Goal: Contribute content: Contribute content

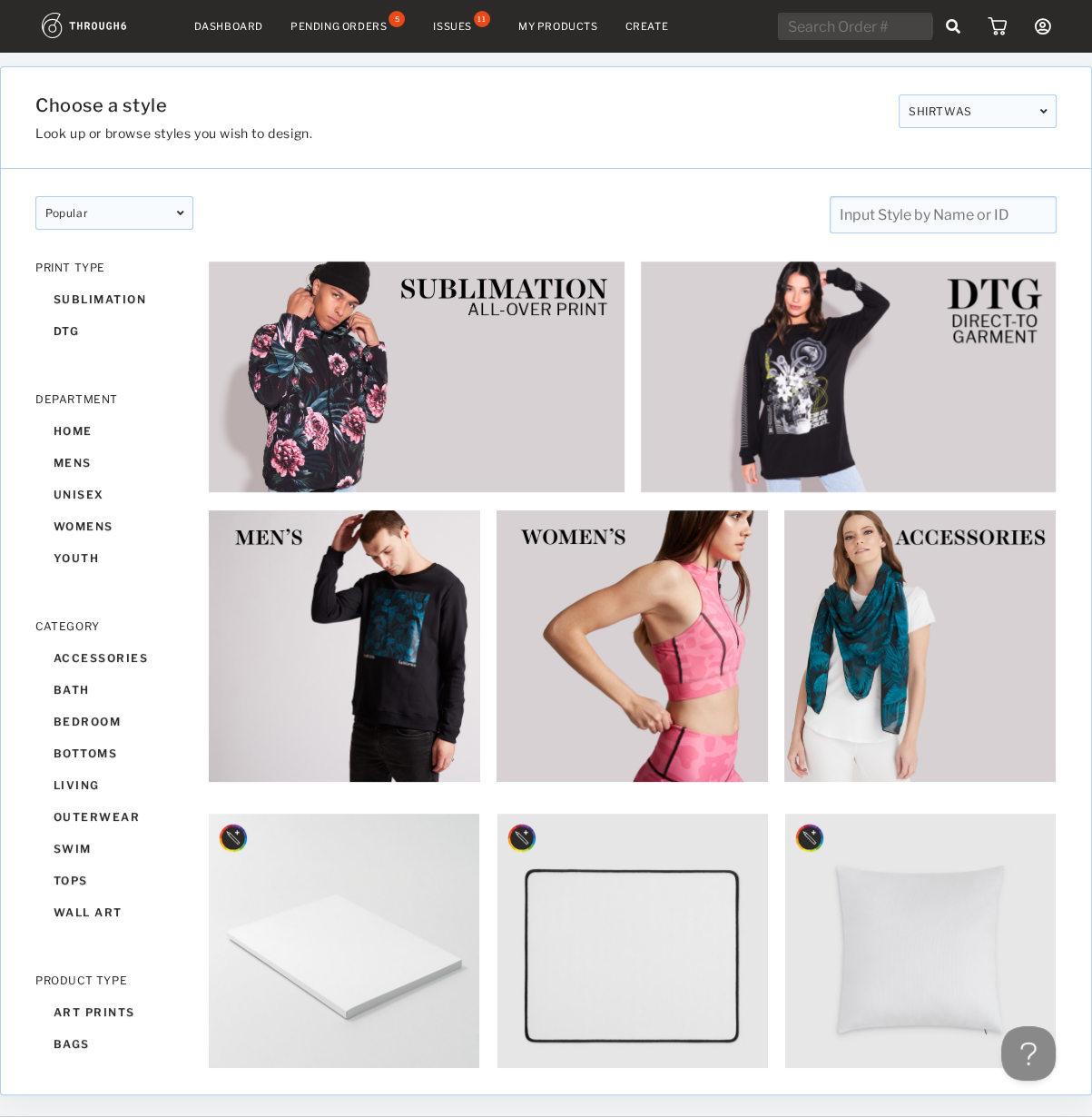
click at [447, 37] on nav "Dashboard Pending Orders 5 Issues 11 My Products Create My Account Brands Creat…" at bounding box center [546, 26] width 1009 height 28
click at [465, 23] on div "Issues" at bounding box center [452, 26] width 39 height 13
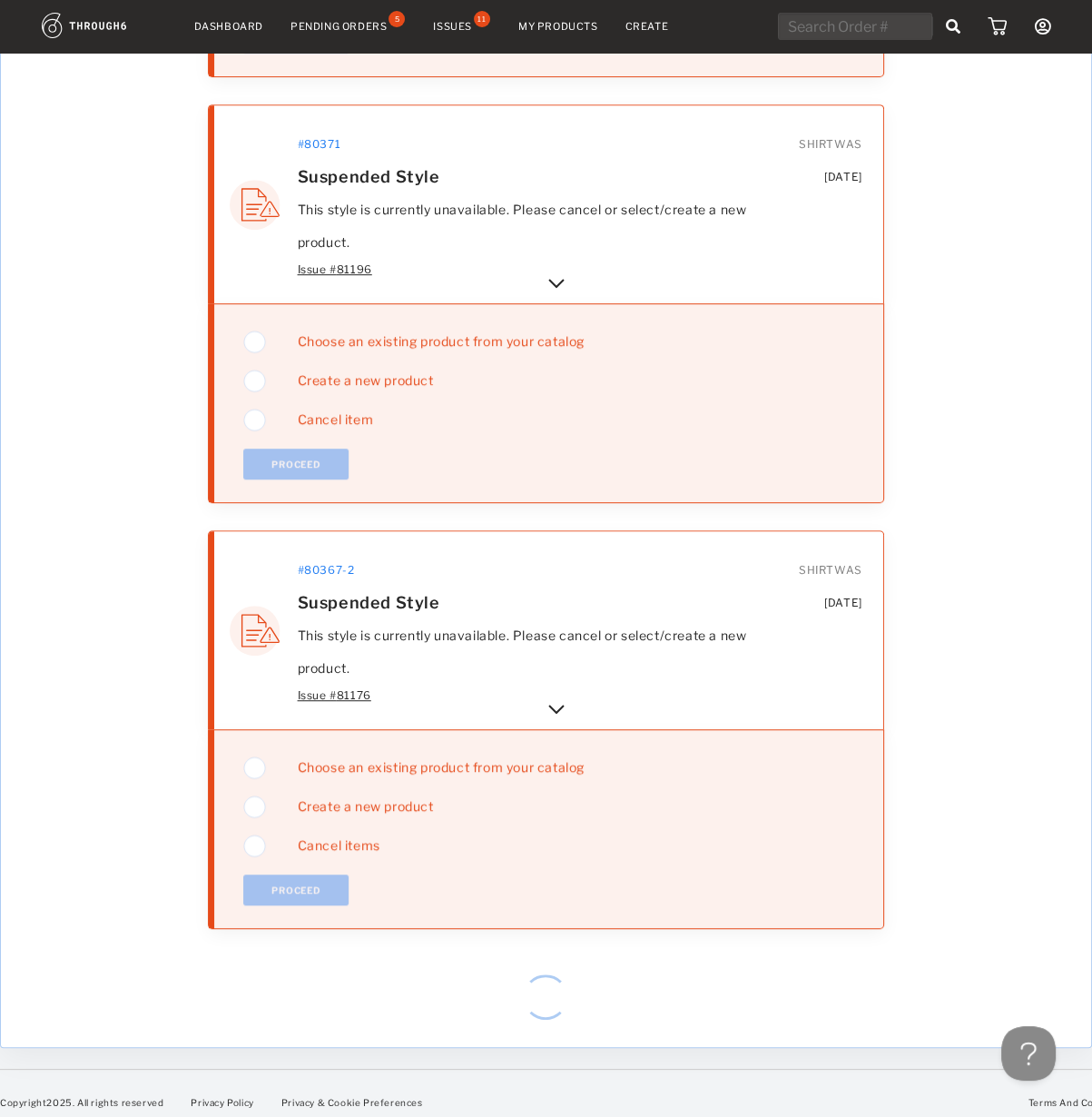
scroll to position [991, 0]
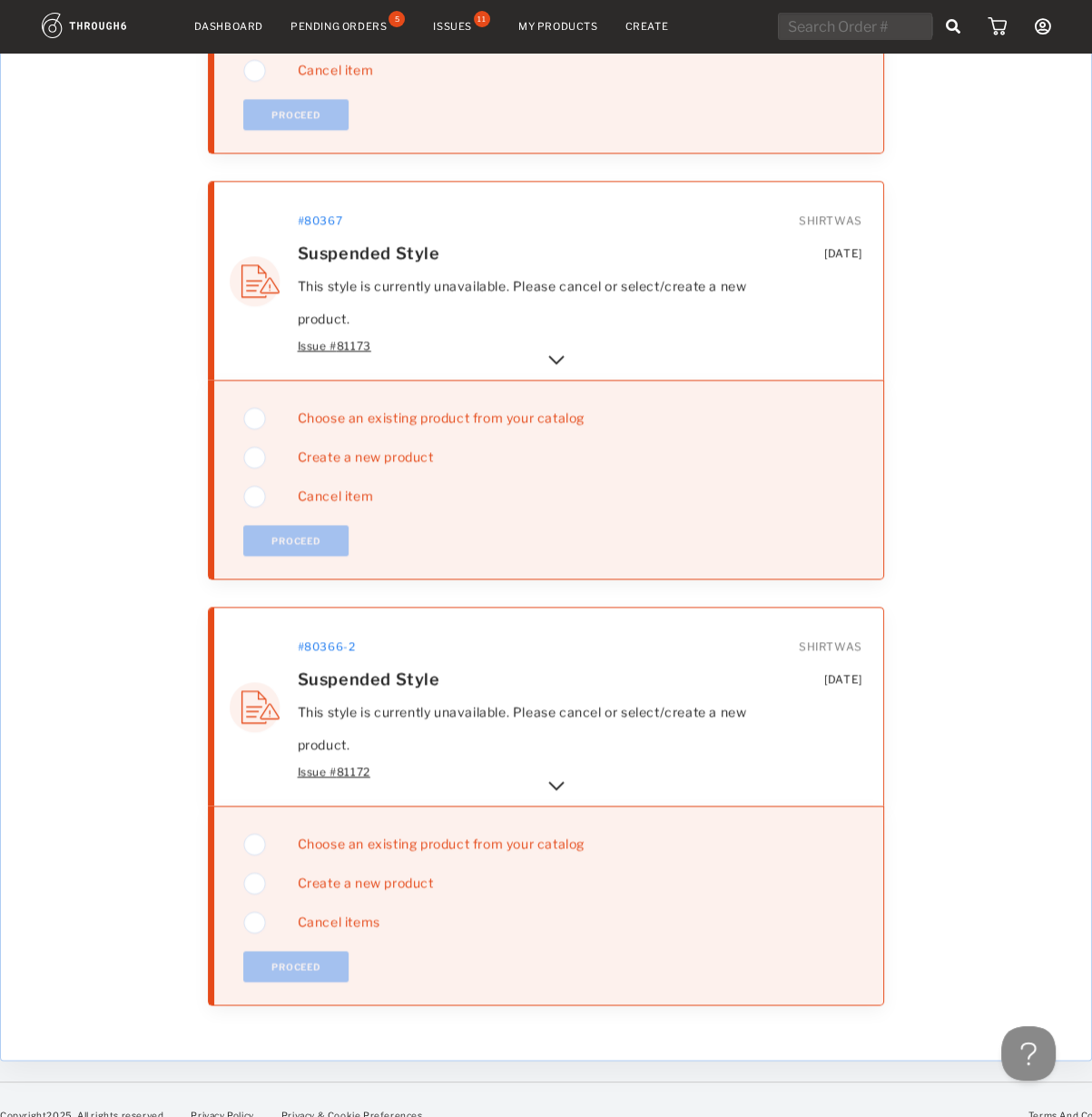
drag, startPoint x: 912, startPoint y: 367, endPoint x: 909, endPoint y: 858, distance: 491.0
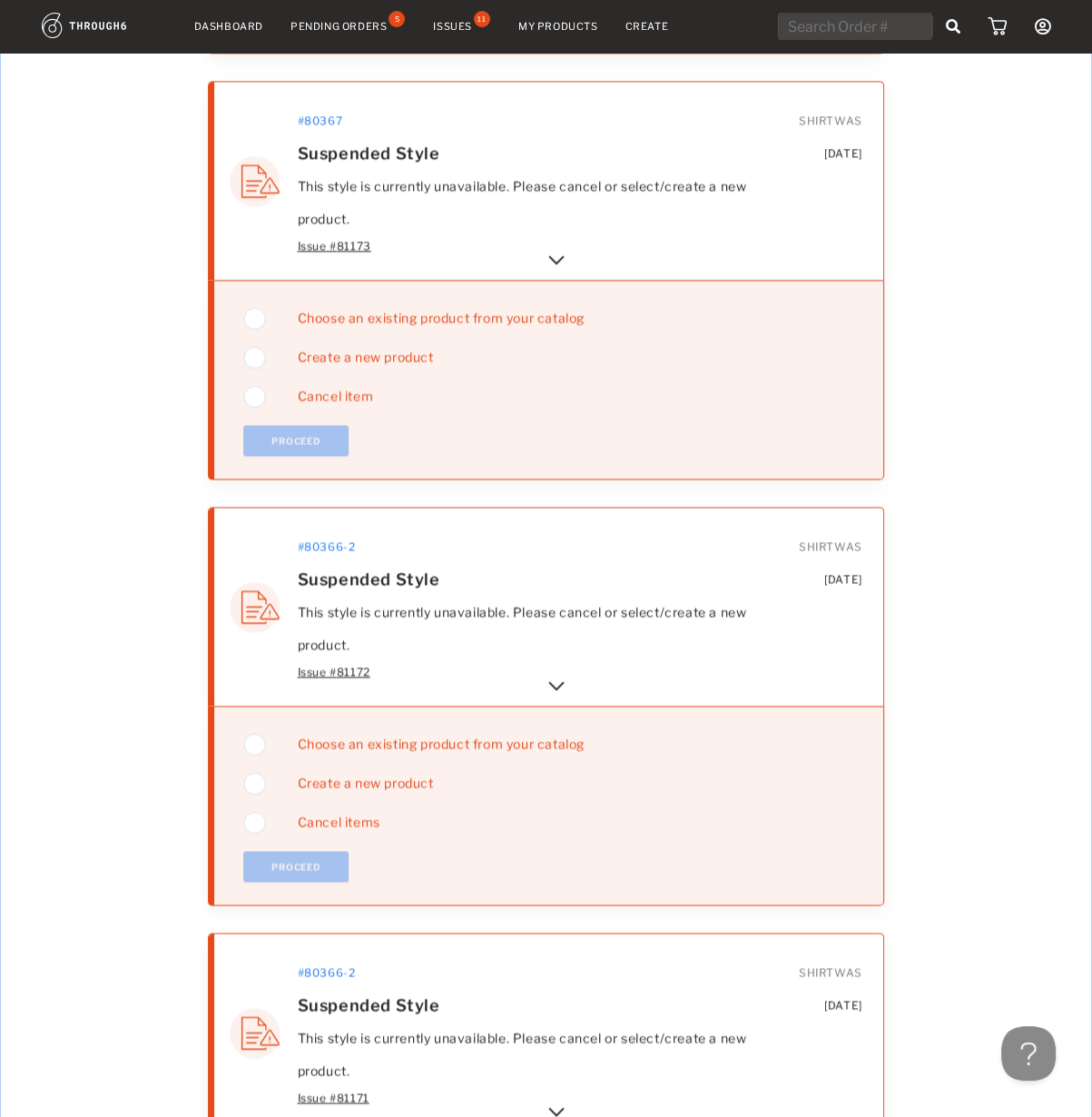
scroll to position [3888, 0]
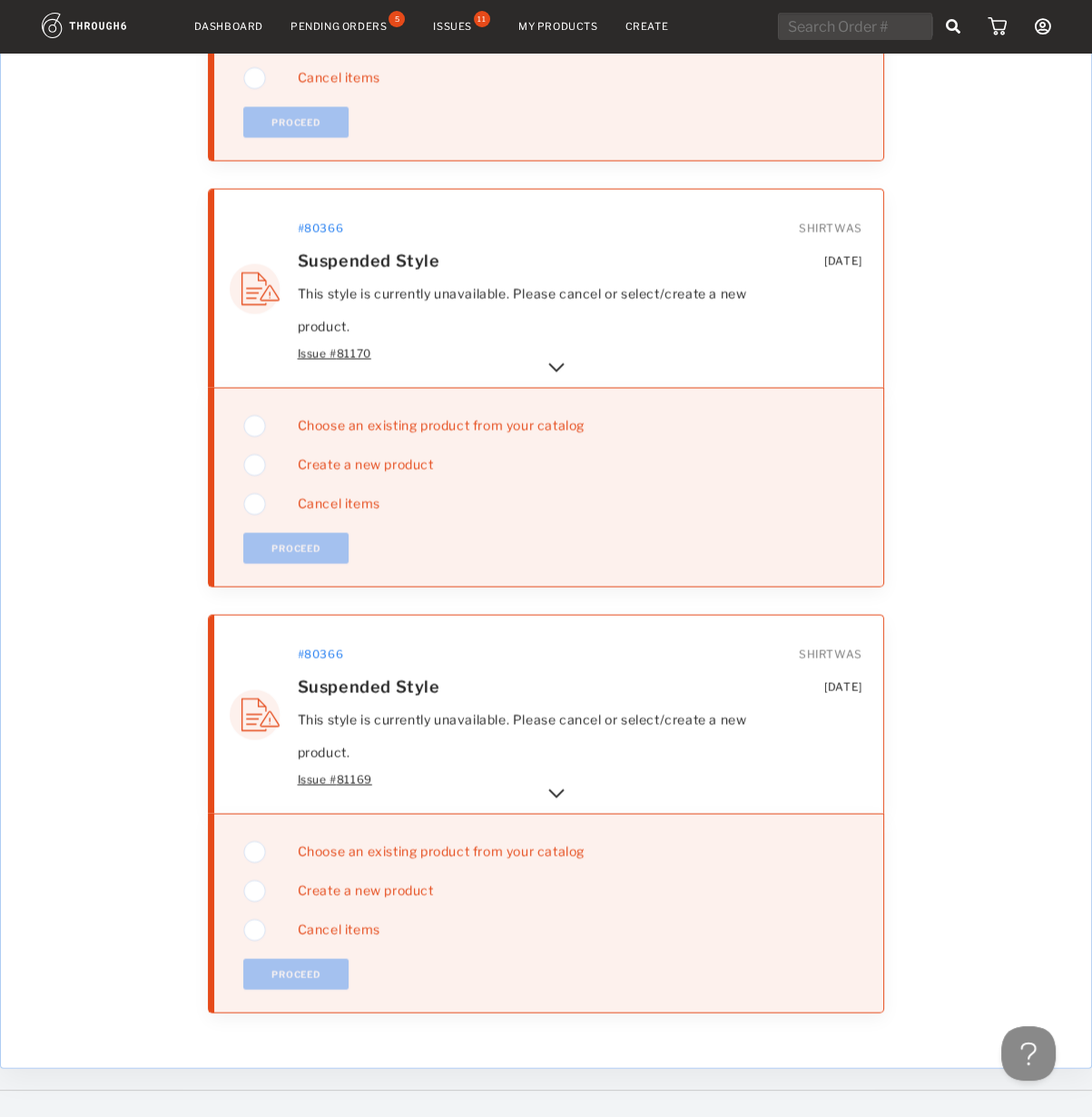
drag, startPoint x: 976, startPoint y: 508, endPoint x: 962, endPoint y: 980, distance: 472.2
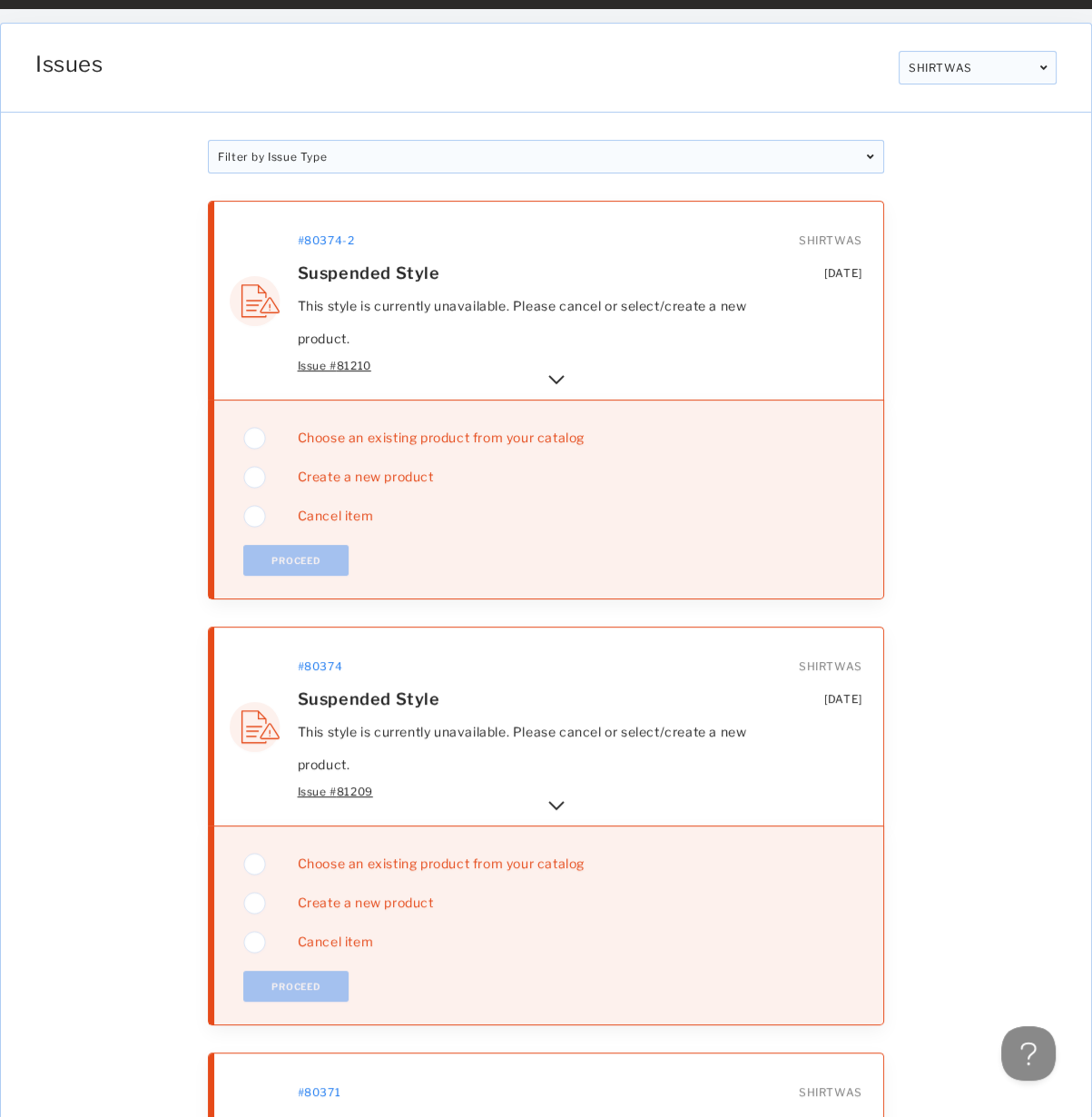
scroll to position [0, 0]
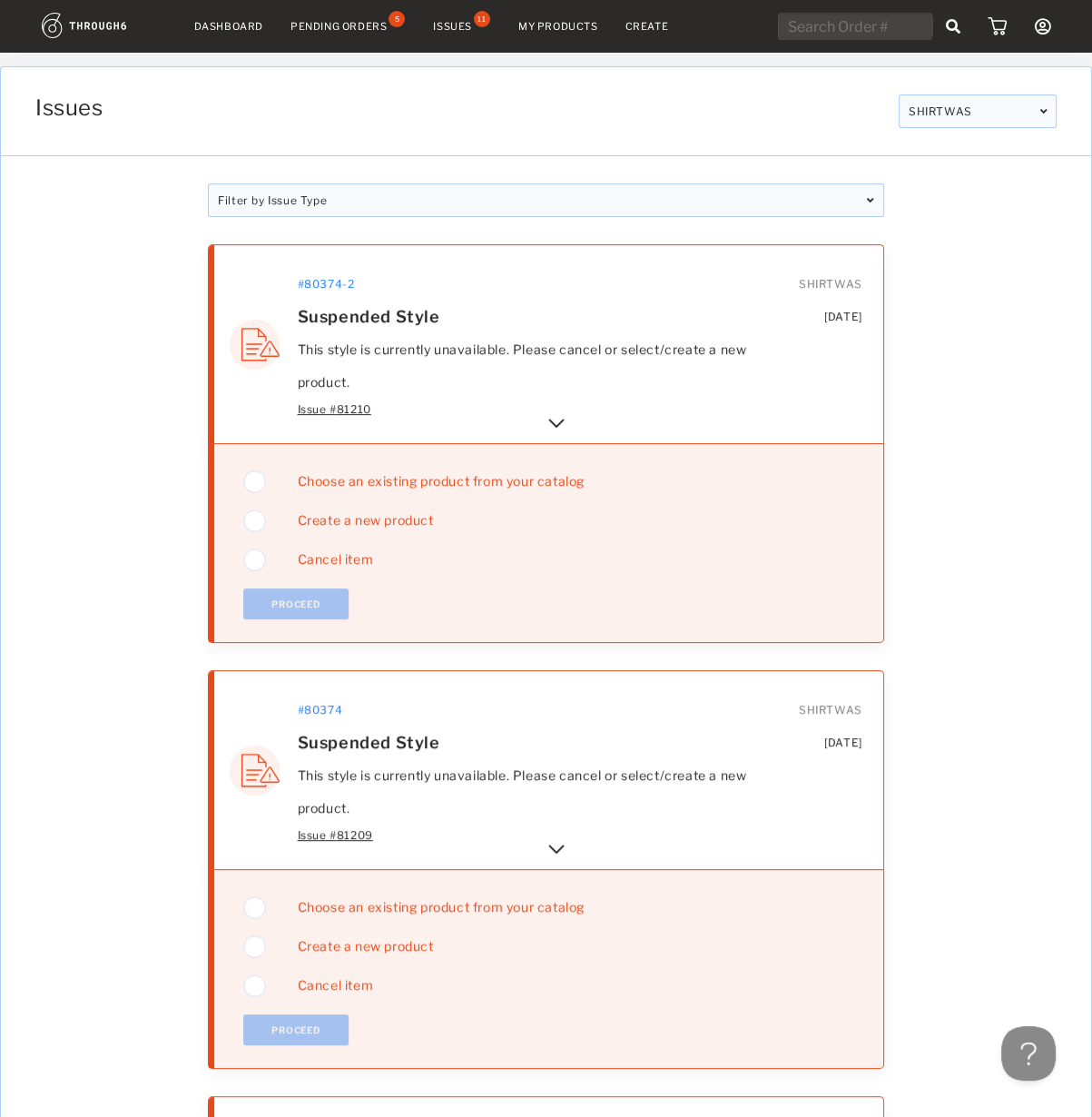
drag, startPoint x: 948, startPoint y: 782, endPoint x: 880, endPoint y: 420, distance: 368.3
click at [556, 412] on img at bounding box center [556, 423] width 21 height 21
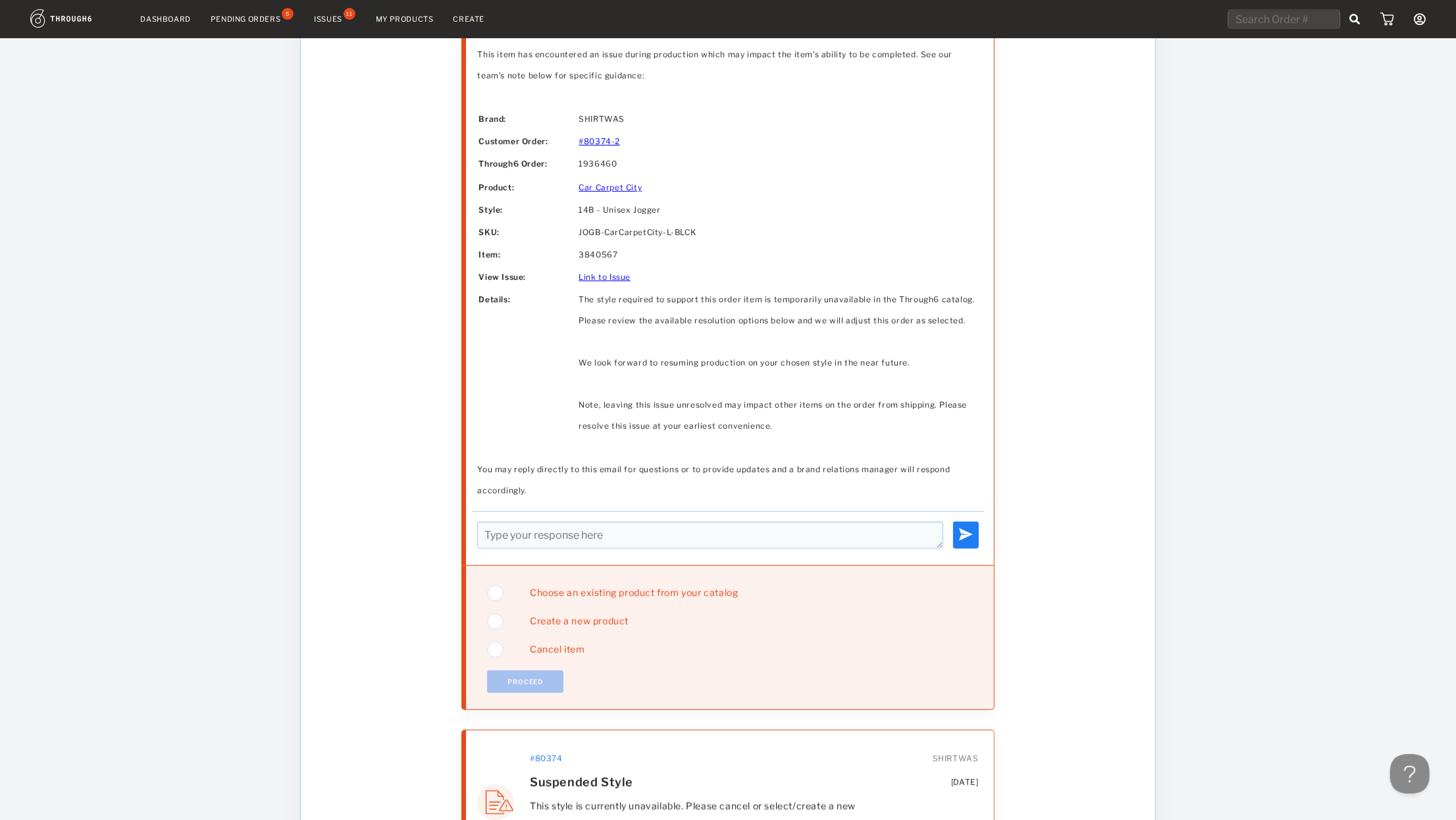
scroll to position [395, 0]
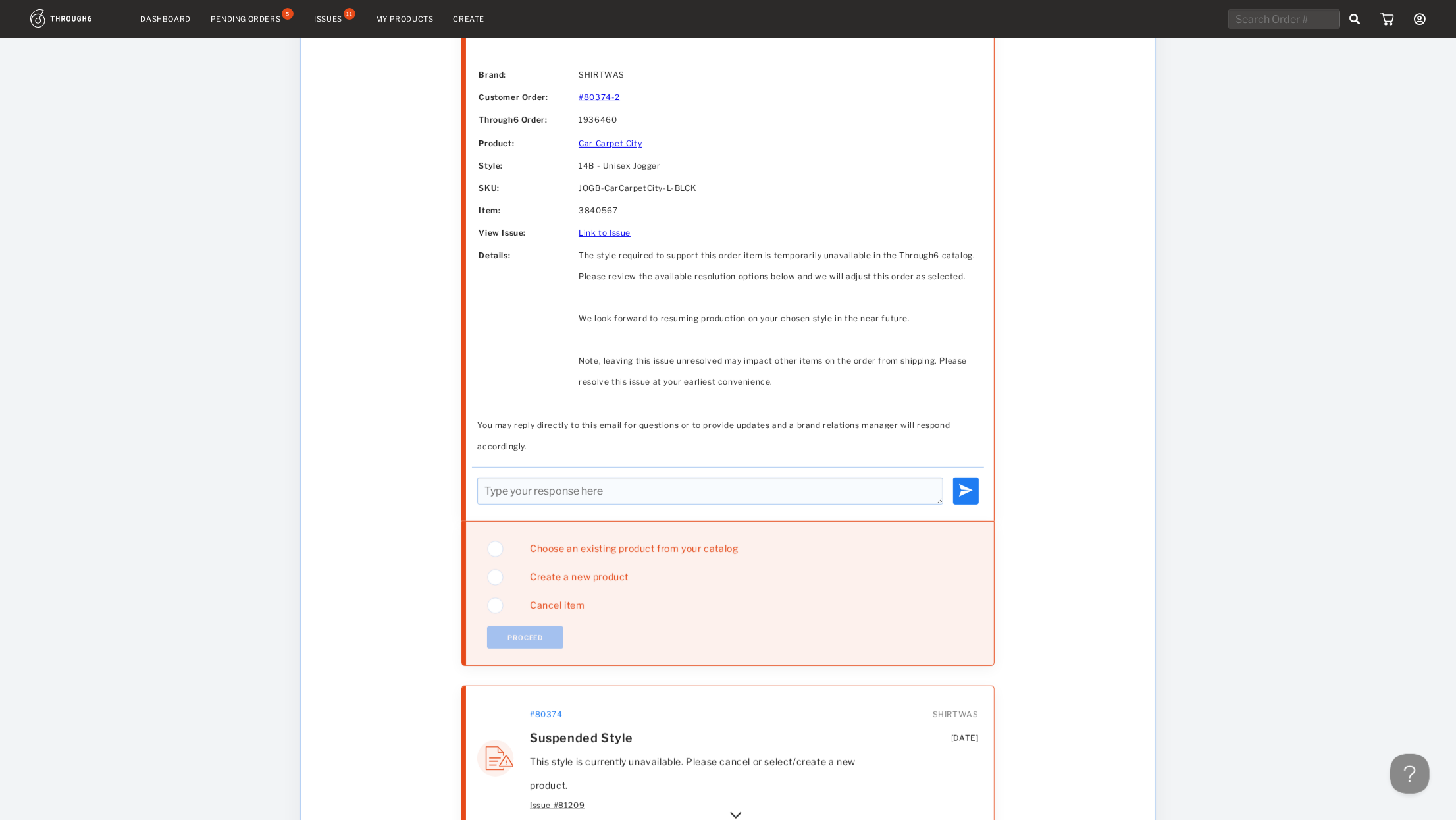
click at [575, 545] on span "Choose an existing product from your catalog" at bounding box center [629, 548] width 218 height 11
click at [541, 632] on button "Proceed" at bounding box center [525, 638] width 77 height 23
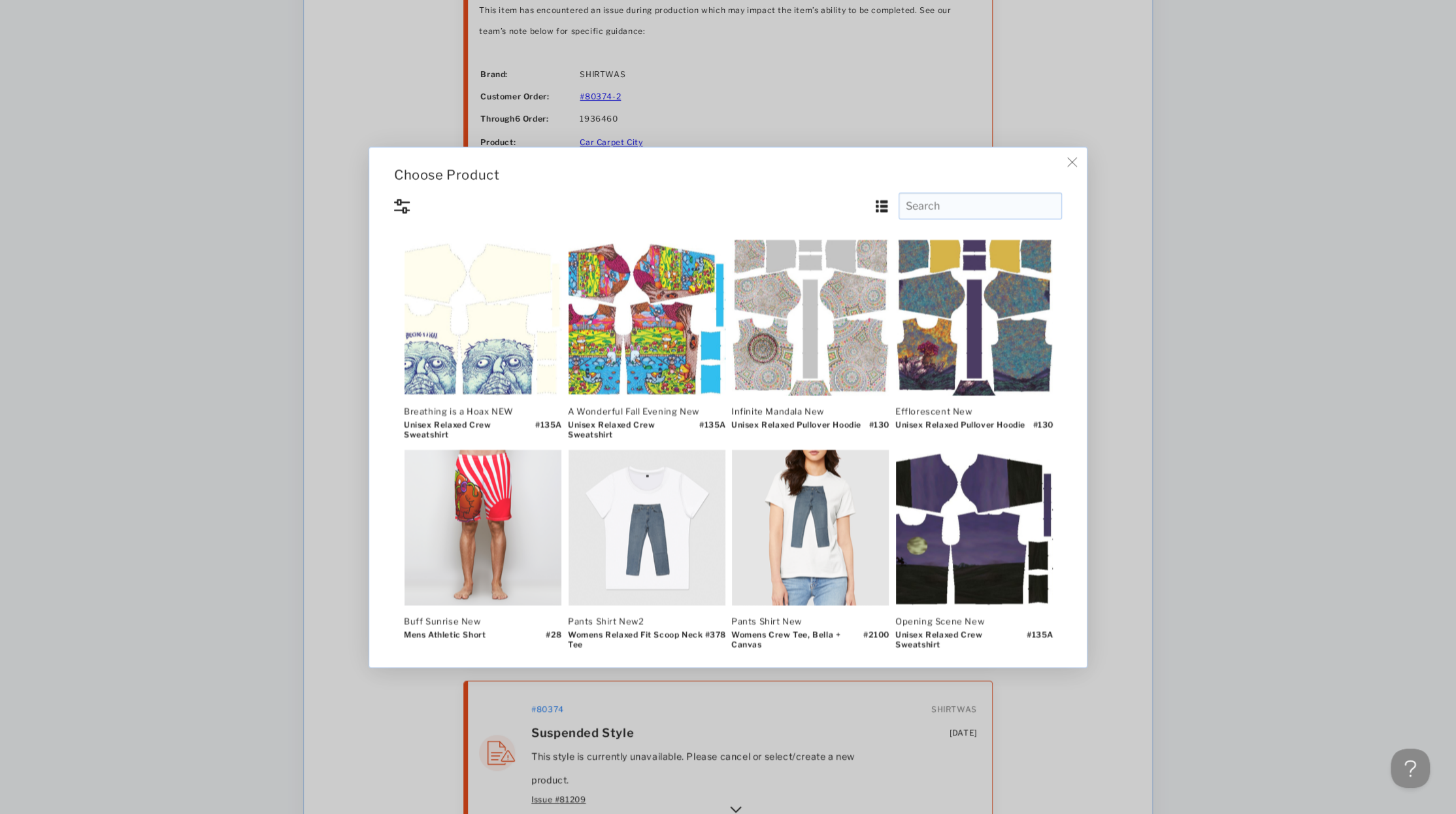
click at [785, 207] on input "text" at bounding box center [980, 205] width 163 height 27
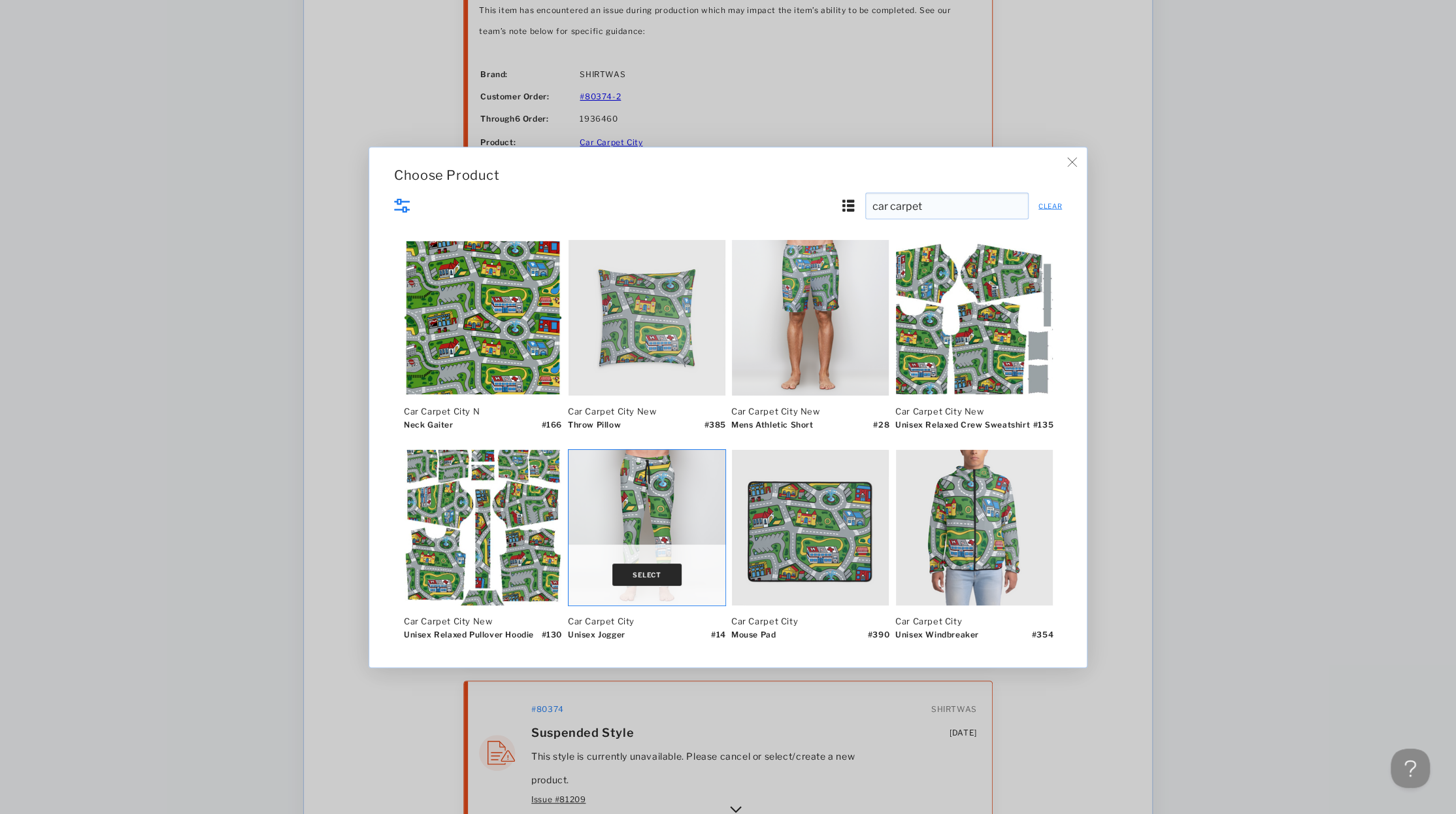
type input "car carpet"
click at [642, 573] on button "Select" at bounding box center [647, 574] width 69 height 22
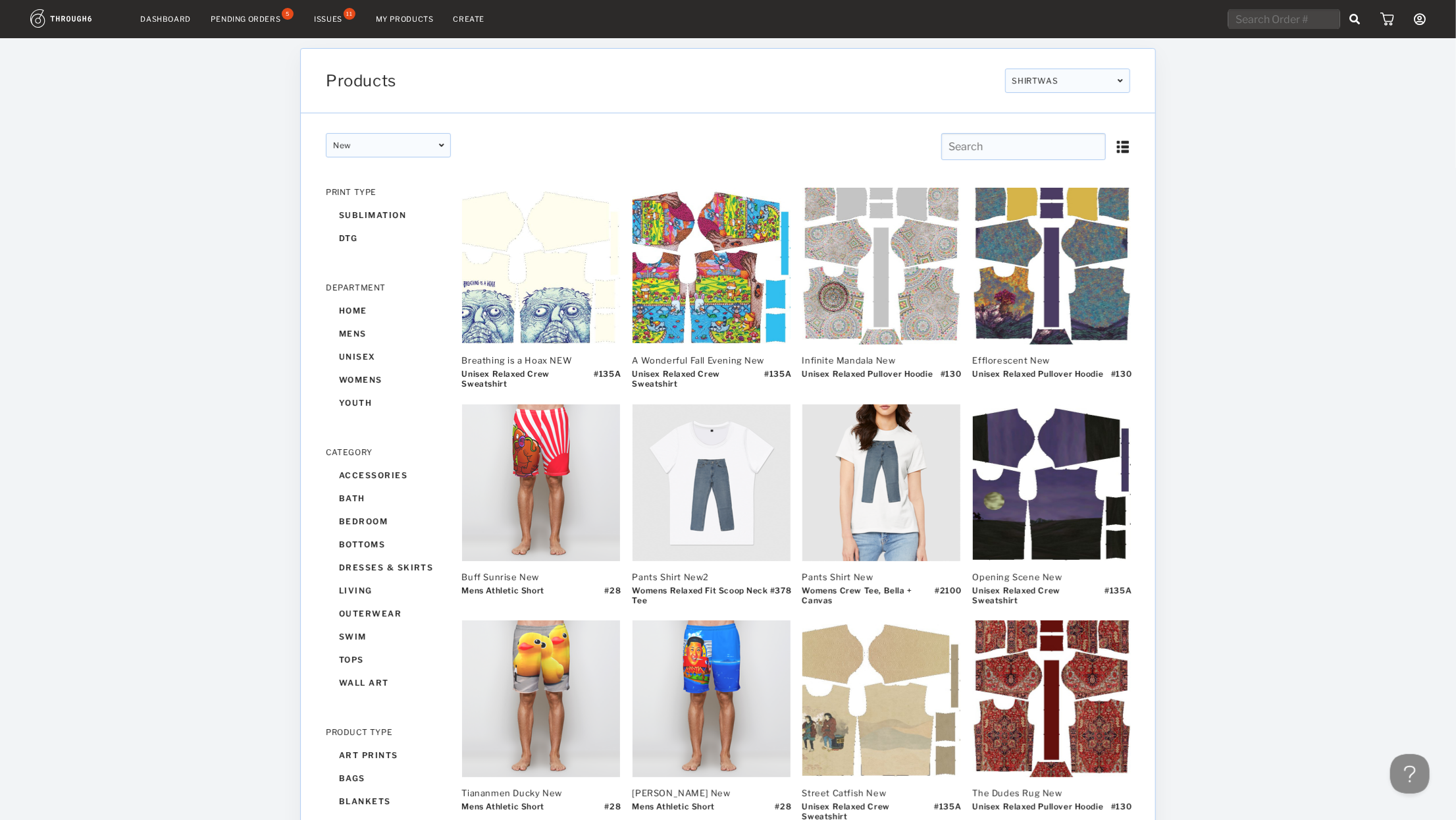
click at [791, 149] on input "text" at bounding box center [1024, 146] width 165 height 27
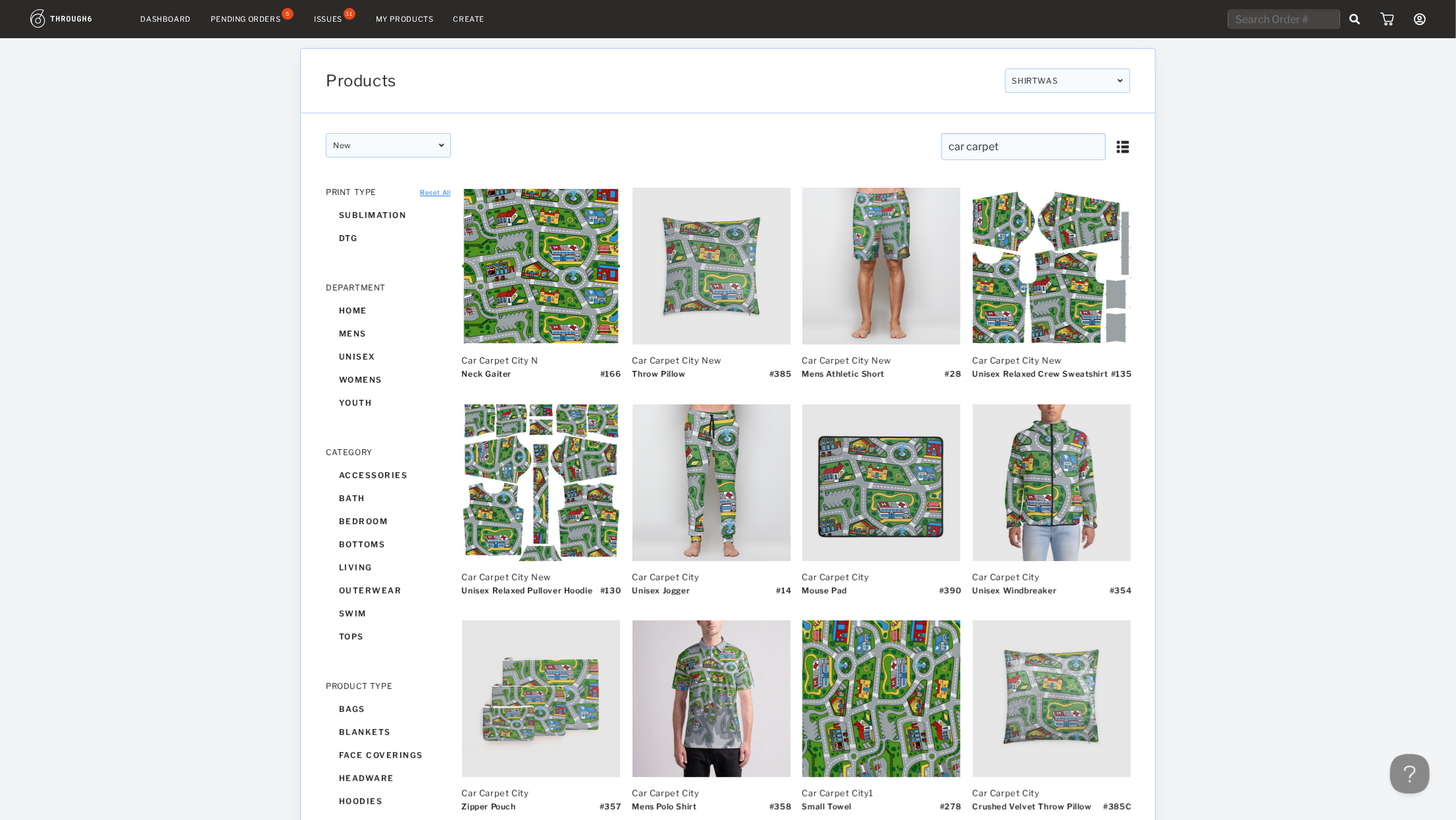
drag, startPoint x: 1326, startPoint y: 568, endPoint x: 1203, endPoint y: 111, distance: 473.3
click at [791, 137] on input "car carpet" at bounding box center [1024, 146] width 165 height 27
click at [791, 136] on input "car carpet" at bounding box center [1024, 146] width 165 height 27
click at [791, 135] on input "car carpet" at bounding box center [1024, 146] width 165 height 27
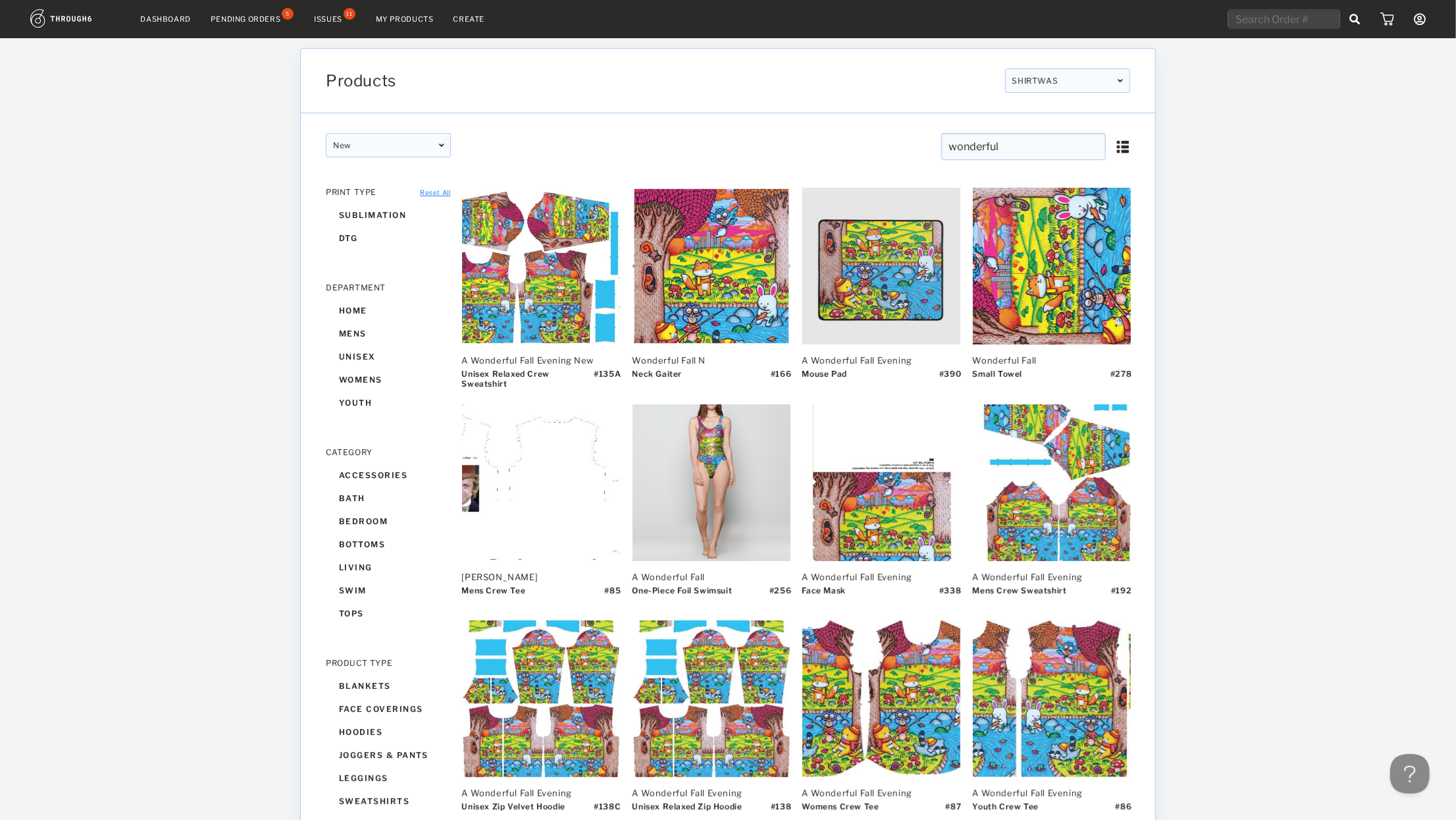
type input "wonderful"
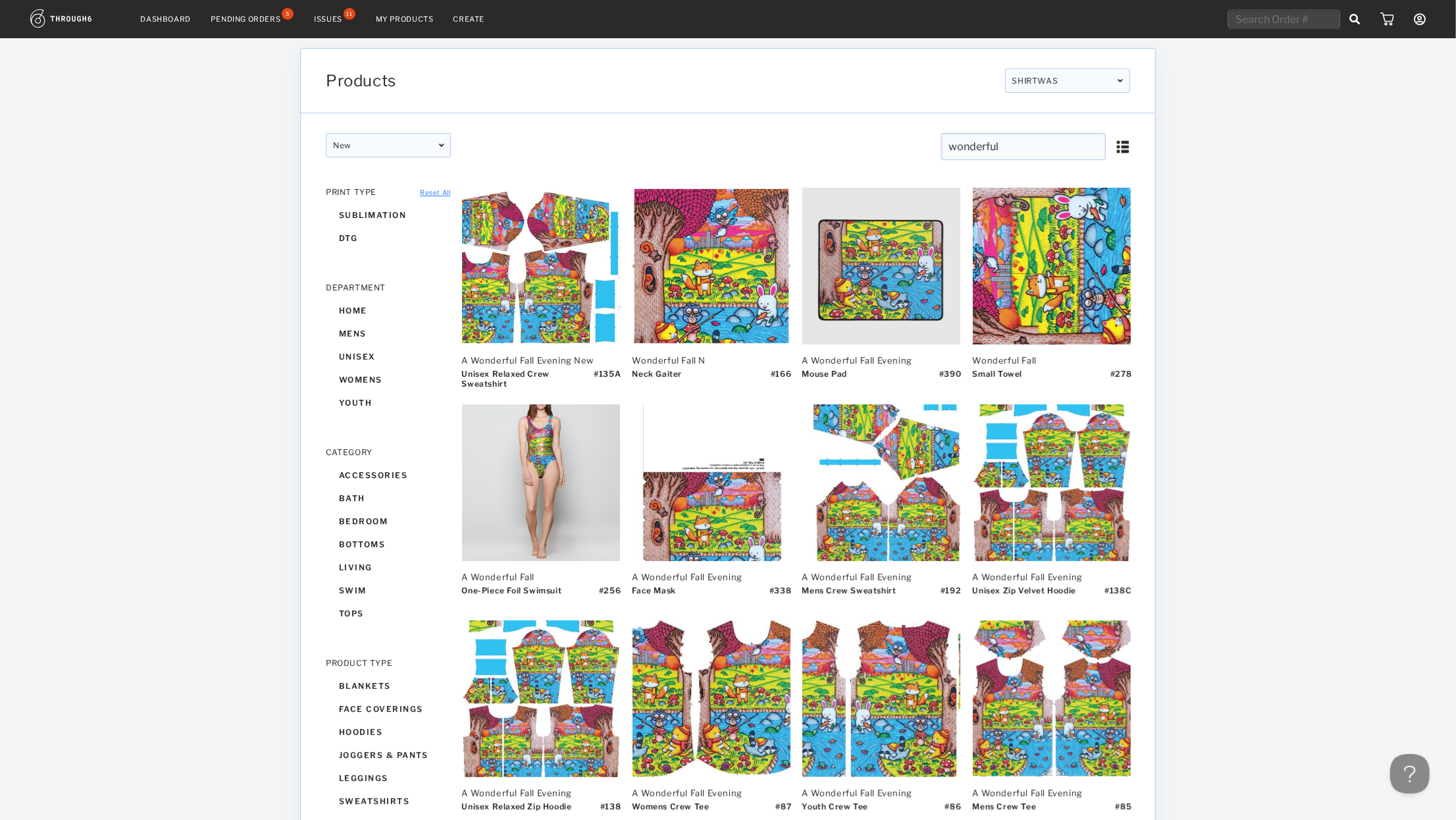
click at [466, 15] on link "Create" at bounding box center [469, 19] width 32 height 9
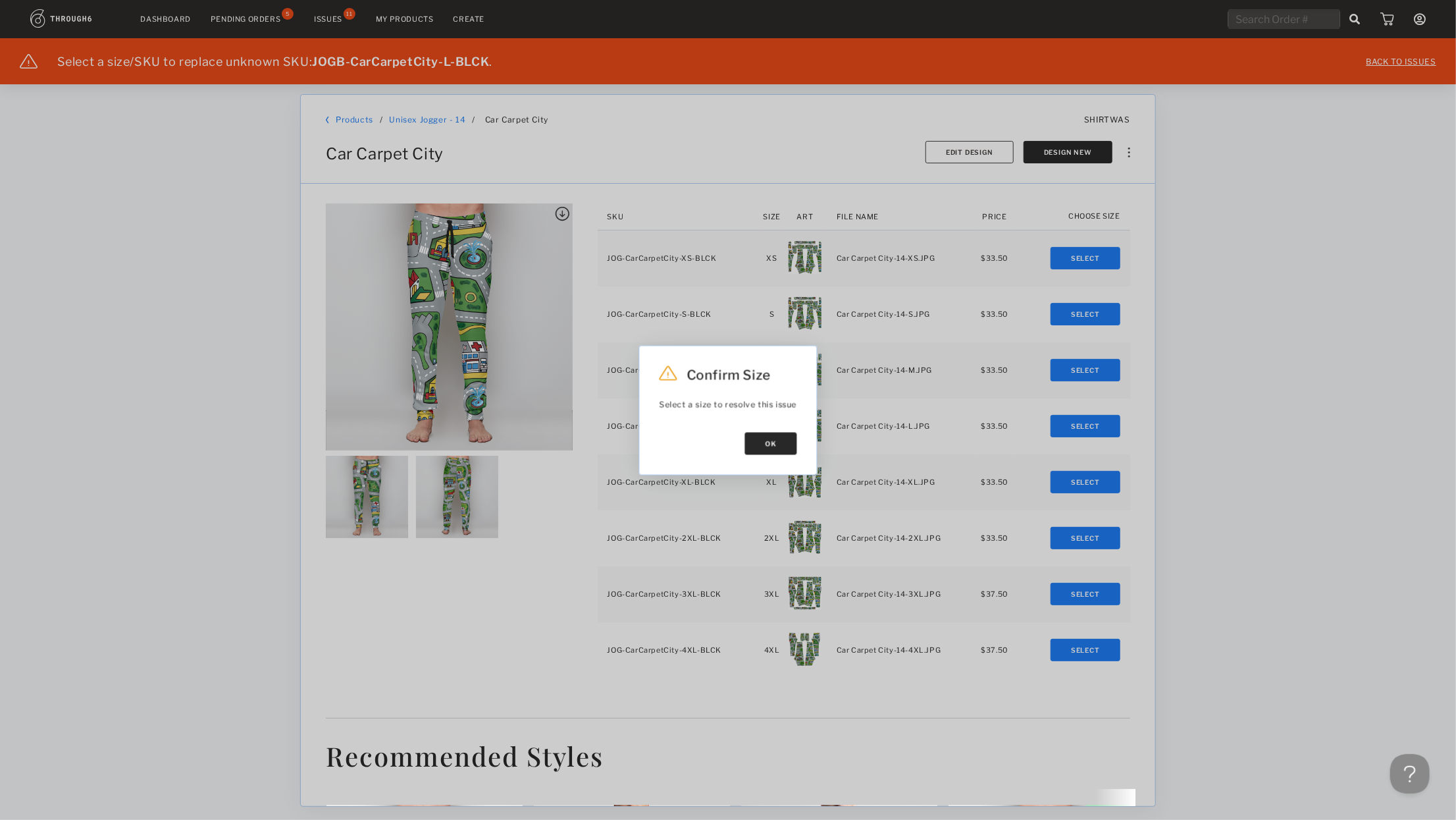
click at [771, 445] on button "Ok" at bounding box center [771, 443] width 52 height 23
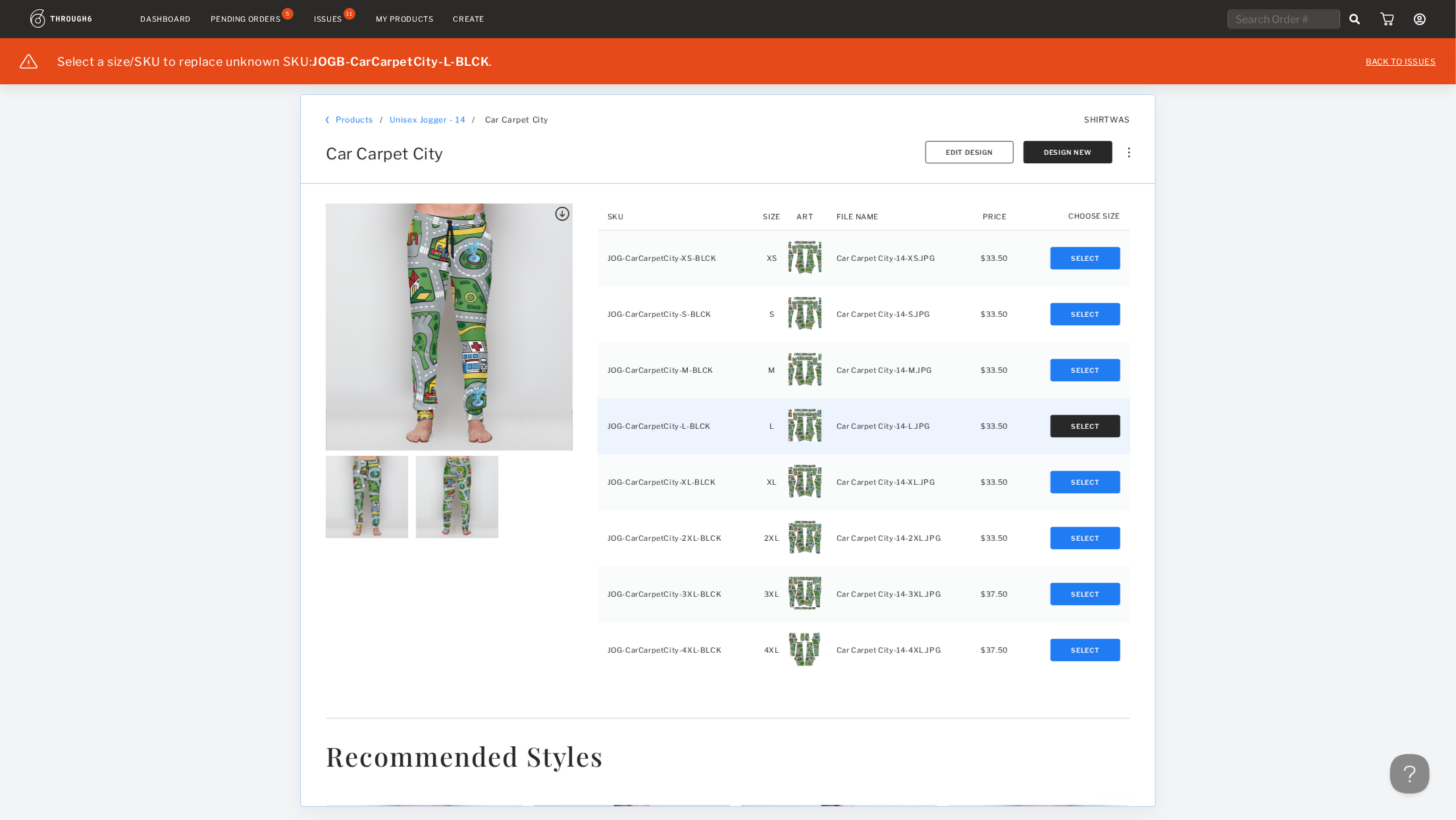
click at [1100, 423] on button "Select" at bounding box center [1085, 426] width 70 height 23
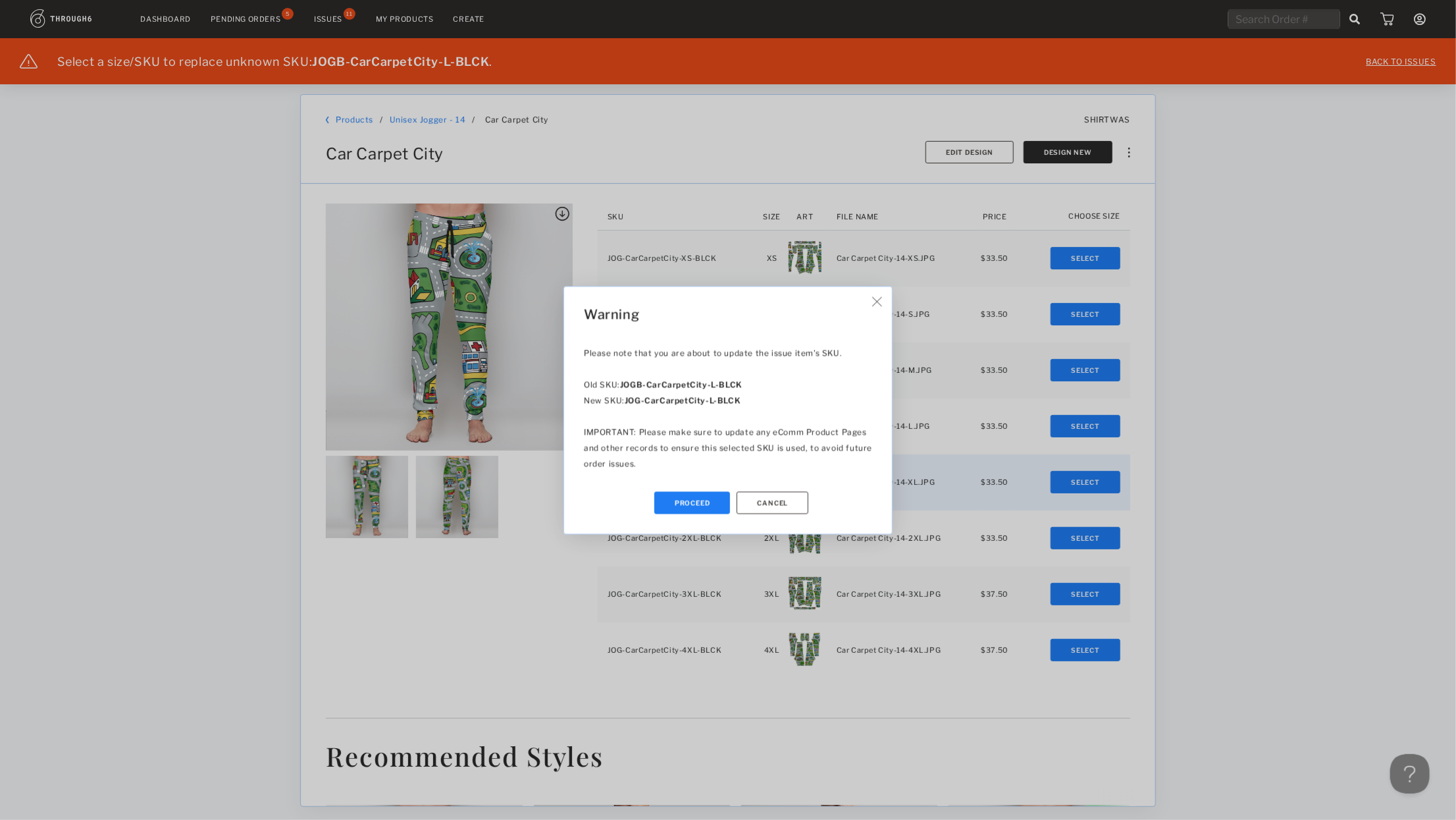
click at [689, 505] on button "Proceed" at bounding box center [692, 503] width 77 height 23
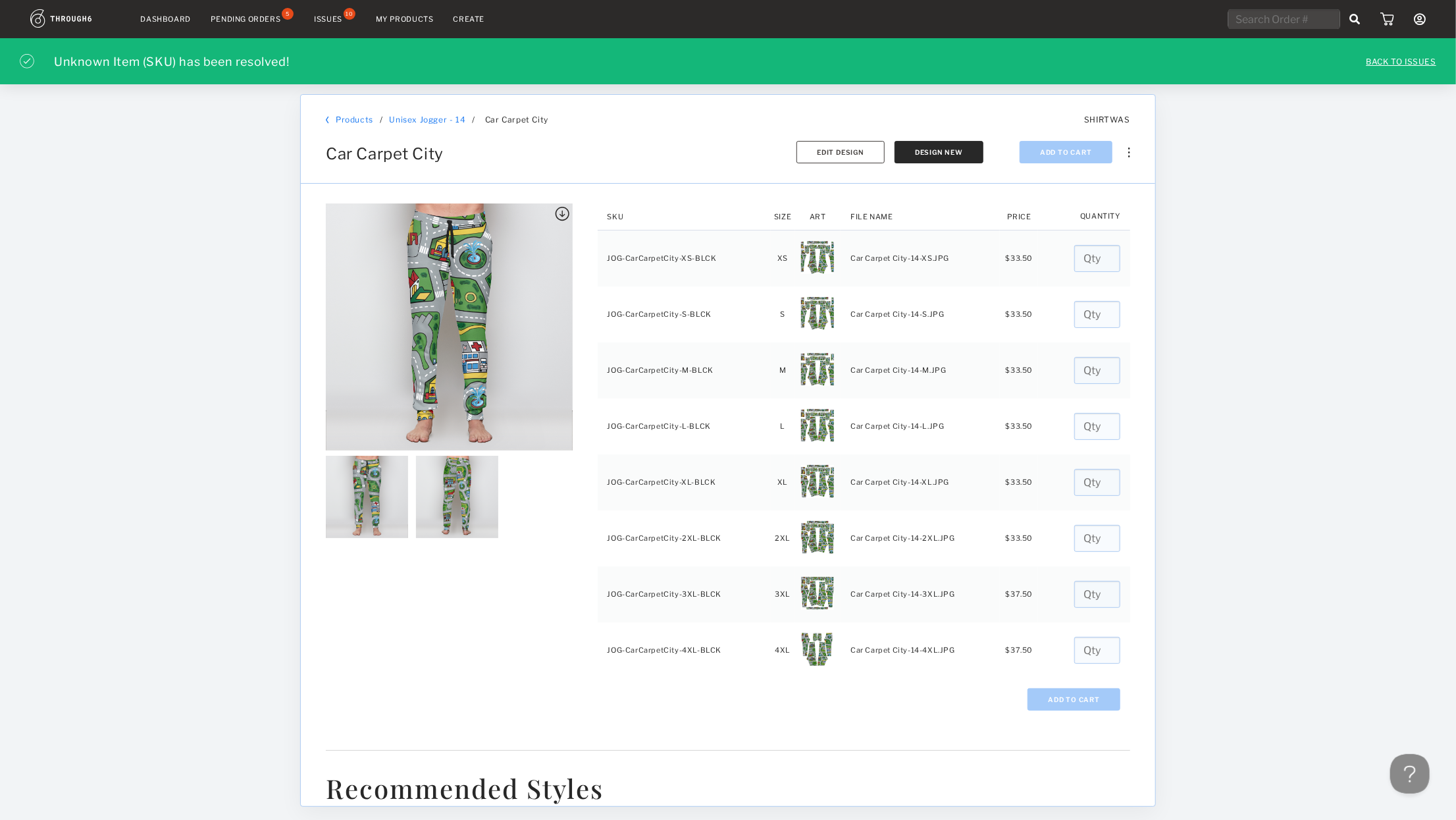
click at [336, 25] on div "Issues 10" at bounding box center [335, 19] width 42 height 12
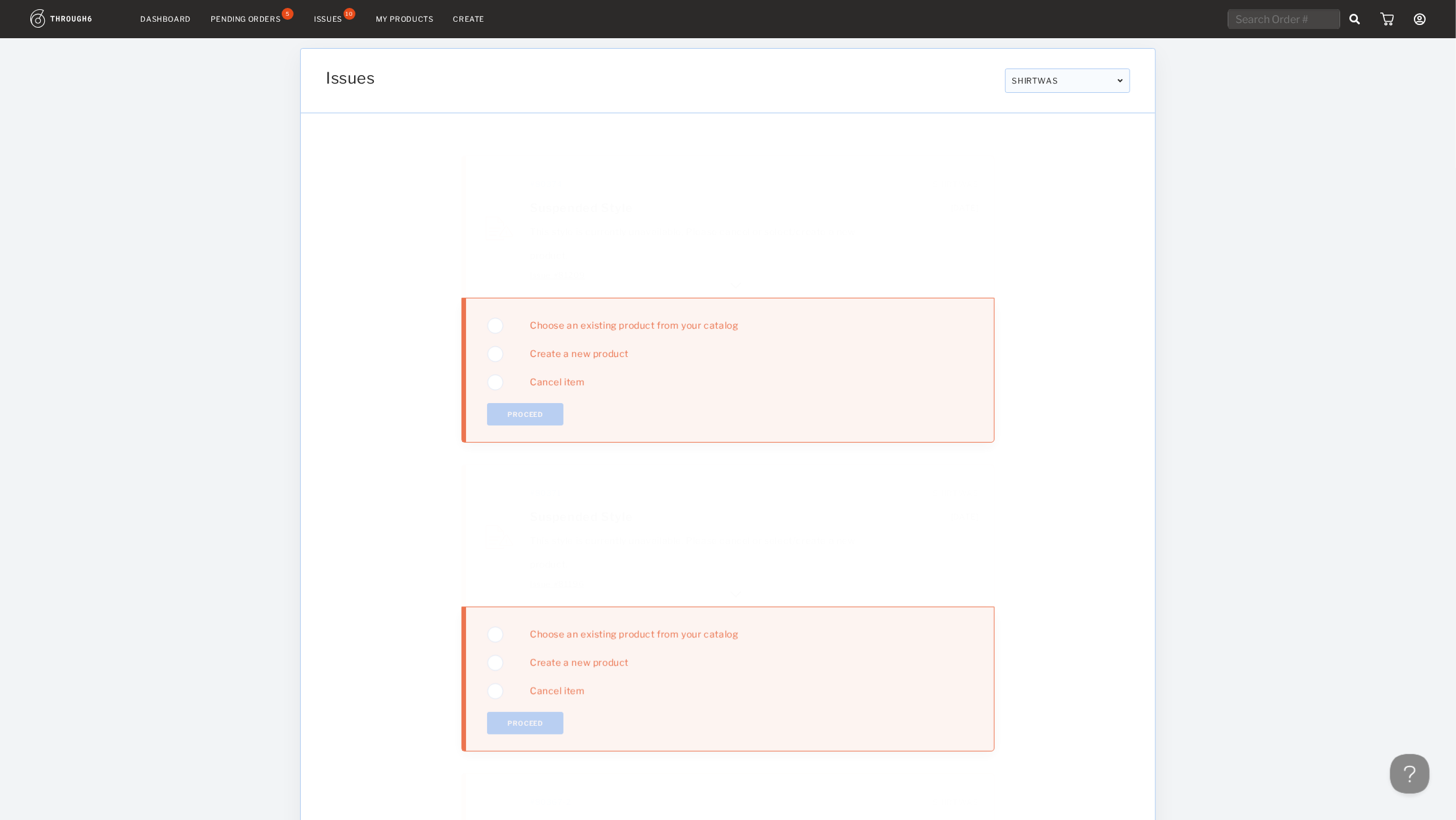
click at [734, 275] on img at bounding box center [736, 282] width 15 height 15
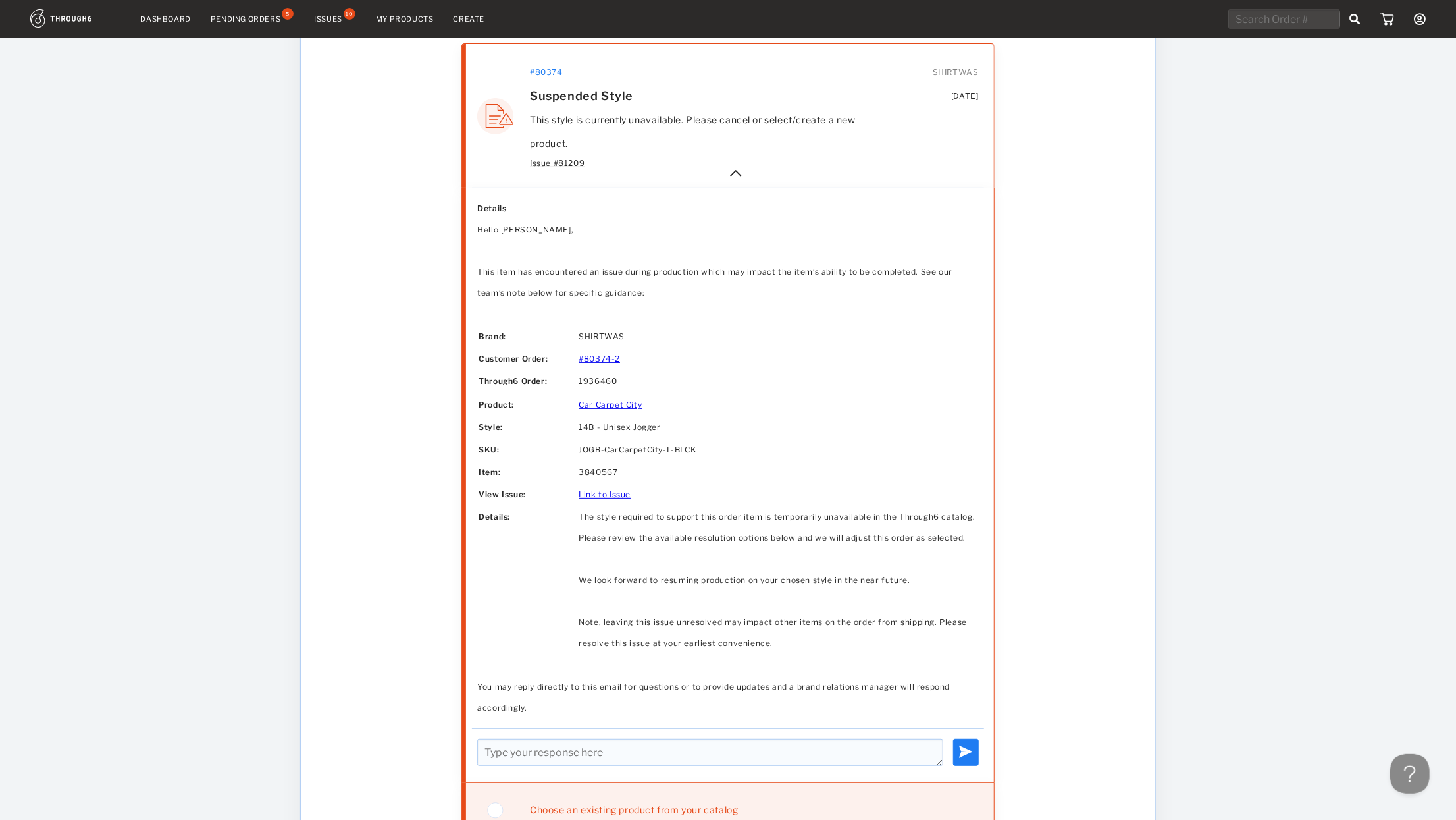
scroll to position [263, 0]
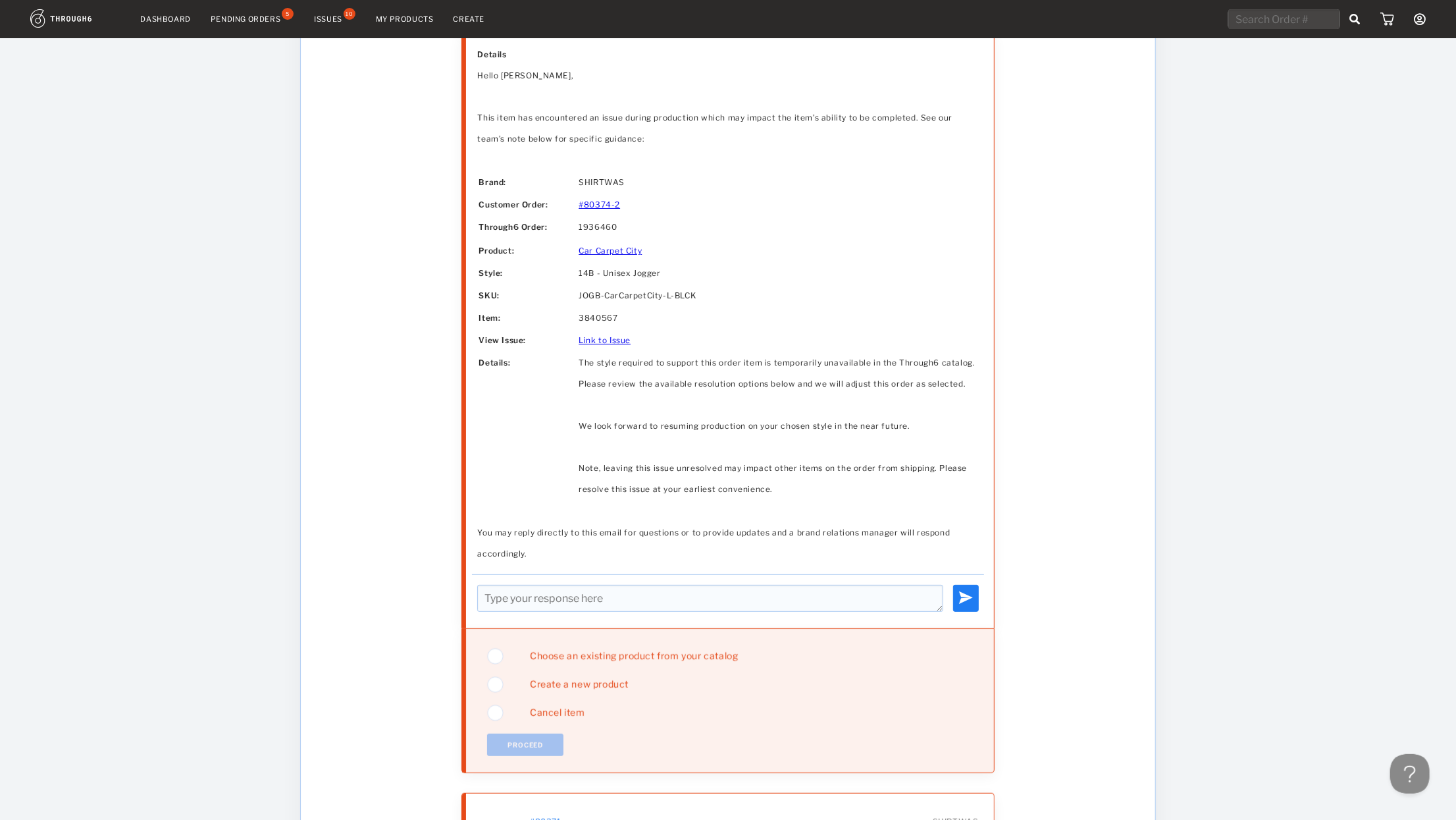
drag, startPoint x: 599, startPoint y: 652, endPoint x: 586, endPoint y: 662, distance: 16.4
click at [598, 652] on span "Choose an existing product from your catalog" at bounding box center [629, 655] width 218 height 11
click at [518, 746] on button "Proceed" at bounding box center [525, 745] width 77 height 23
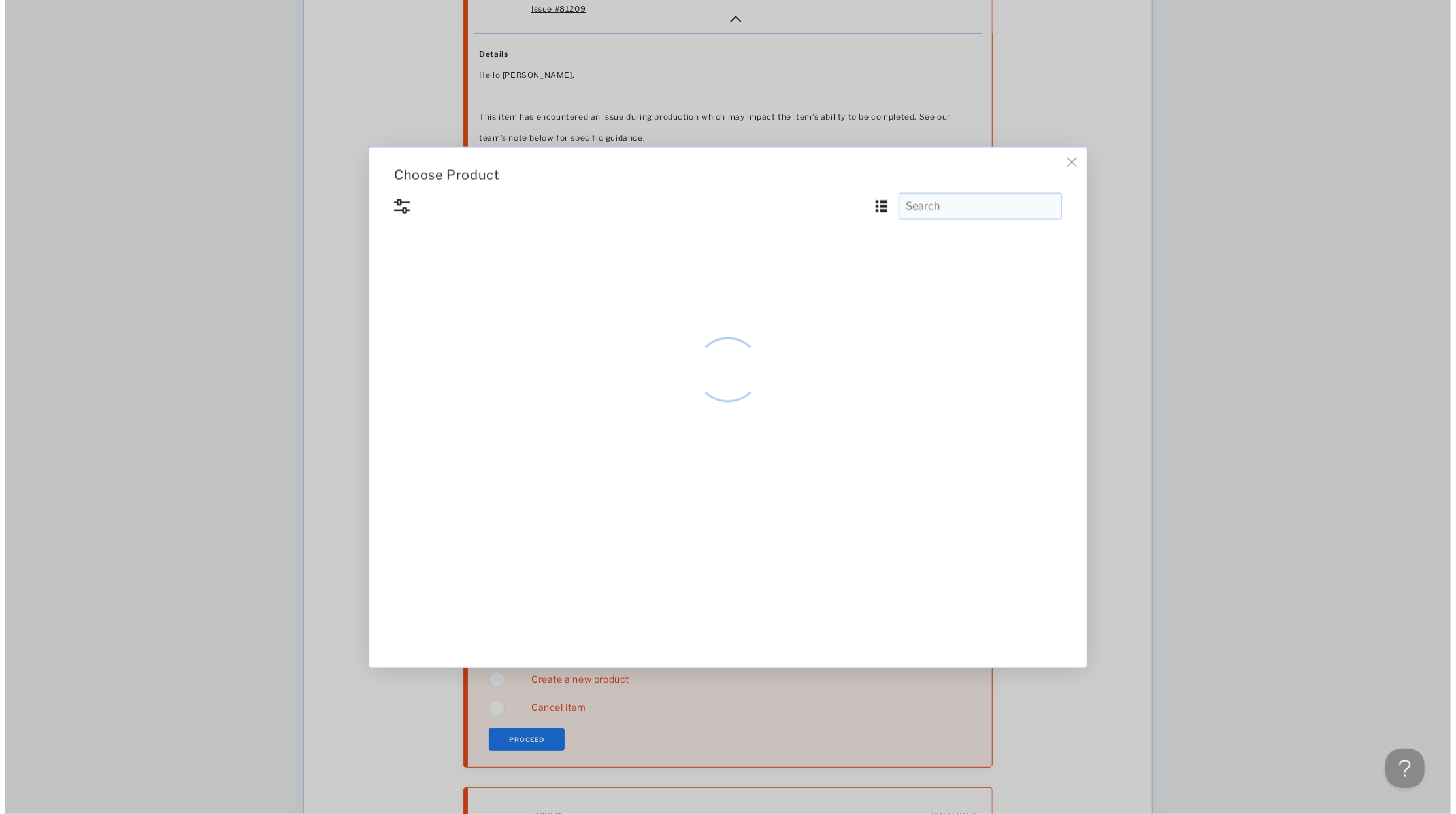
scroll to position [0, 0]
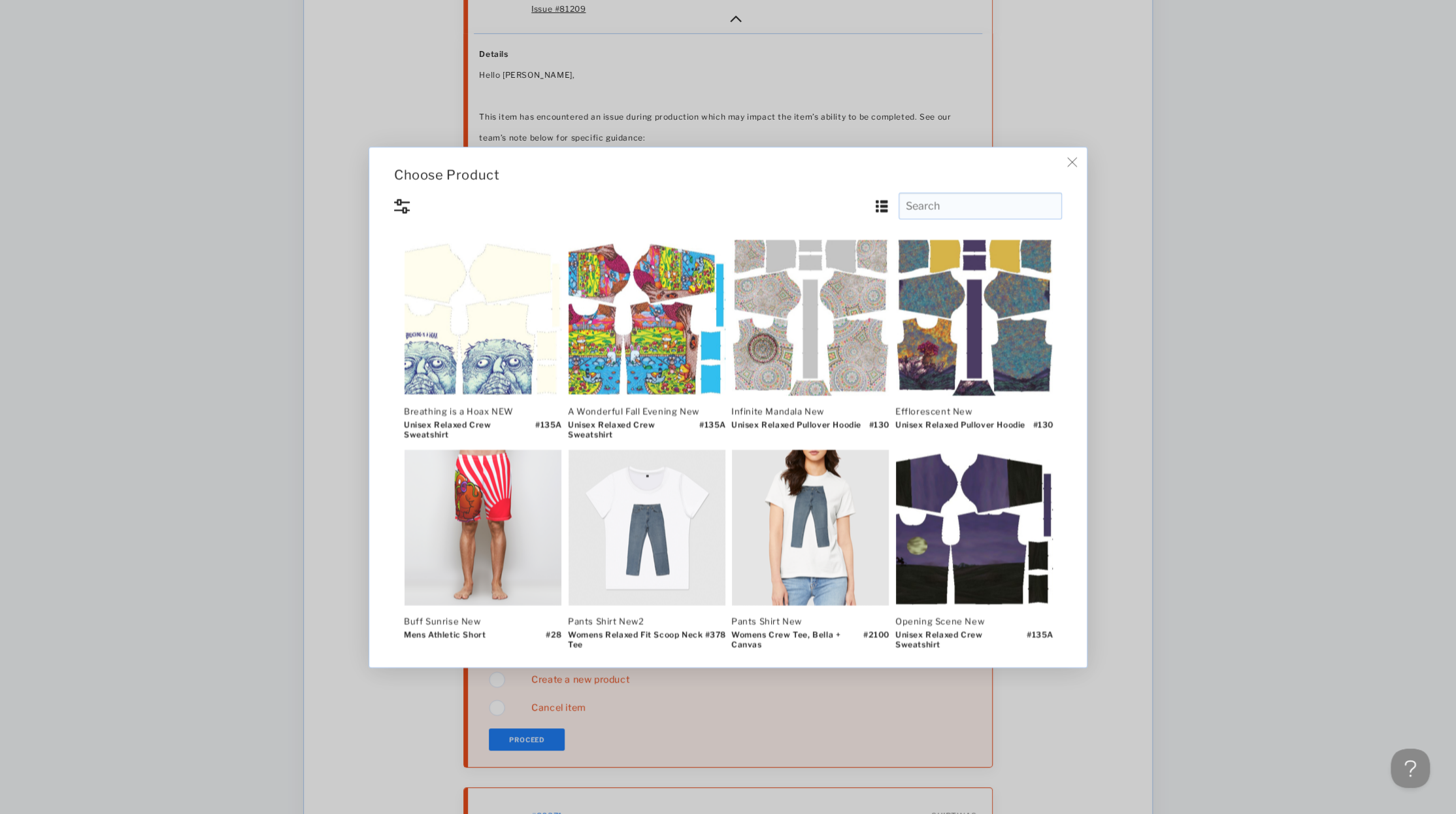
click at [964, 201] on input "text" at bounding box center [980, 205] width 163 height 27
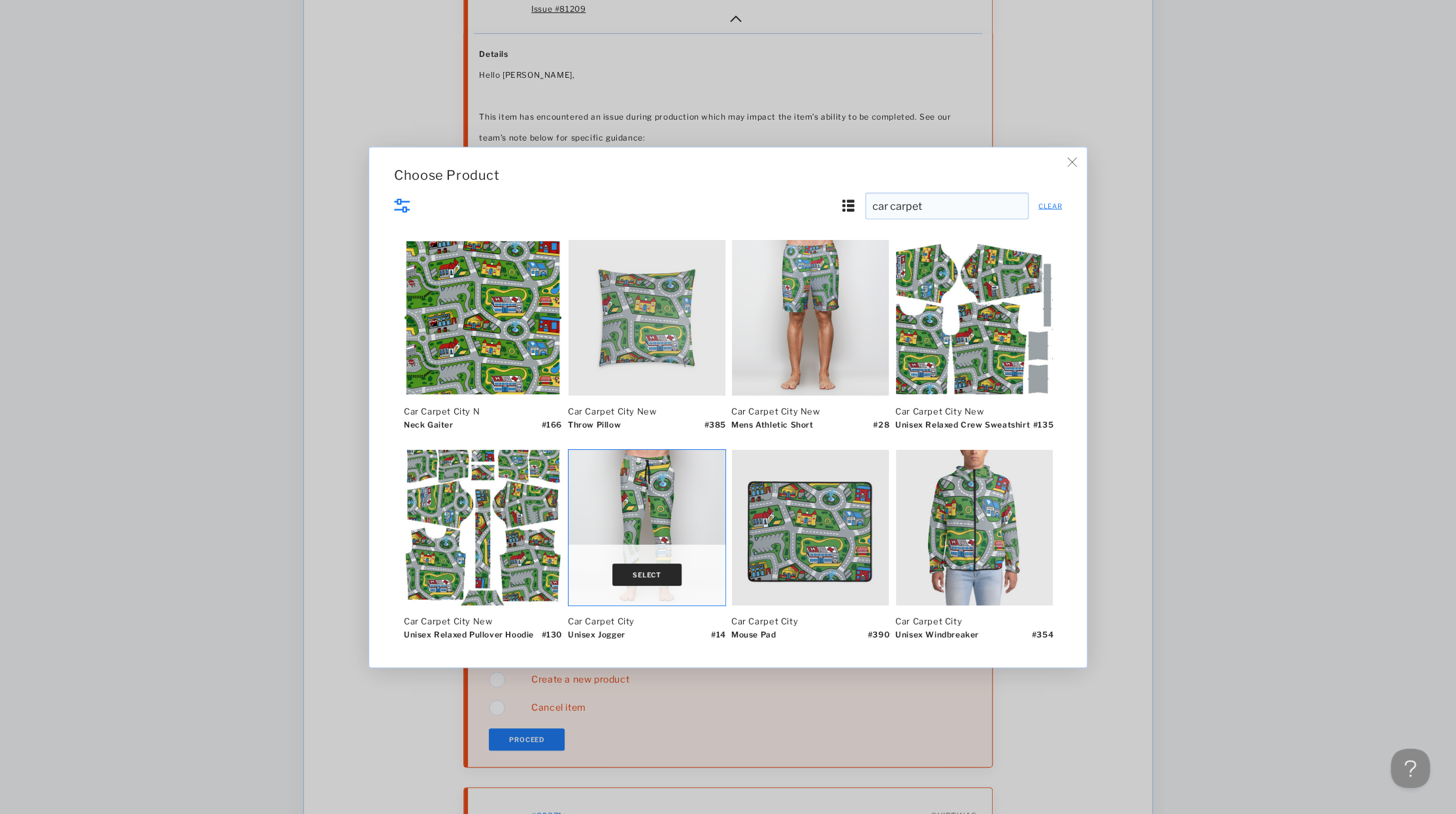
type input "car carpet"
click at [646, 576] on button "Select" at bounding box center [647, 574] width 69 height 22
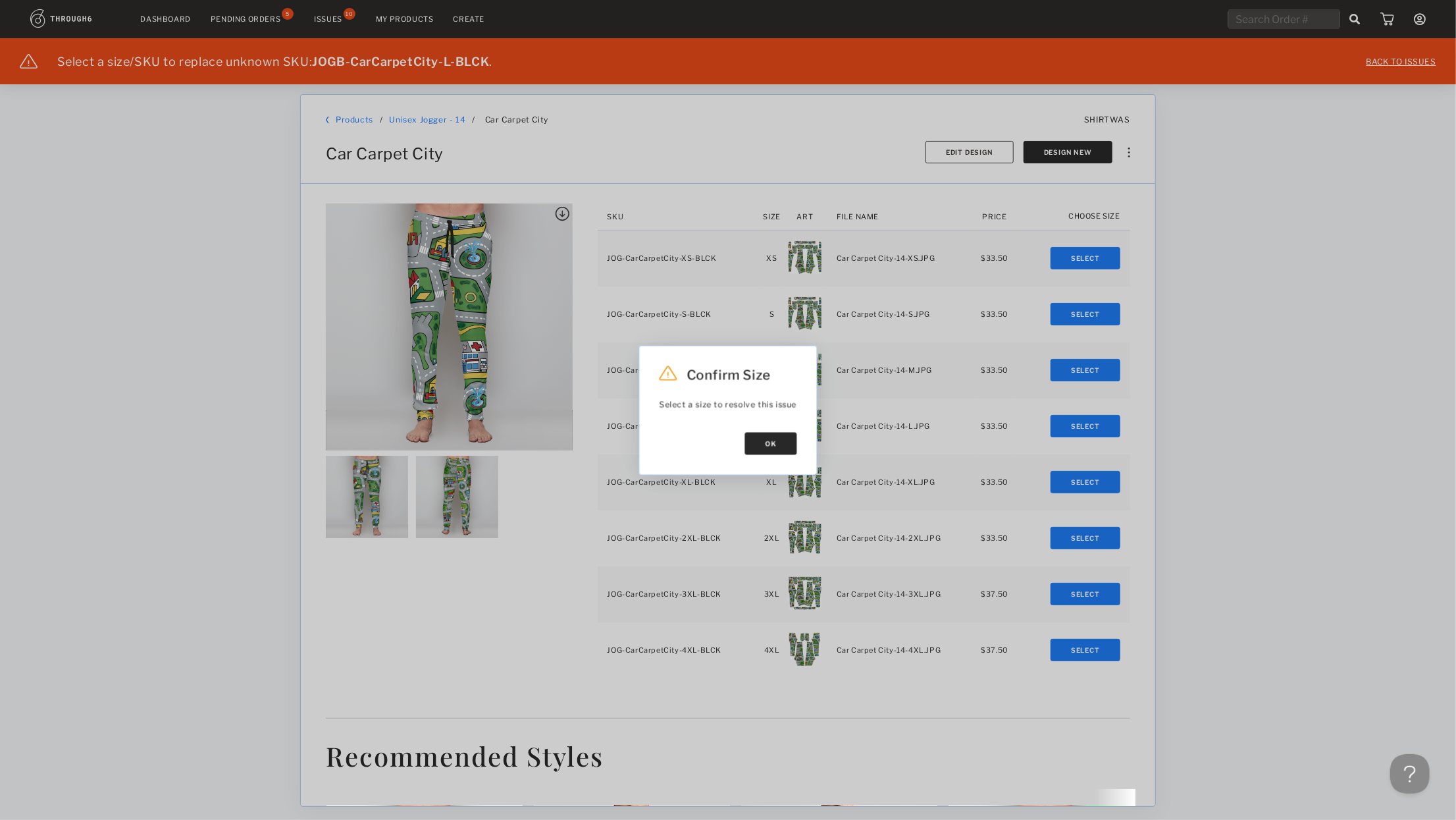
click at [769, 440] on button "Ok" at bounding box center [771, 443] width 52 height 23
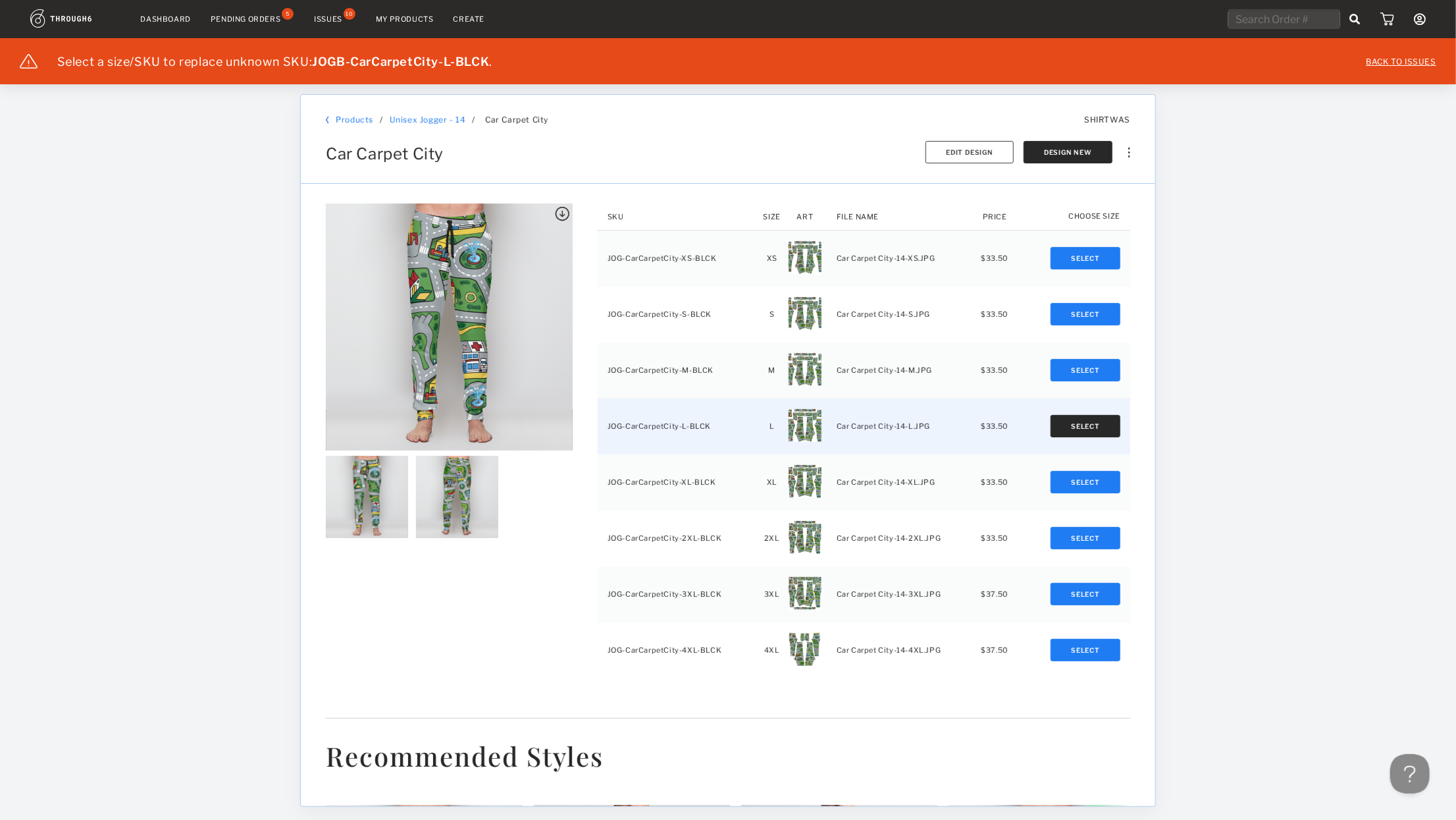
click at [1091, 429] on button "Select" at bounding box center [1085, 426] width 70 height 23
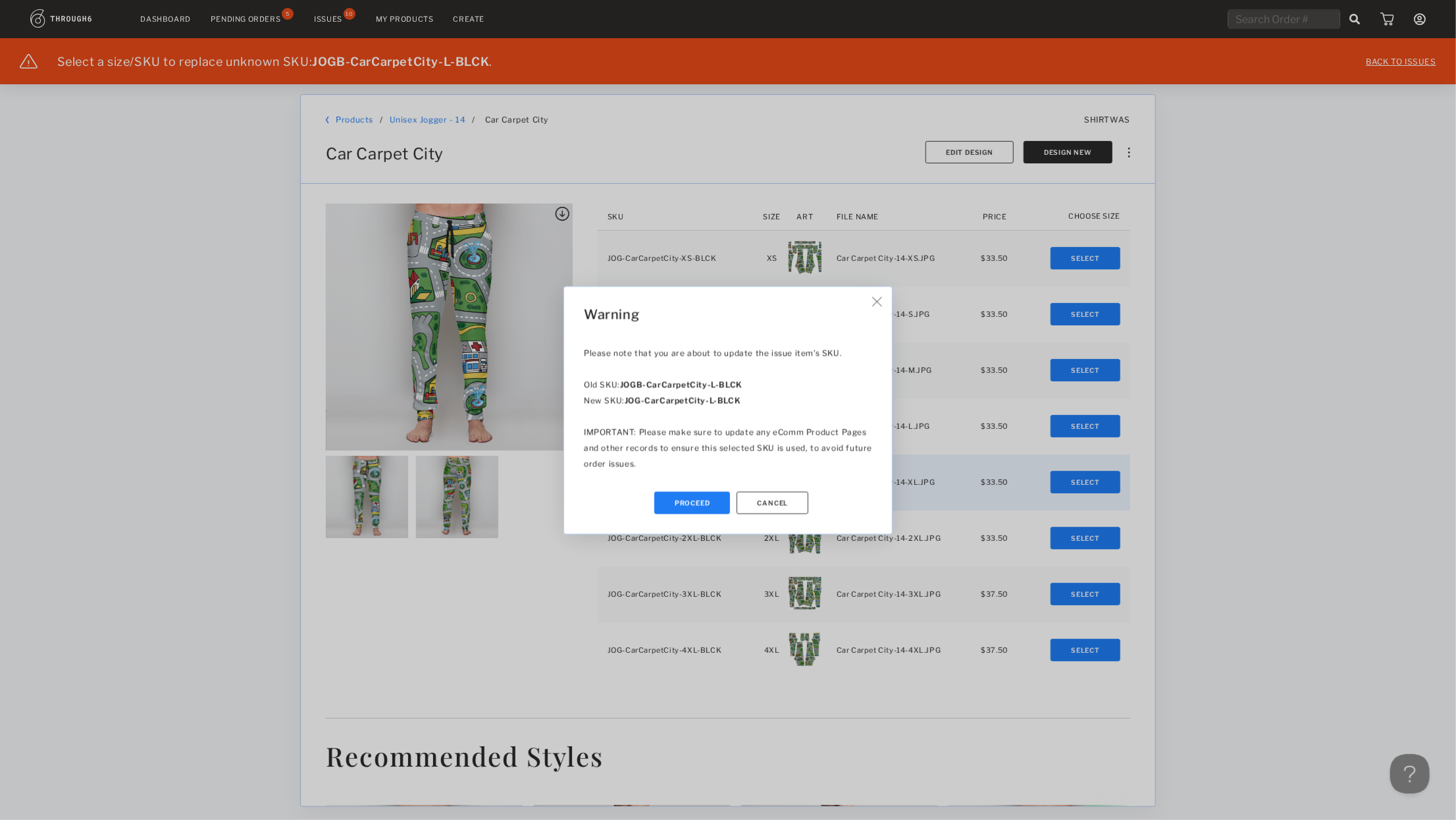
click at [698, 503] on button "Proceed" at bounding box center [692, 503] width 77 height 23
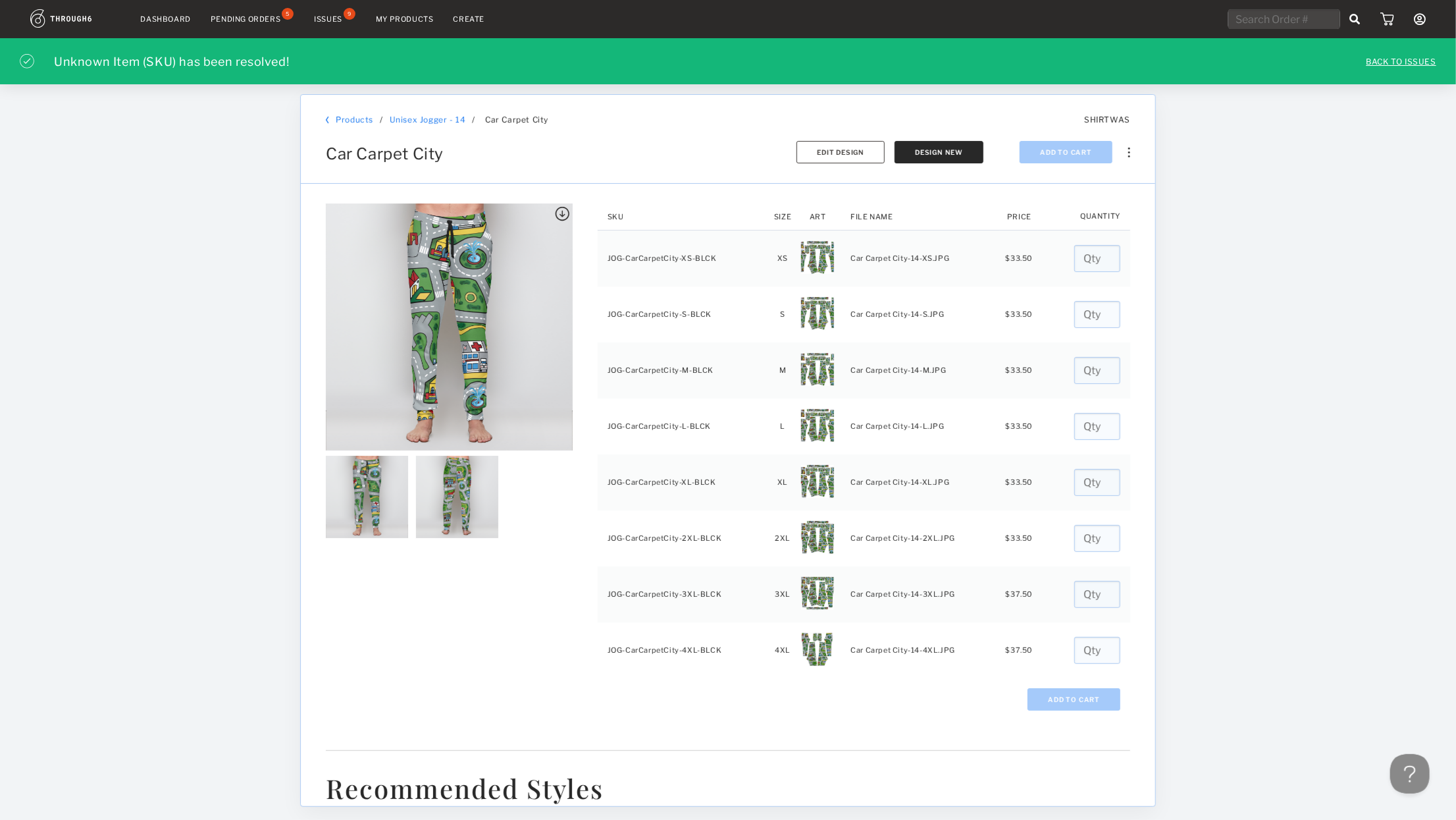
click at [341, 17] on div "Issues" at bounding box center [328, 19] width 28 height 9
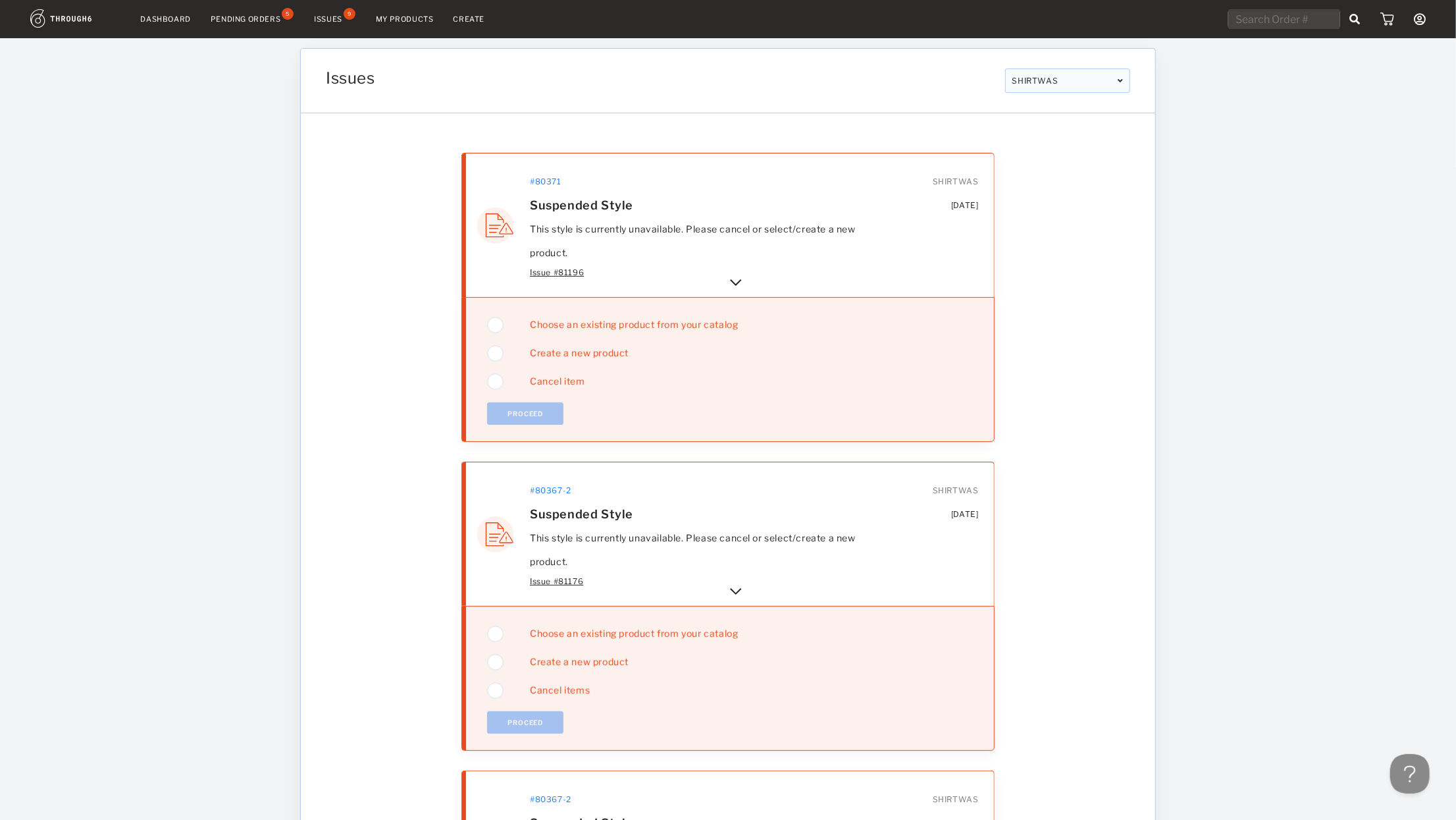
click at [731, 277] on img at bounding box center [736, 282] width 15 height 15
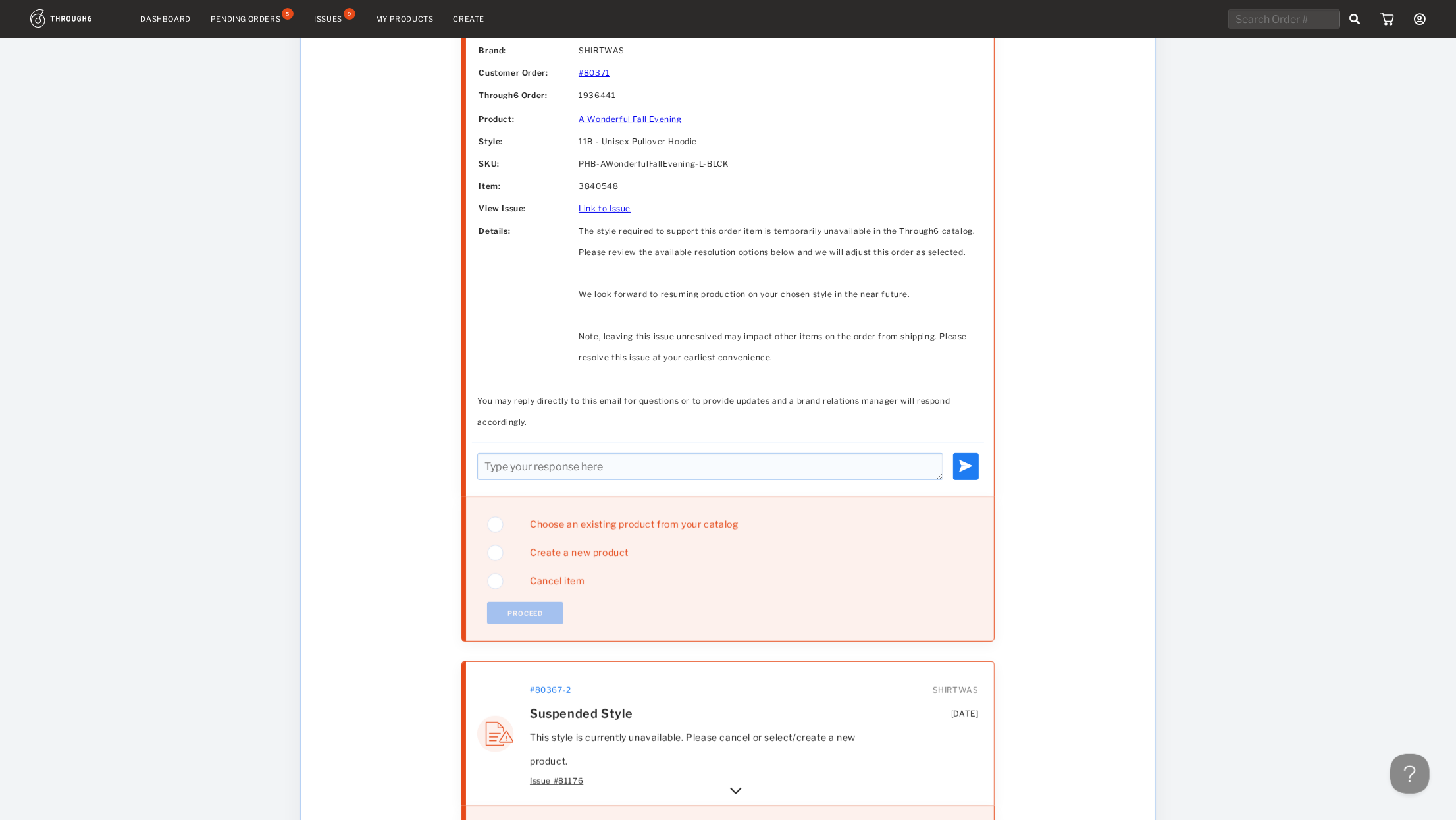
scroll to position [636, 0]
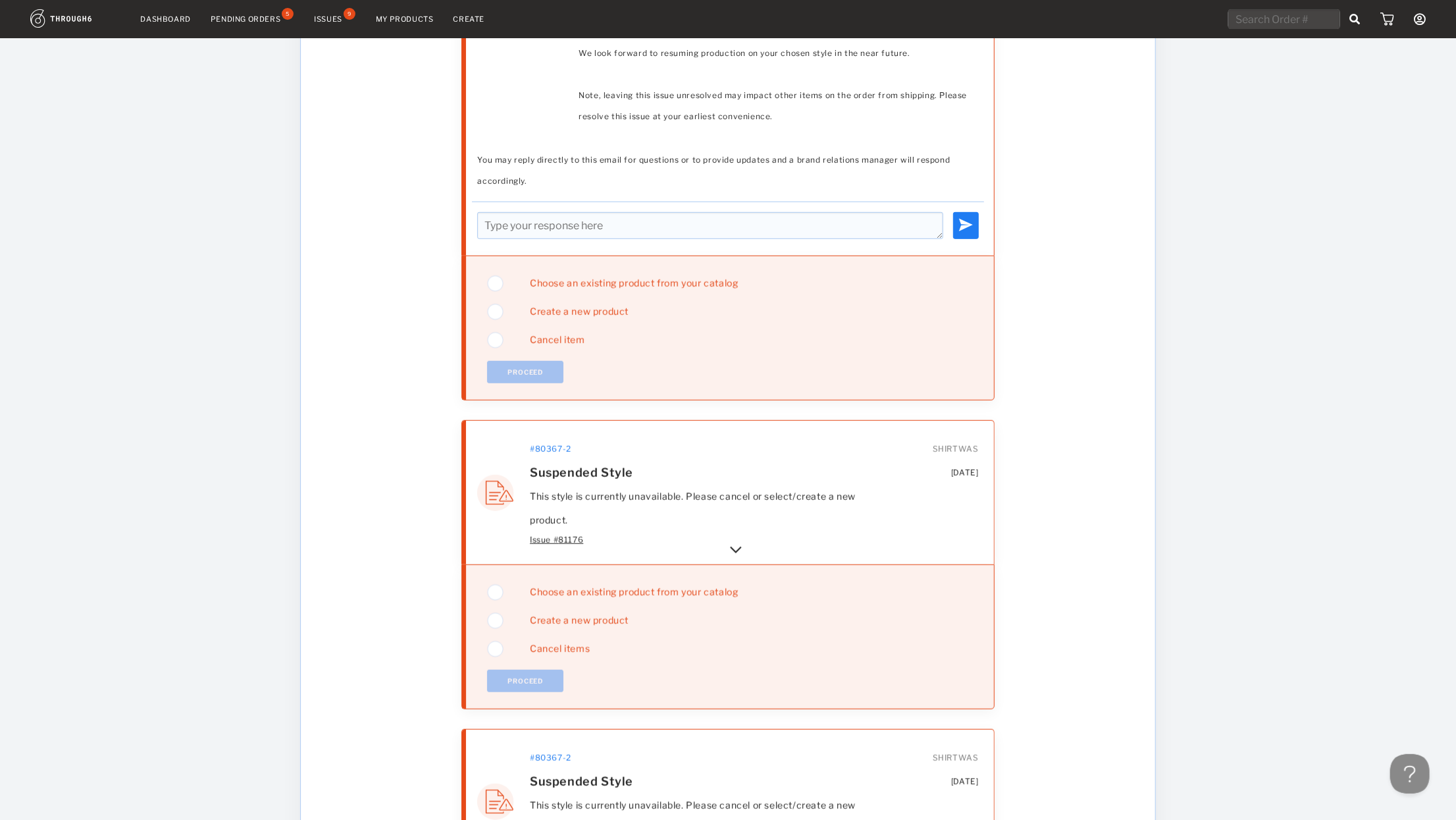
click at [737, 545] on img at bounding box center [736, 550] width 15 height 15
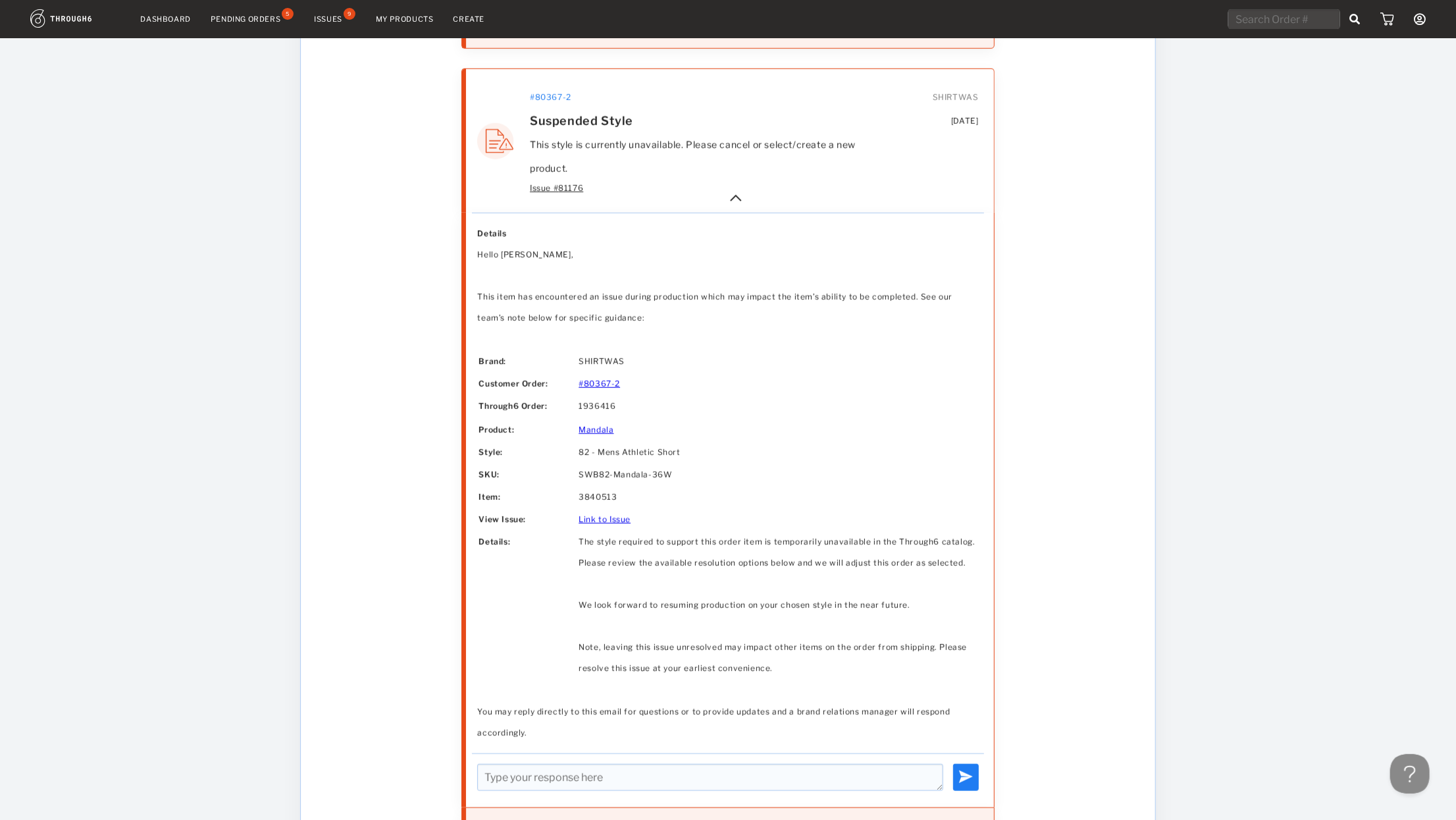
scroll to position [1054, 0]
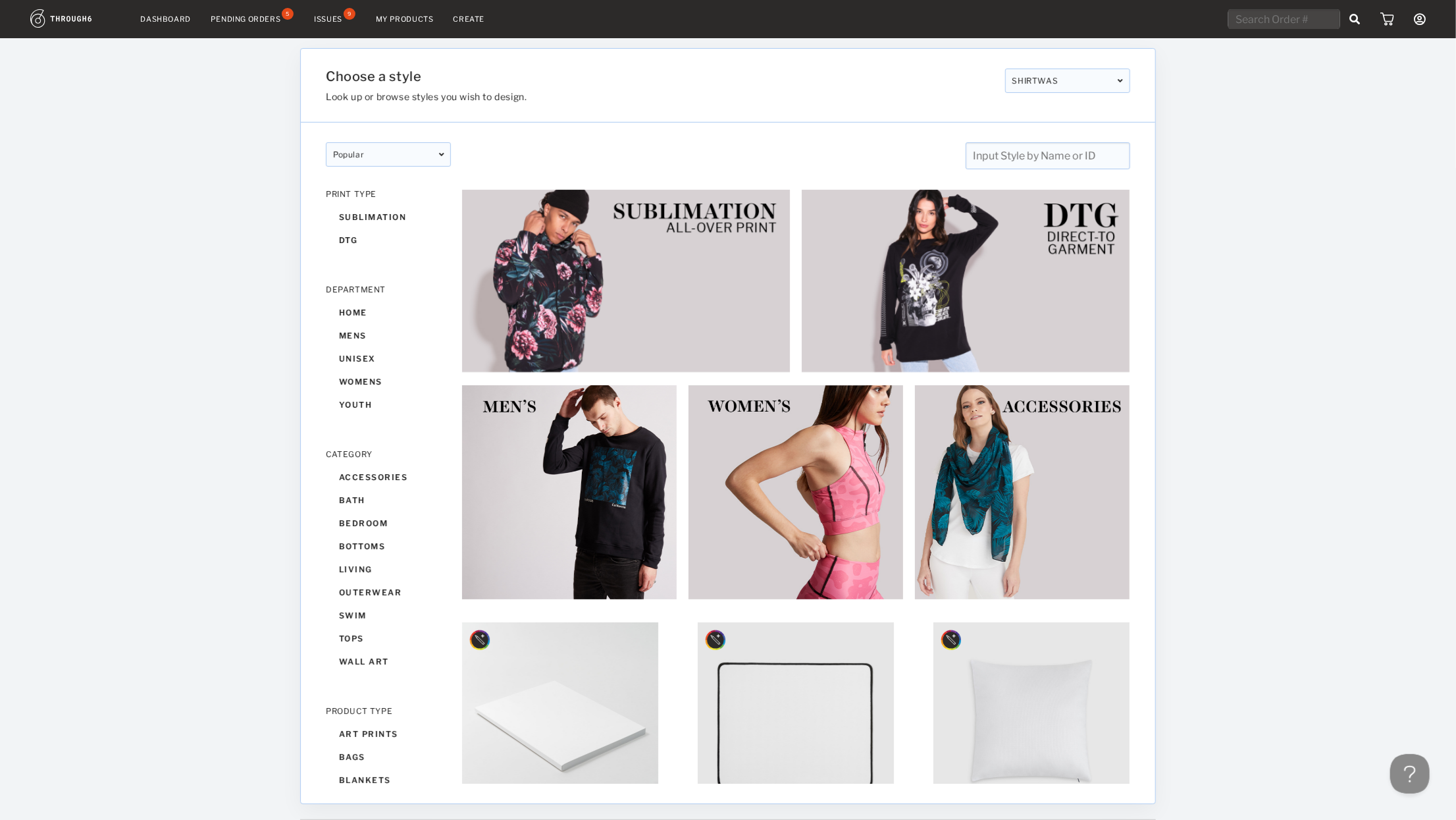
click at [1011, 149] on input "text" at bounding box center [1048, 156] width 165 height 27
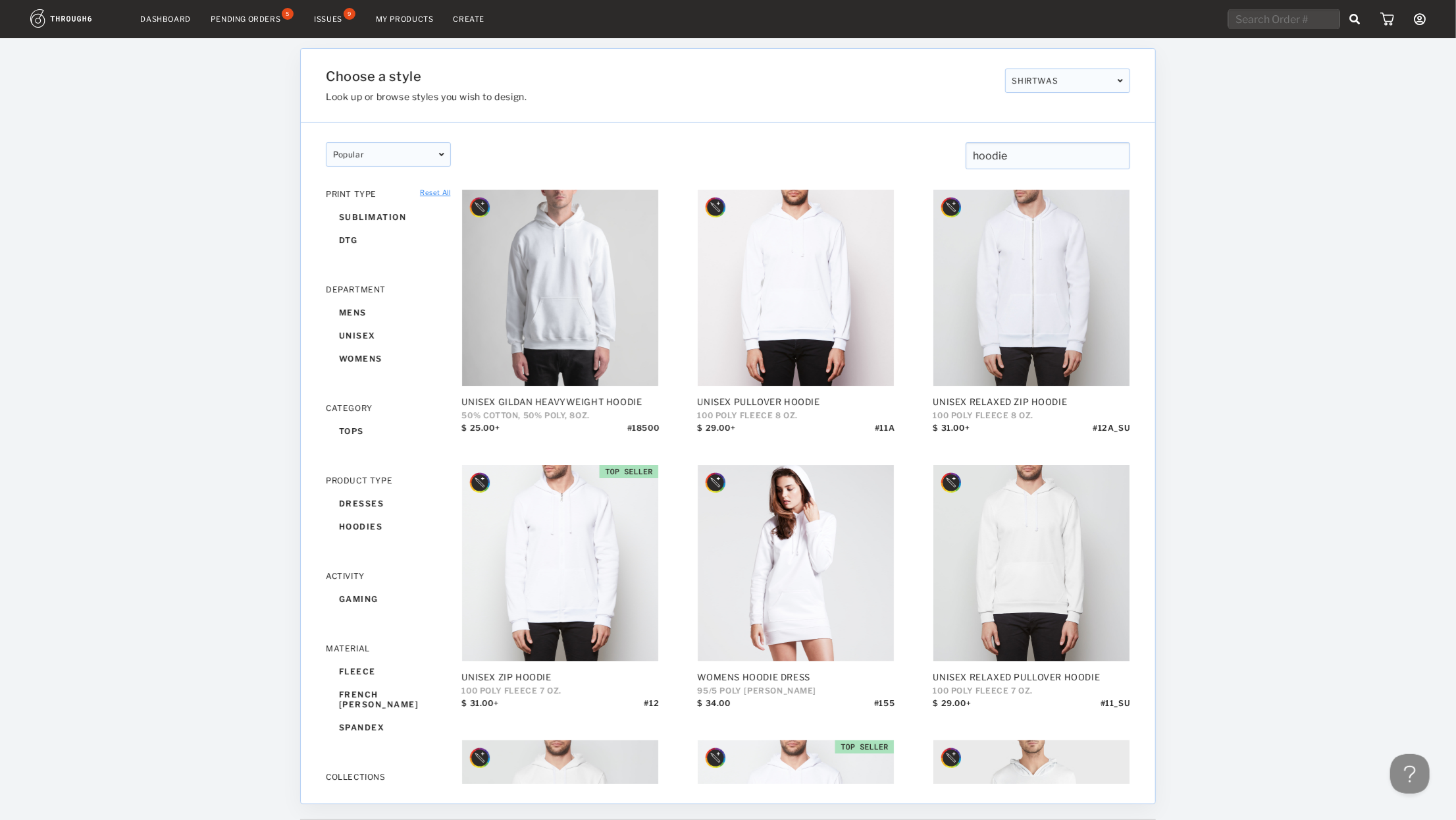
type input "hoodie"
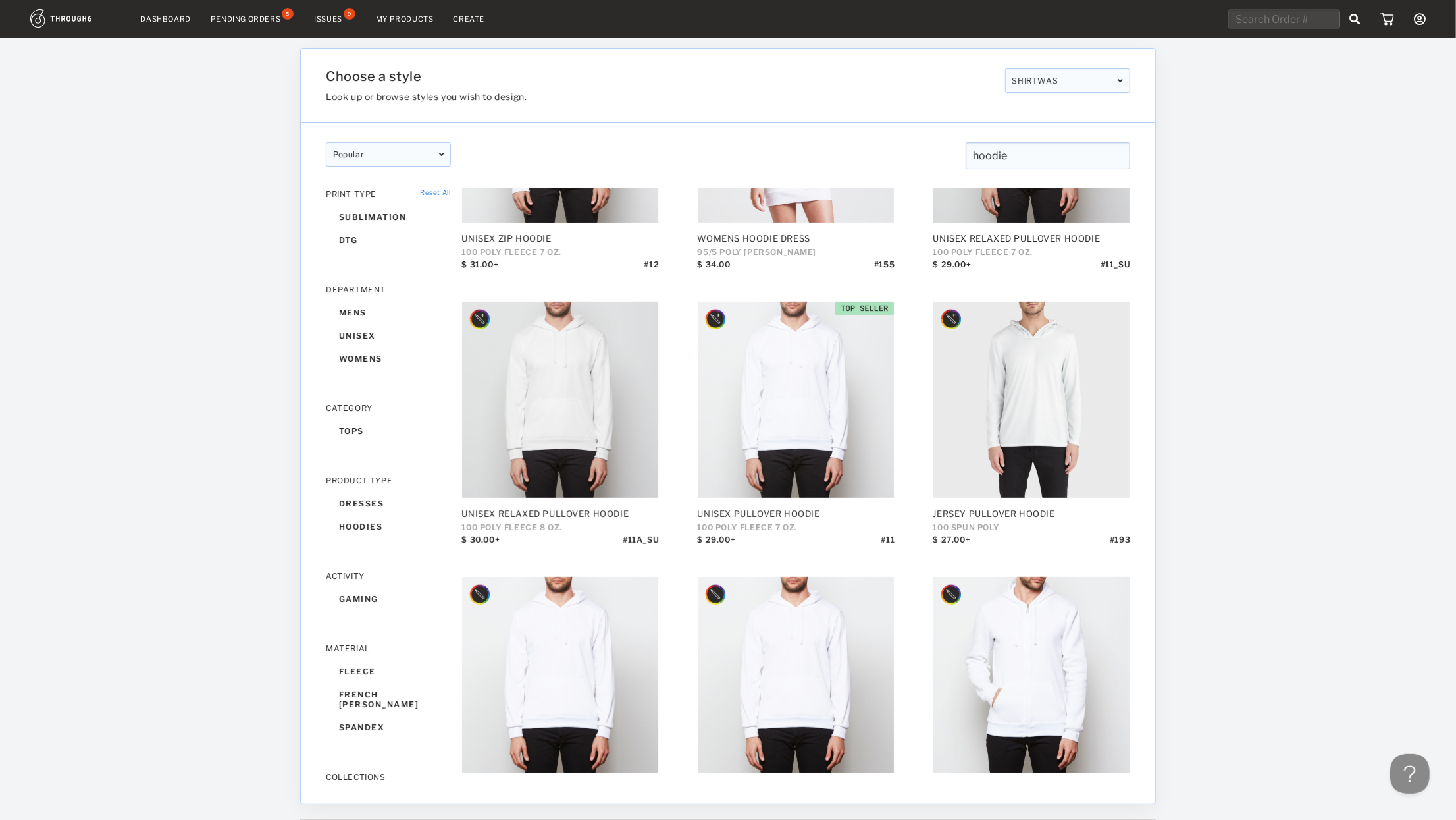
scroll to position [484, 0]
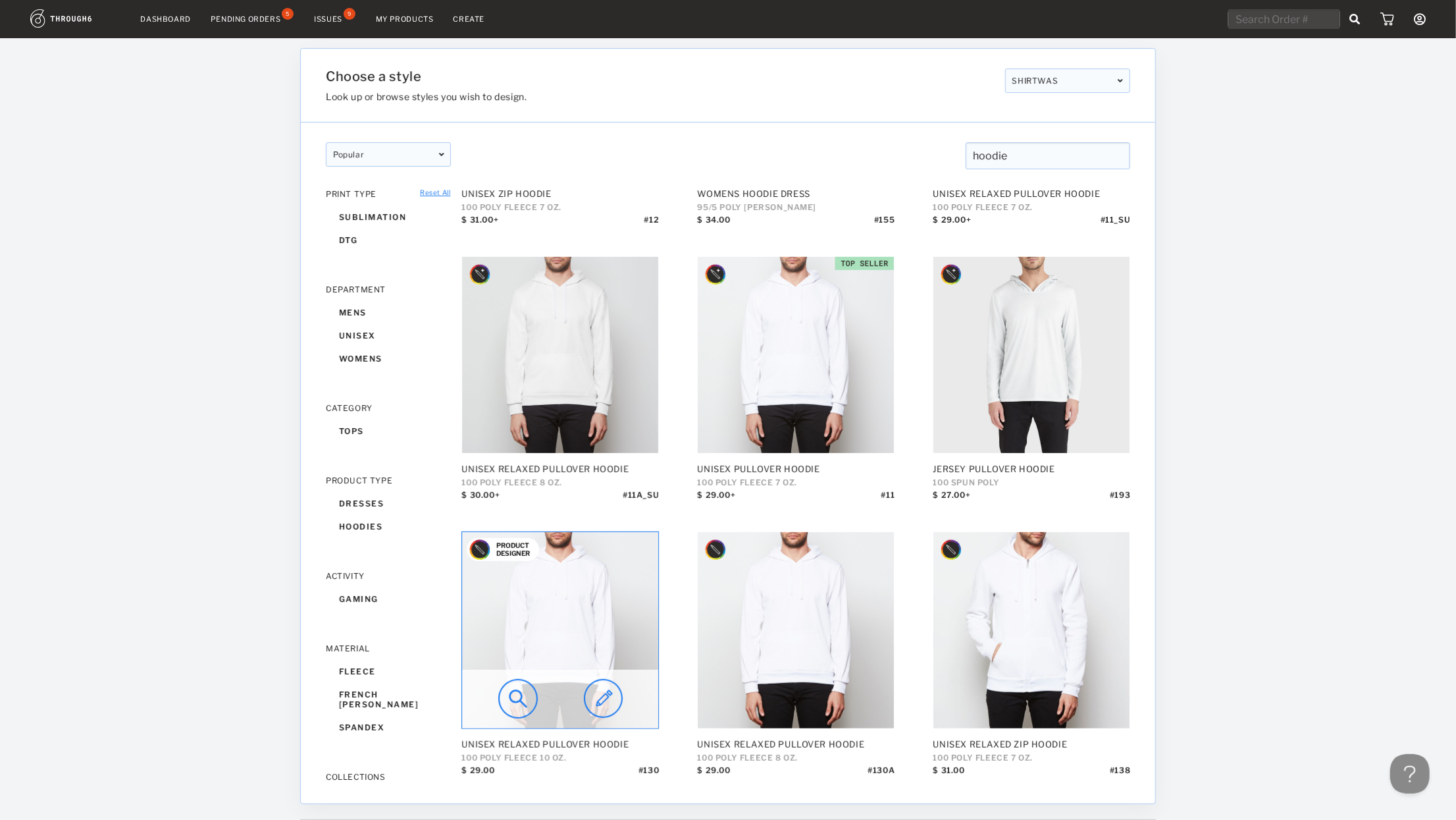
click at [602, 684] on img at bounding box center [603, 699] width 39 height 39
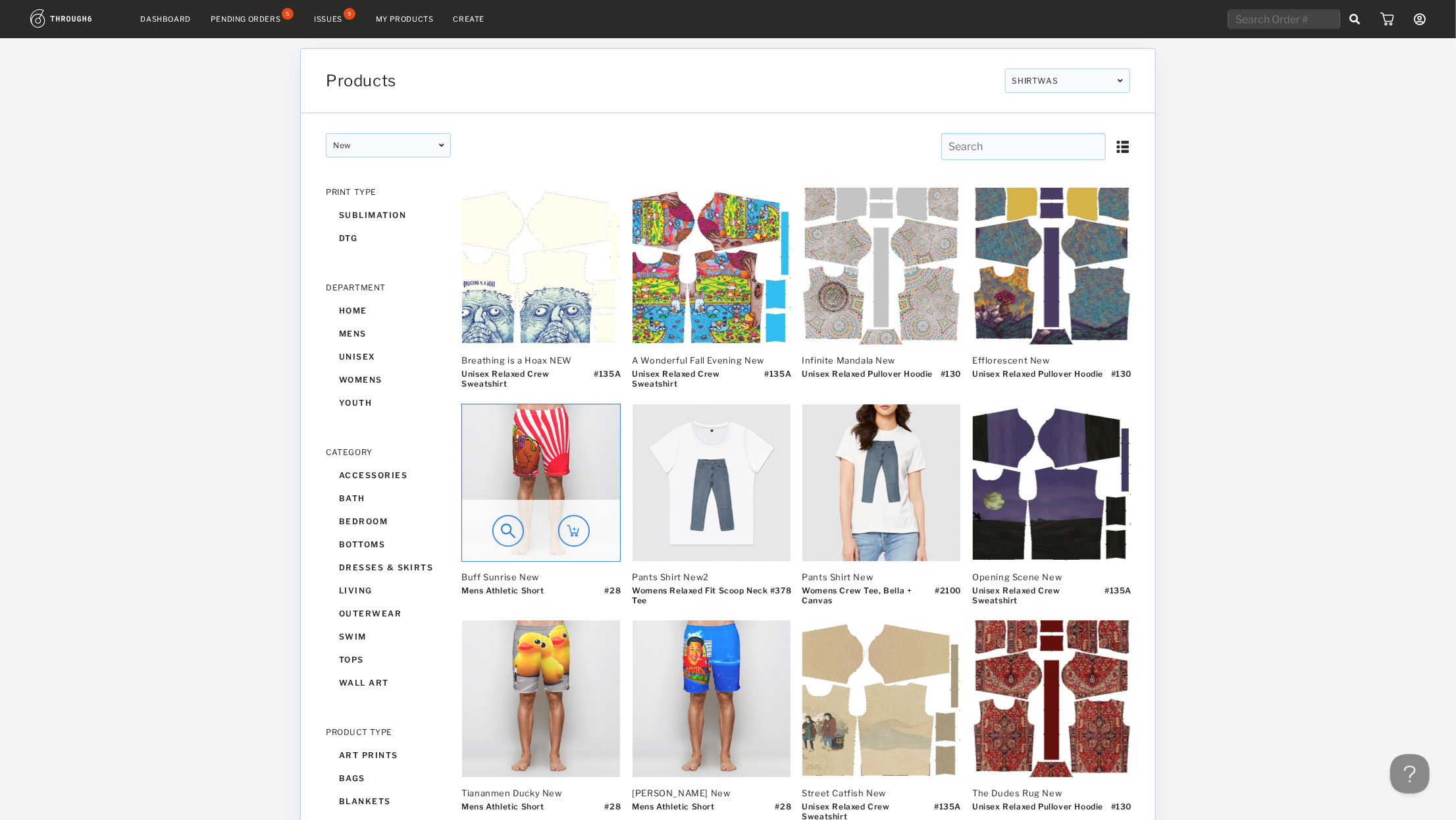
drag, startPoint x: 540, startPoint y: 478, endPoint x: 505, endPoint y: 524, distance: 57.8
drag, startPoint x: 505, startPoint y: 524, endPoint x: 477, endPoint y: 586, distance: 68.0
click at [468, 591] on div "Mens Athletic Short" at bounding box center [502, 595] width 82 height 20
type input "Mens Athletic Short - 28"
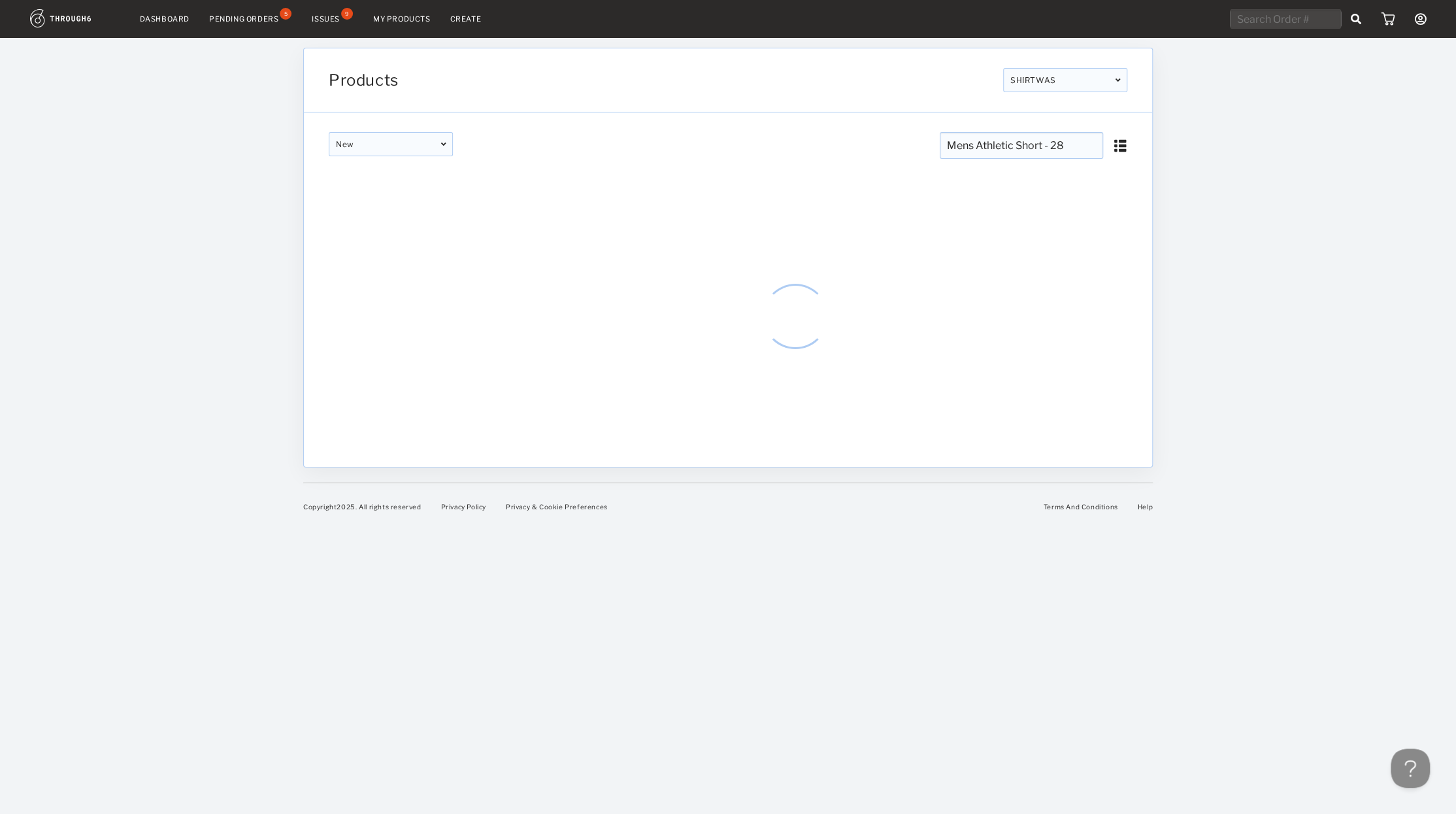
click at [550, 486] on div "Copyright 2025 . All rights reserved Privacy Policy Privacy & Cookie Preference…" at bounding box center [728, 496] width 850 height 28
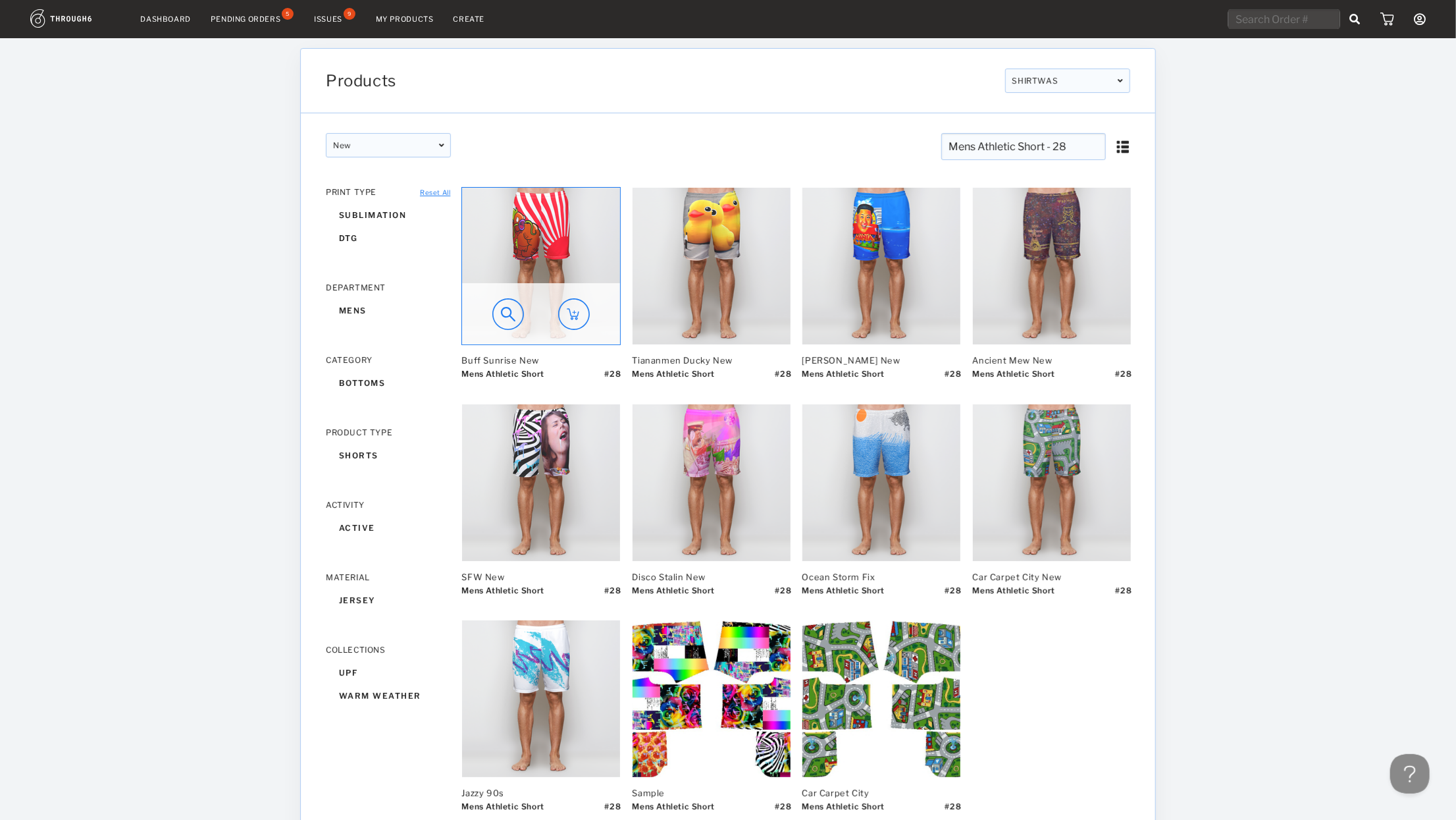
click at [538, 223] on img at bounding box center [541, 266] width 158 height 157
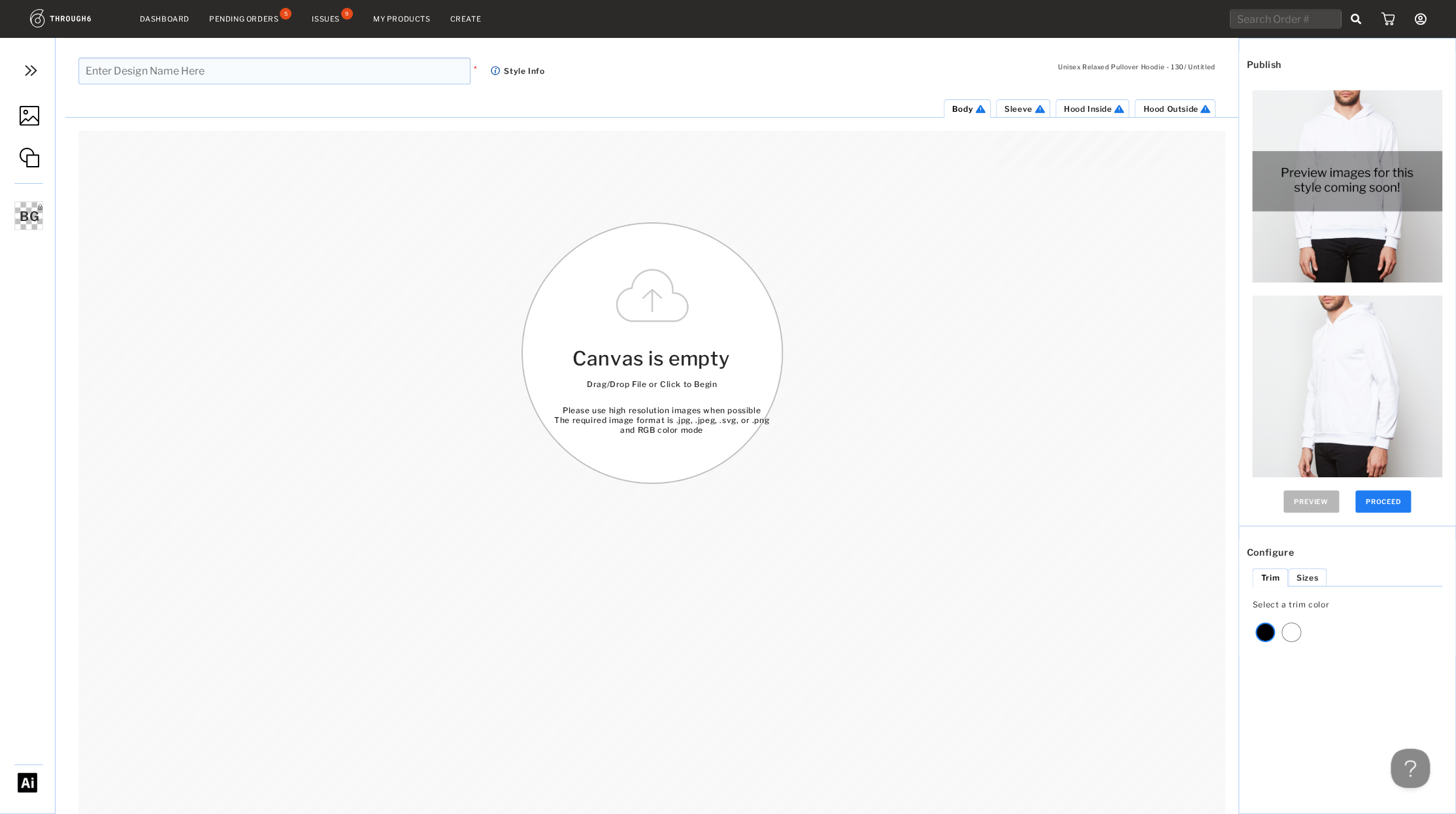
click at [189, 78] on input "text" at bounding box center [274, 71] width 392 height 27
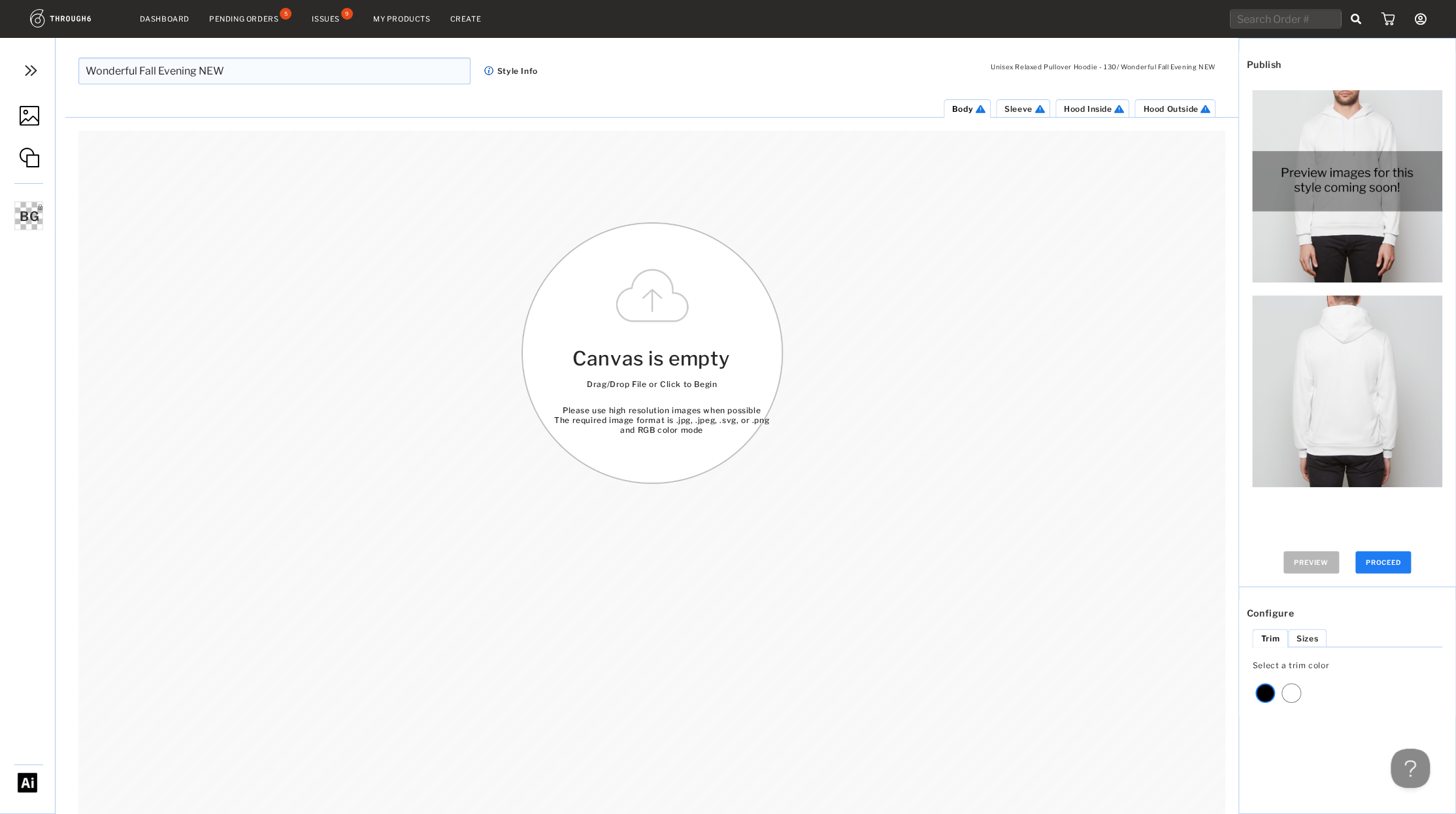
type input "Wonderful Fall Evening NEW"
click at [31, 118] on img at bounding box center [29, 116] width 20 height 20
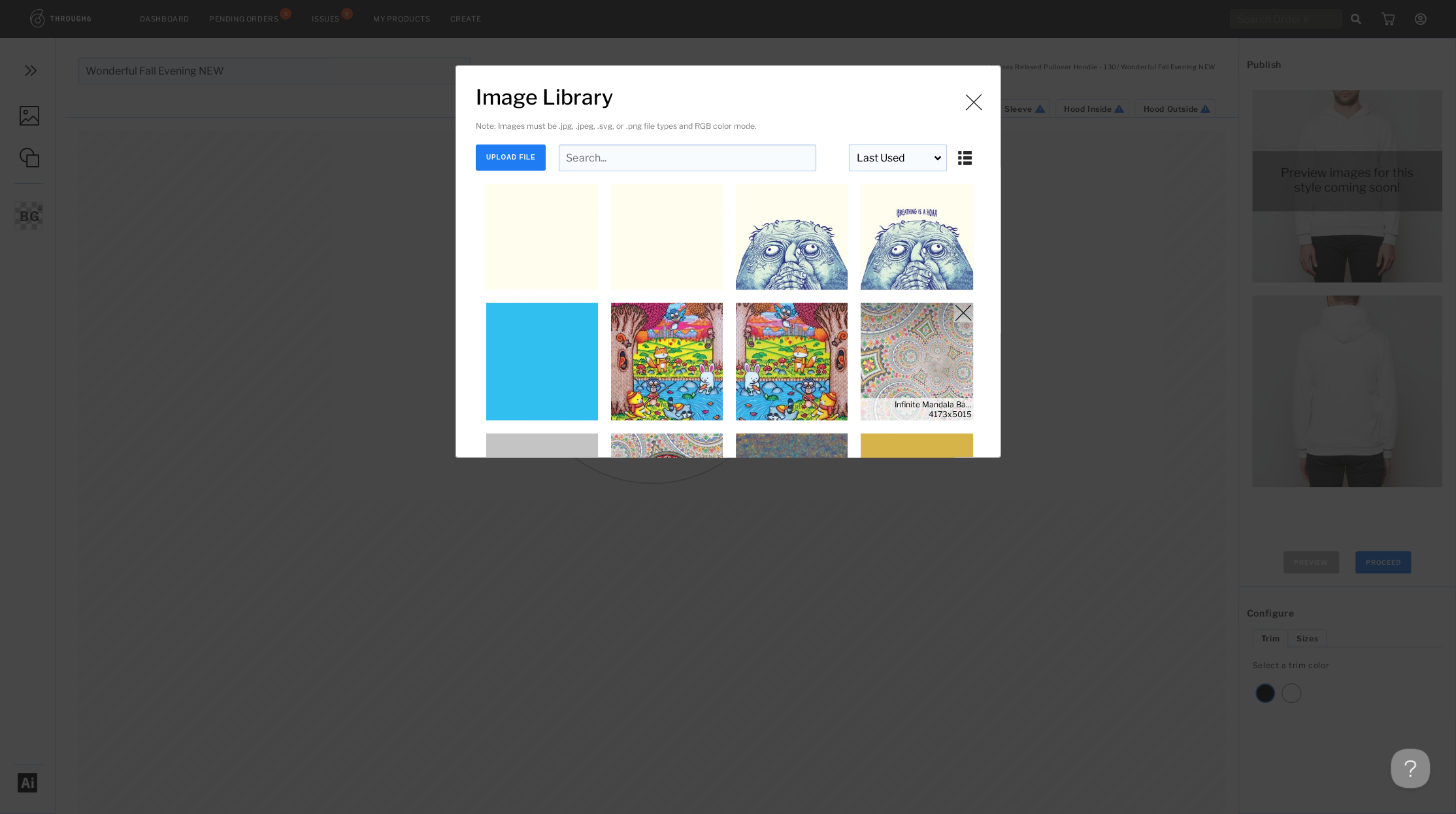
scroll to position [174, 0]
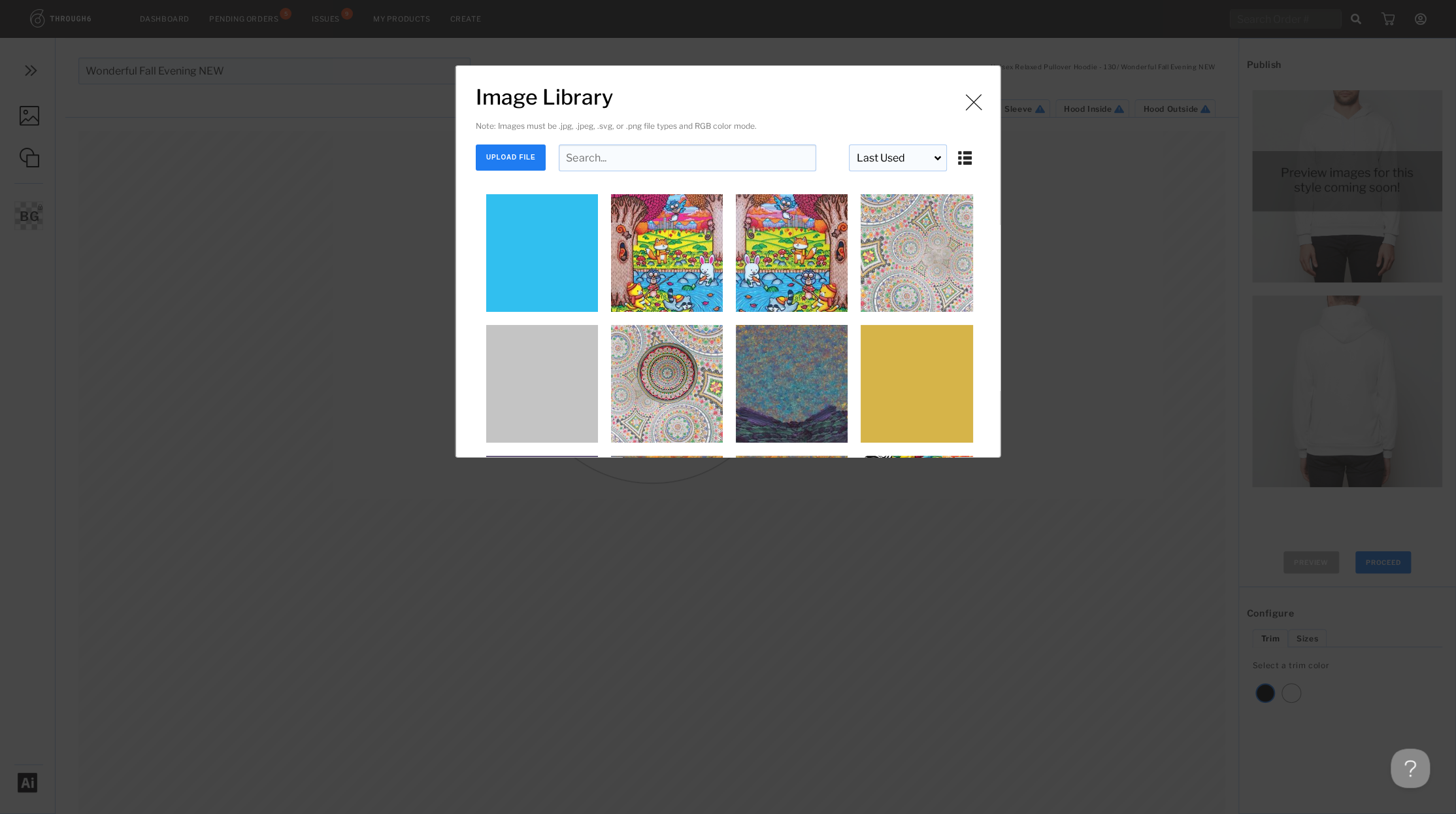
click at [620, 159] on input "Image Library" at bounding box center [687, 158] width 258 height 27
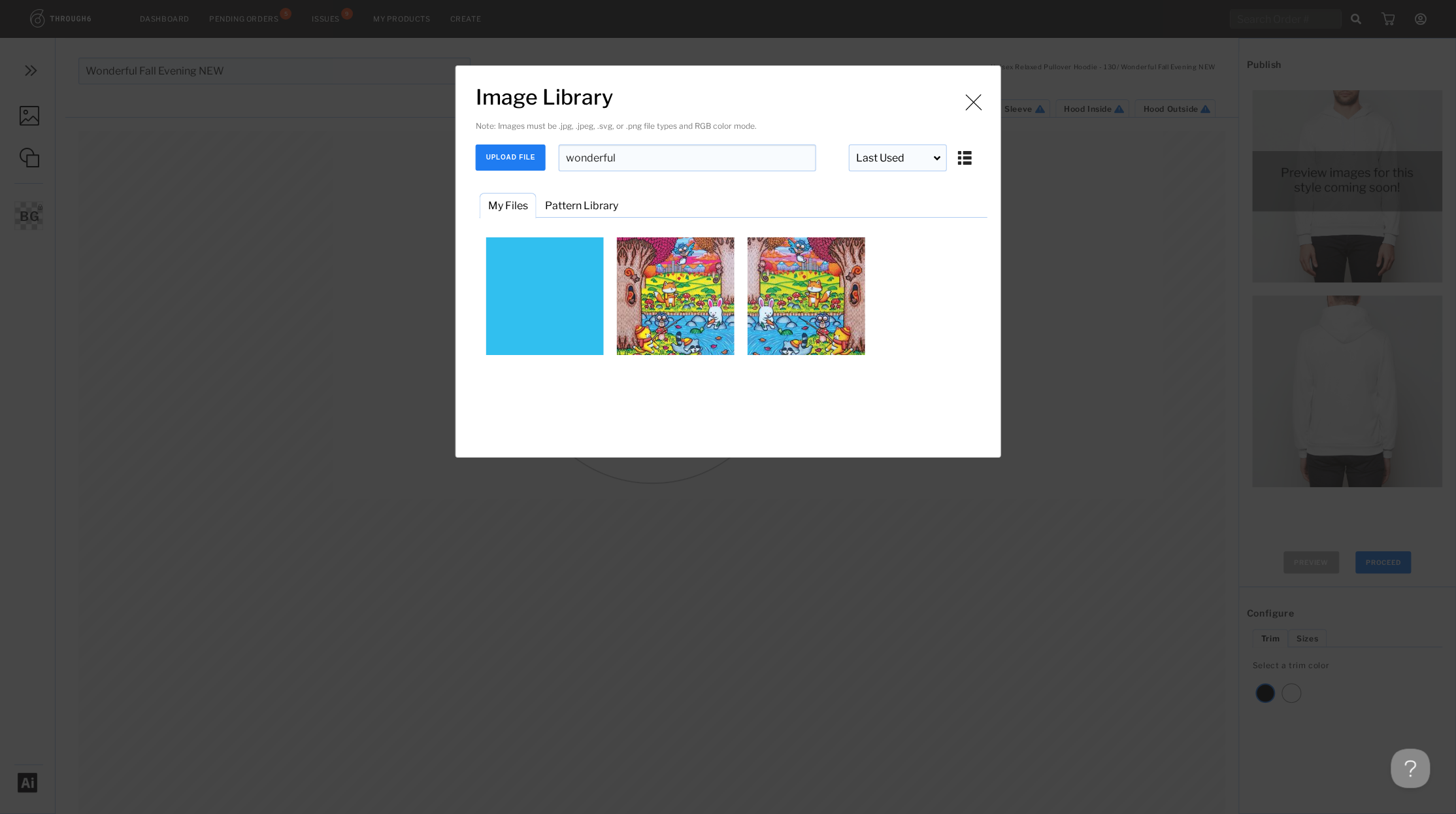
scroll to position [0, 0]
type input "wonderful"
click at [696, 319] on img "Image Library" at bounding box center [676, 296] width 117 height 117
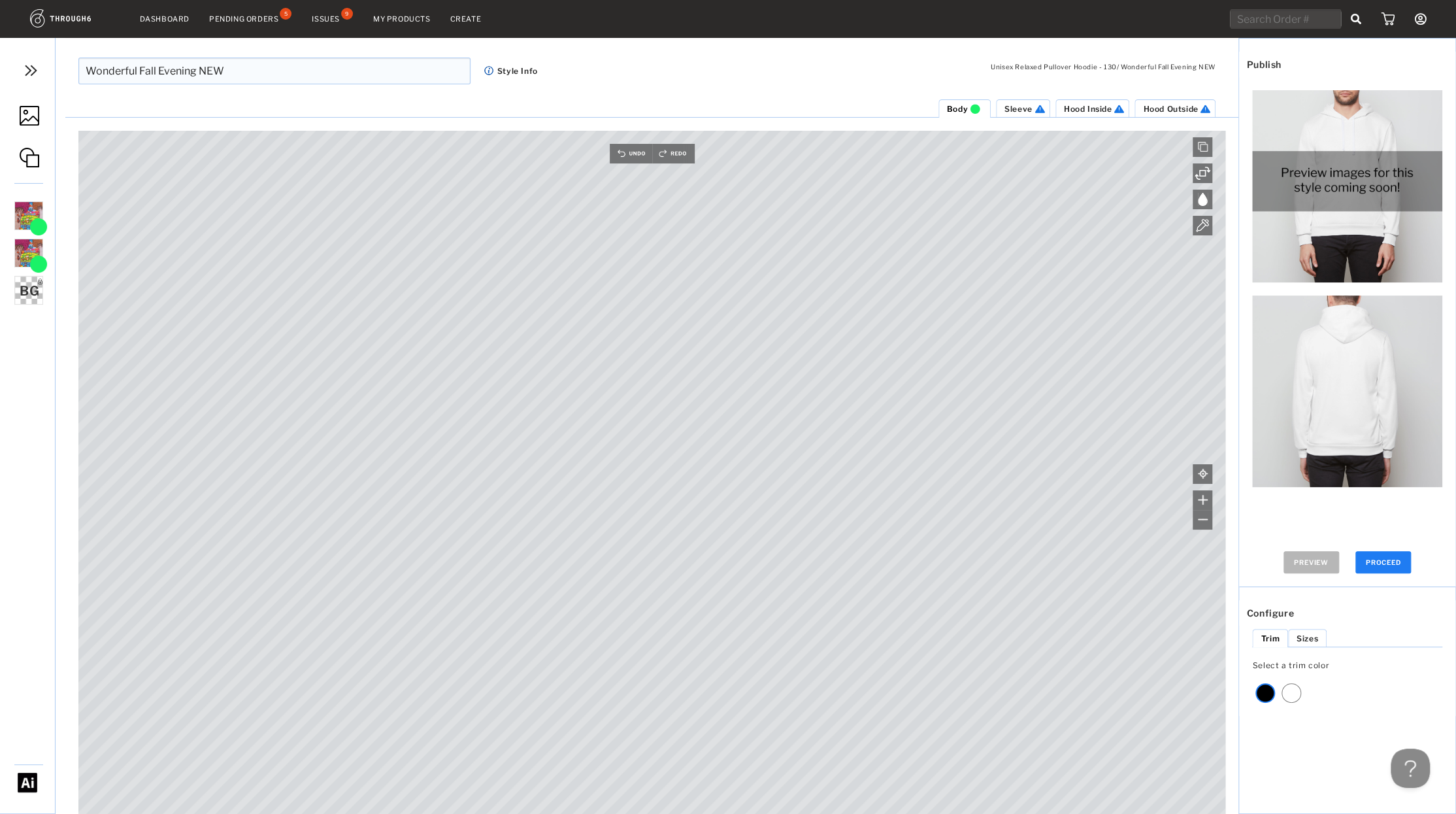
click at [22, 118] on img at bounding box center [29, 116] width 20 height 20
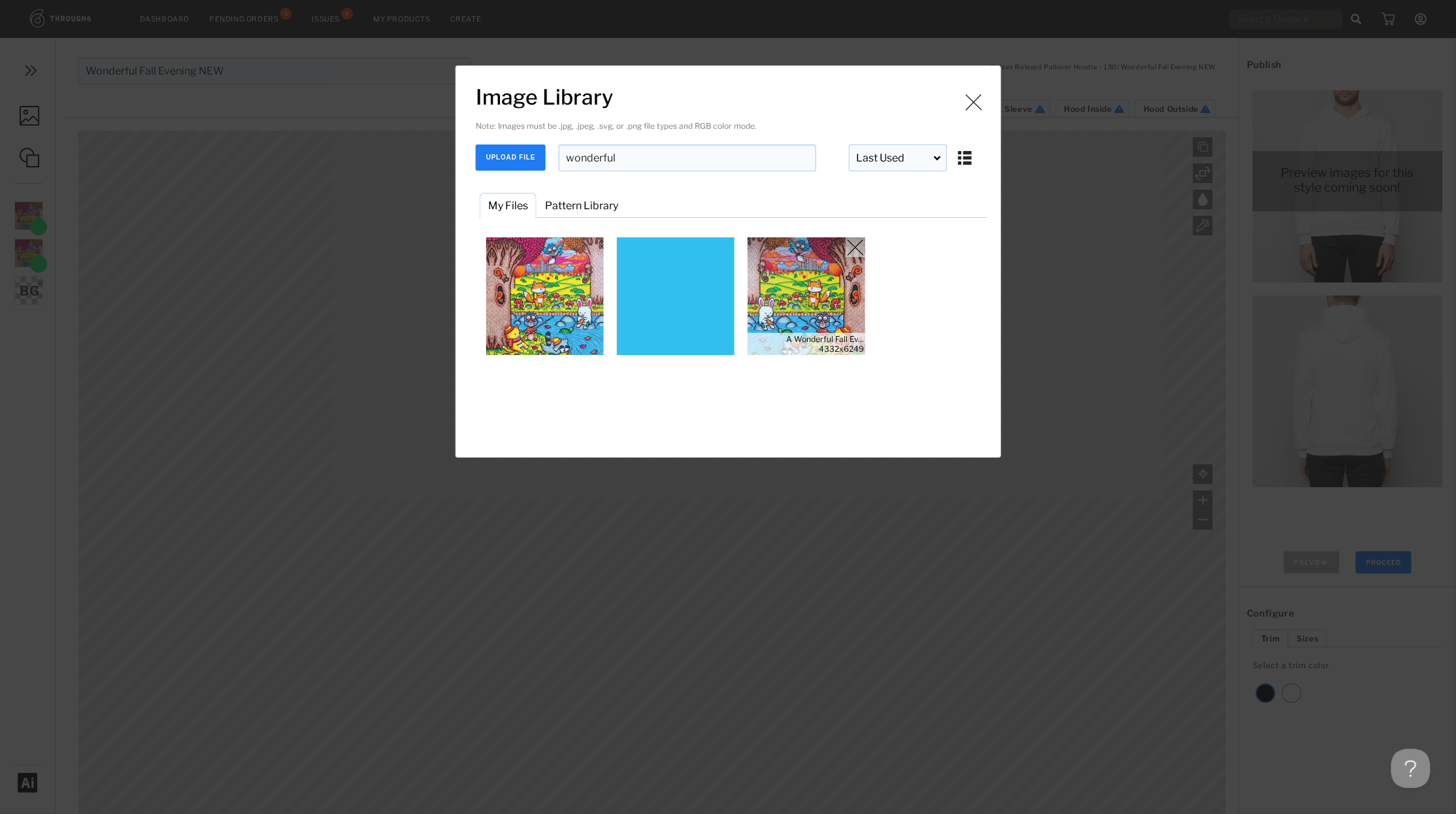
click at [810, 295] on img "Image Library" at bounding box center [806, 296] width 117 height 117
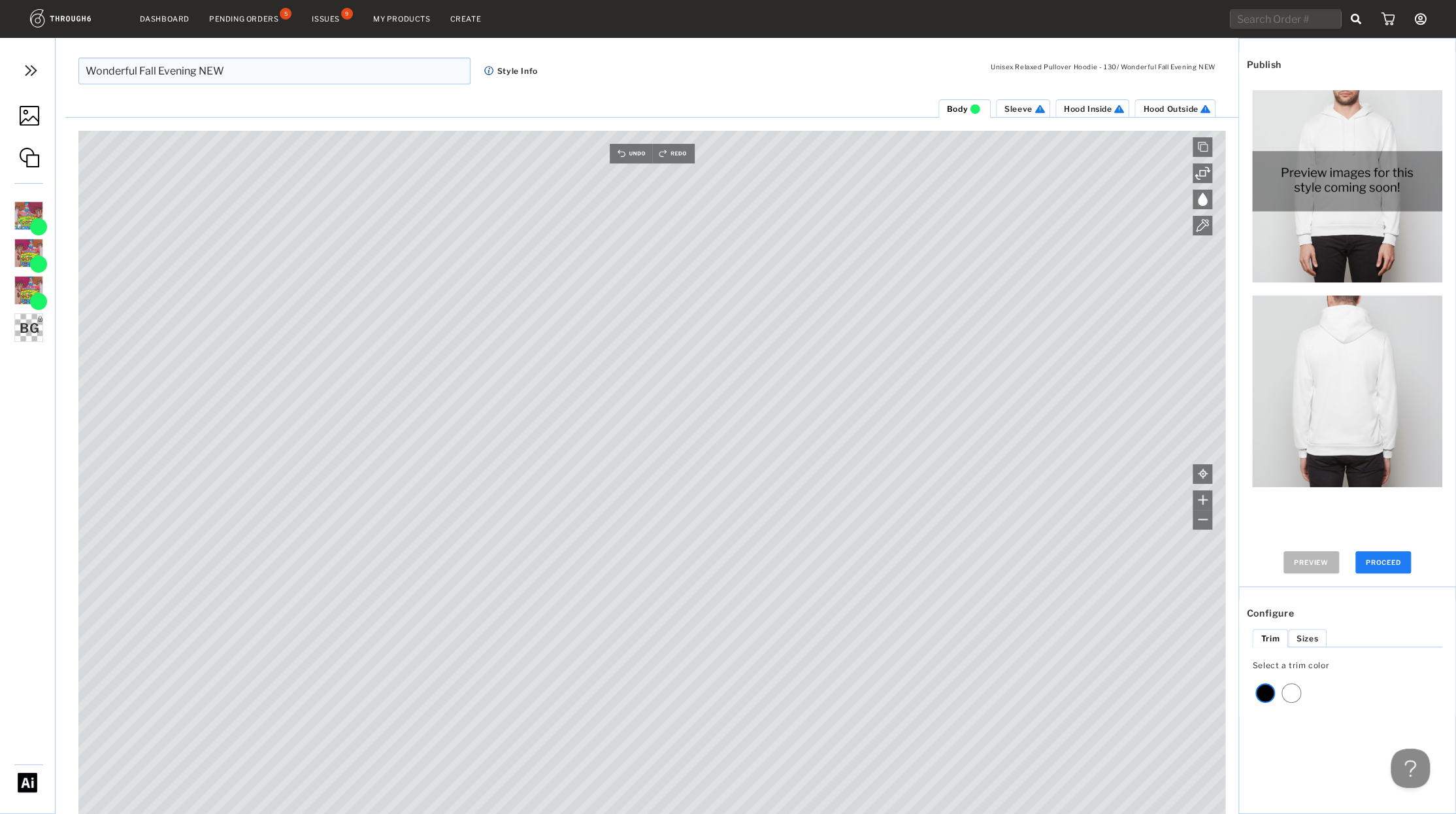
click at [29, 119] on img at bounding box center [29, 116] width 20 height 20
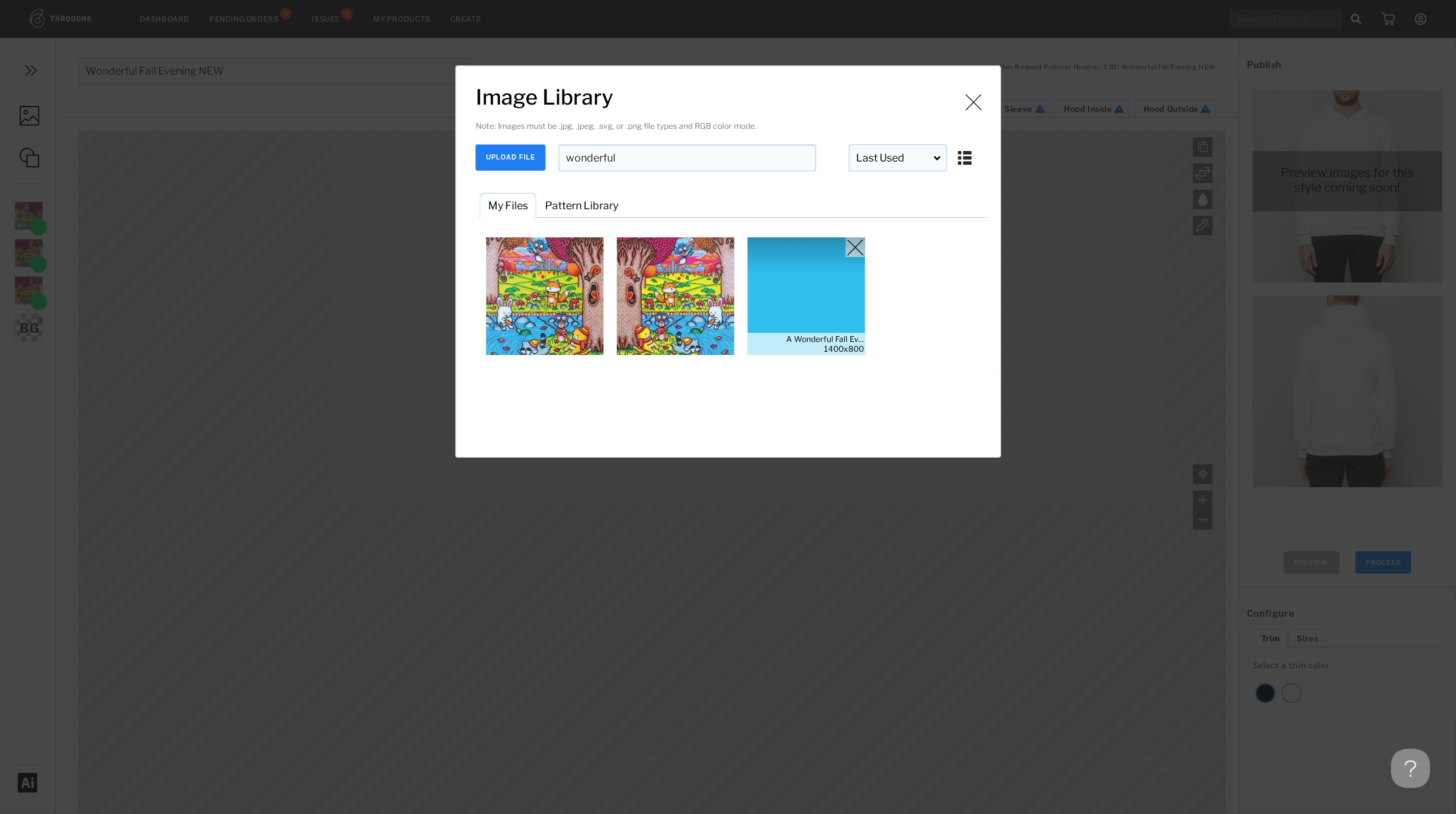
click at [785, 288] on img "Image Library" at bounding box center [806, 296] width 117 height 117
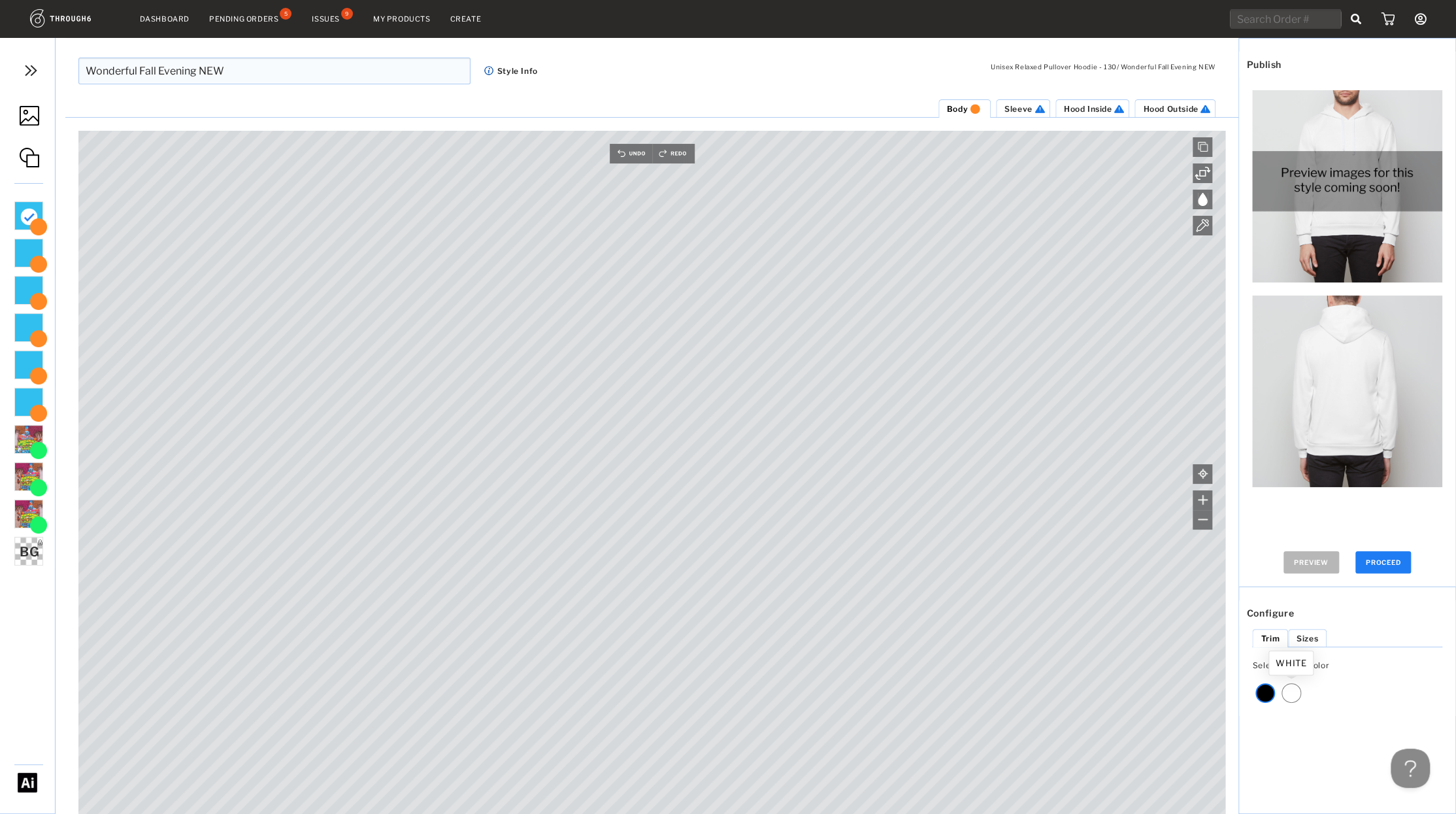
click at [1287, 691] on div at bounding box center [1292, 693] width 20 height 20
click at [1019, 108] on span "Sleeve" at bounding box center [1019, 109] width 28 height 10
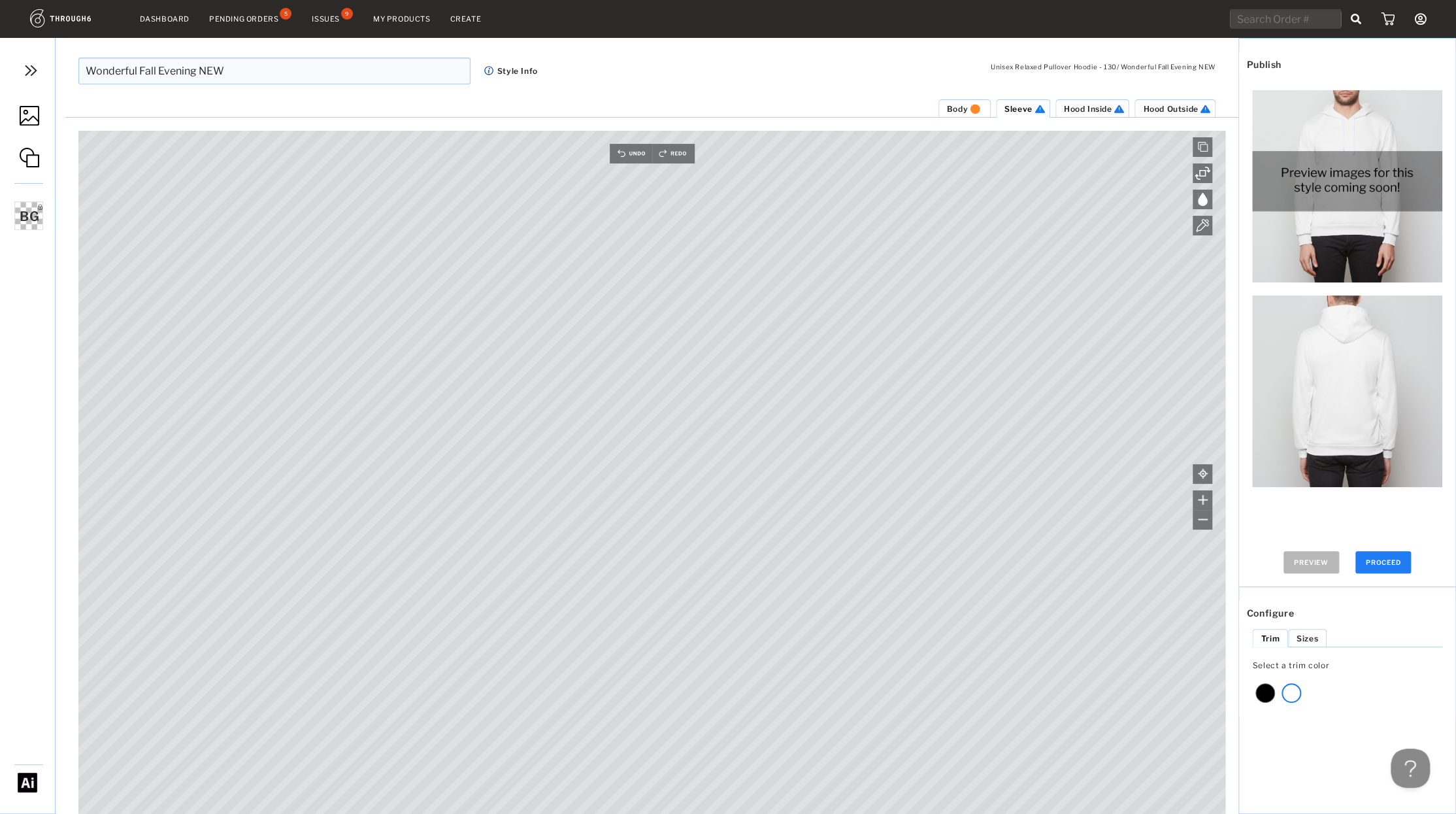
click at [15, 120] on link at bounding box center [27, 117] width 55 height 61
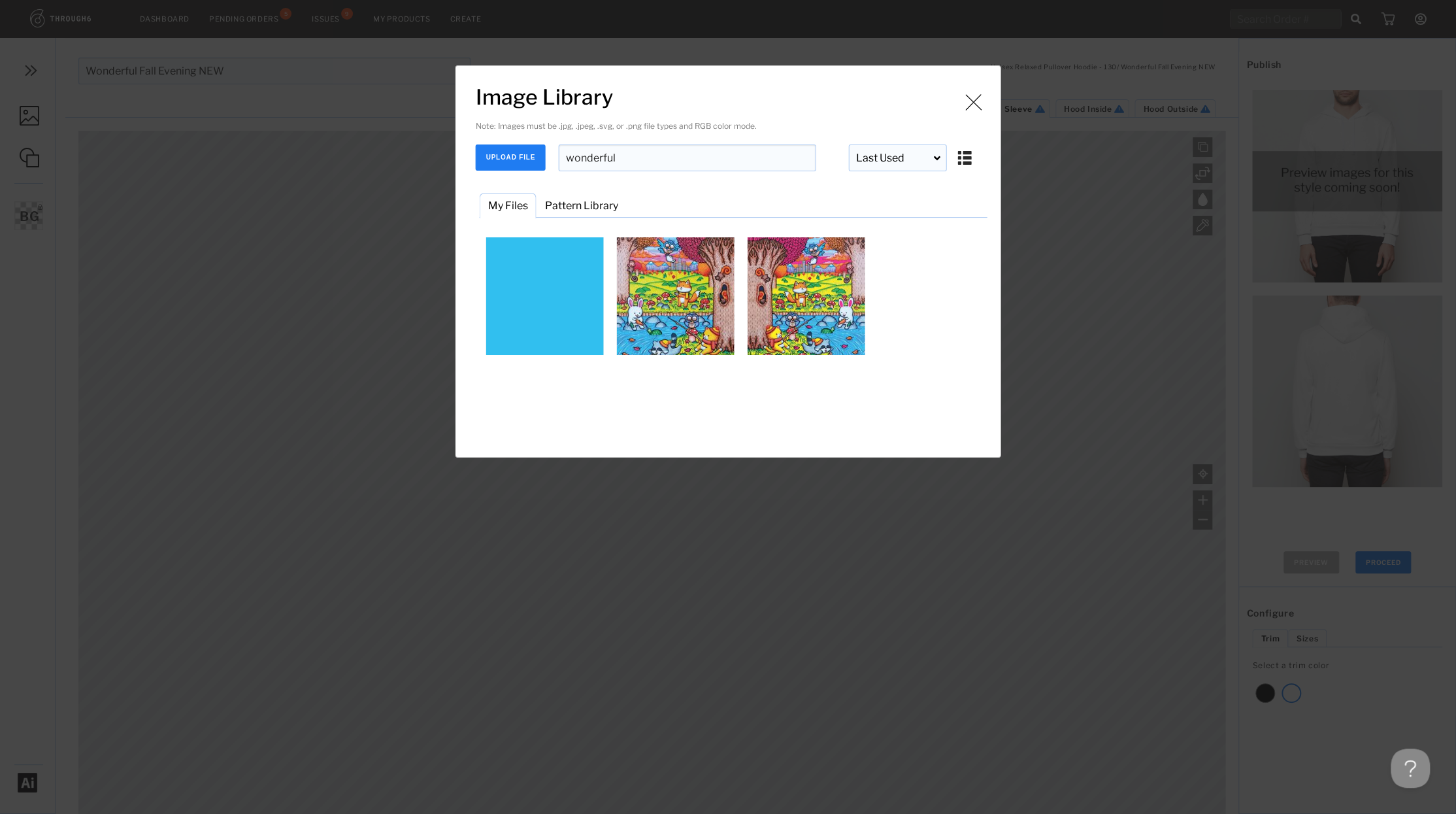
click at [400, 352] on div "Image is being uploaded and processed for use. Image Library Note: Images must …" at bounding box center [728, 407] width 1456 height 814
drag, startPoint x: 982, startPoint y: 106, endPoint x: 974, endPoint y: 106, distance: 8.0
click at [982, 106] on img "Image Library" at bounding box center [974, 102] width 20 height 20
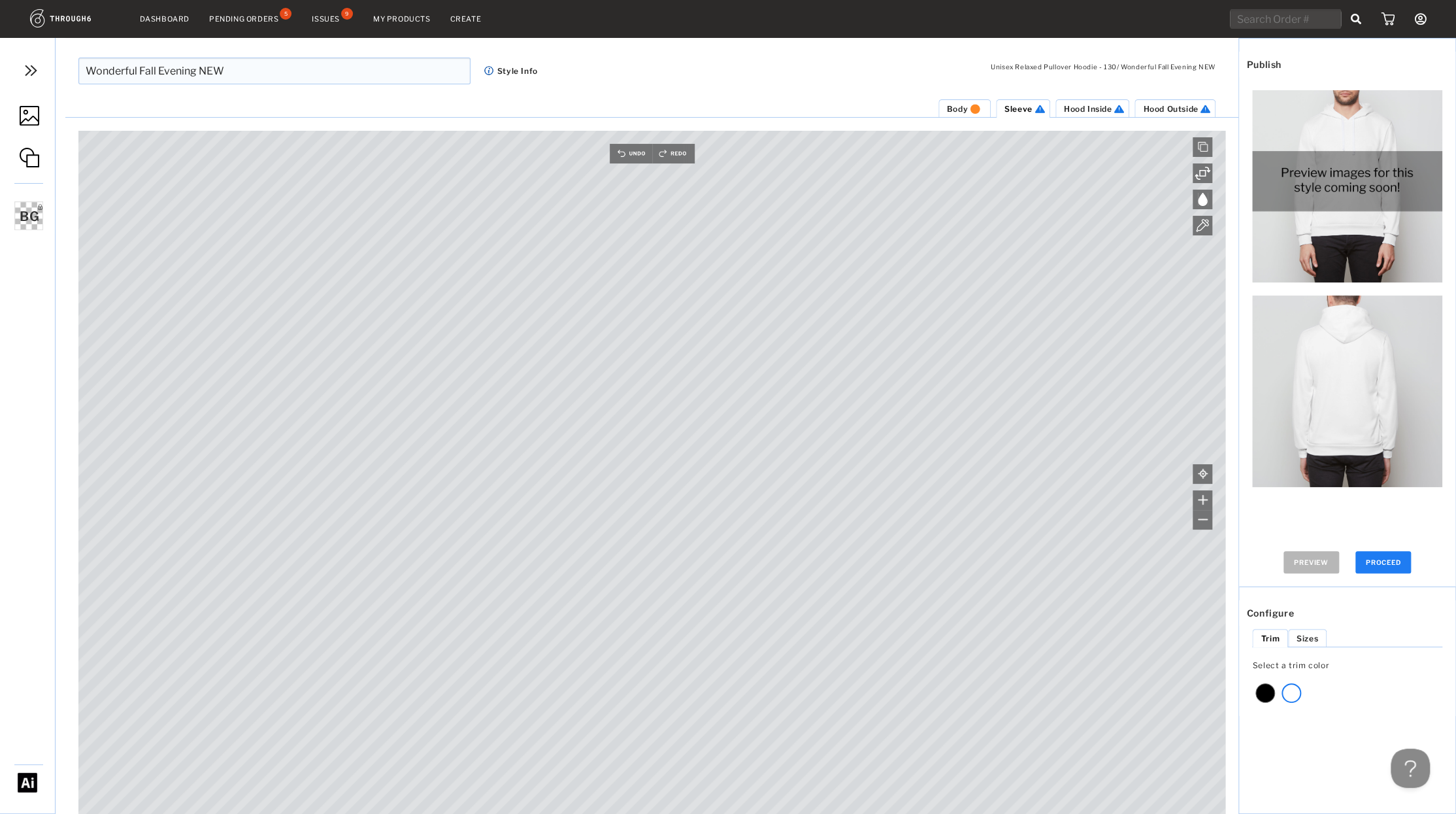
click at [973, 106] on img at bounding box center [975, 109] width 15 height 10
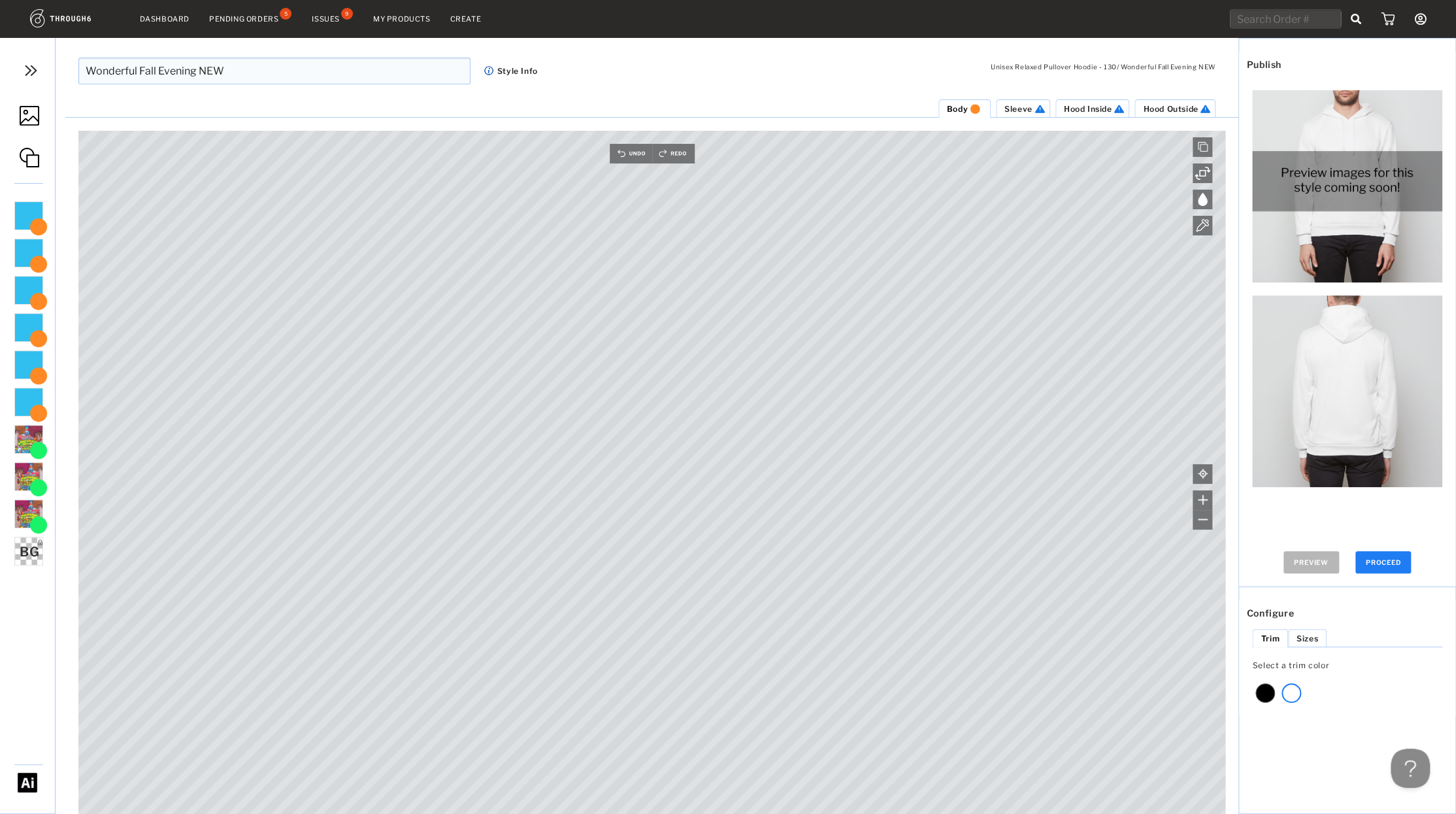
click at [1024, 102] on ul "Hood Outside Hood Inside Sleeve Body" at bounding box center [653, 108] width 1174 height 19
drag, startPoint x: 1023, startPoint y: 109, endPoint x: 1005, endPoint y: 110, distance: 18.0
click at [1022, 110] on span "Sleeve" at bounding box center [1019, 109] width 28 height 10
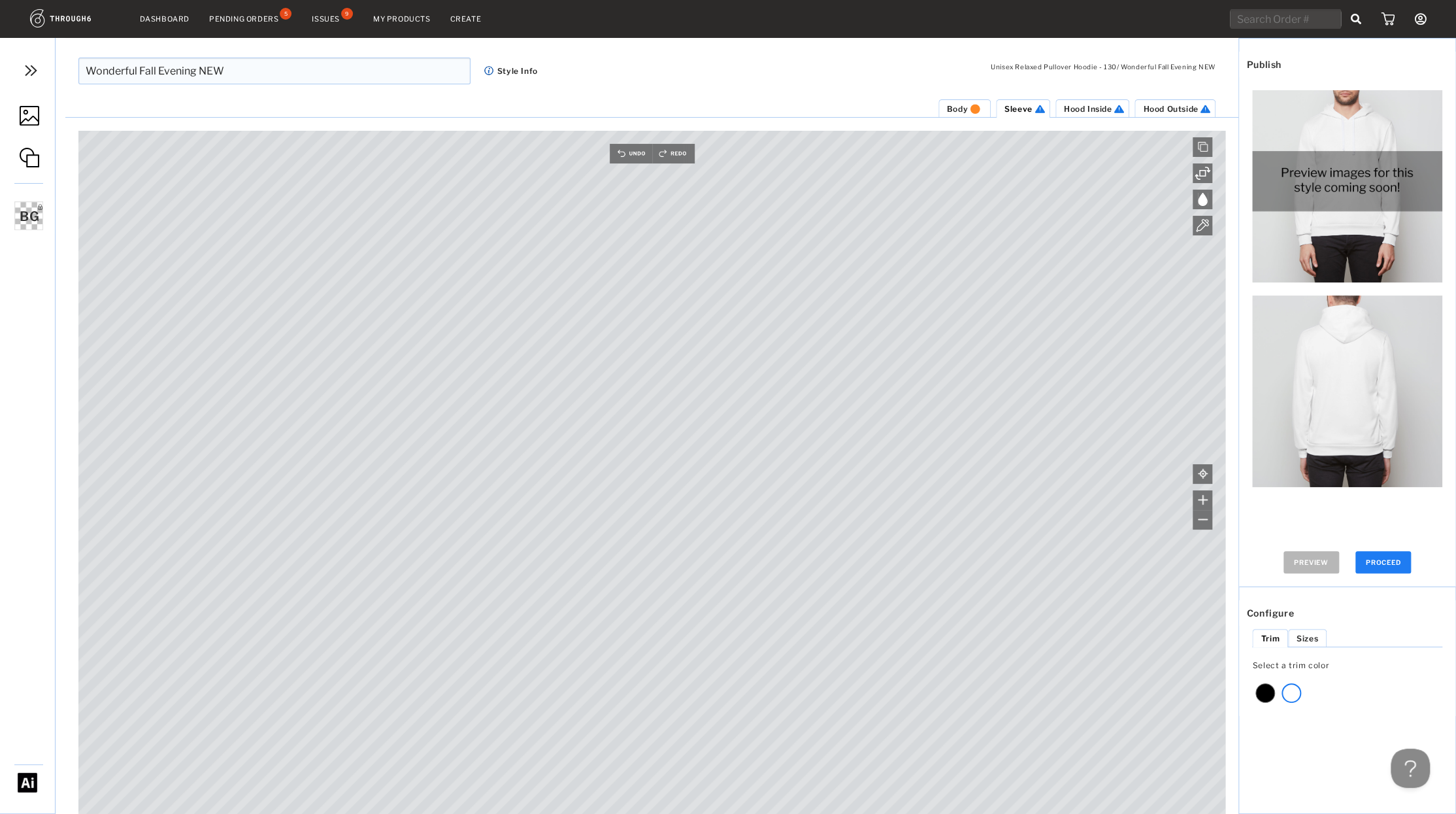
click at [27, 119] on img at bounding box center [29, 116] width 20 height 20
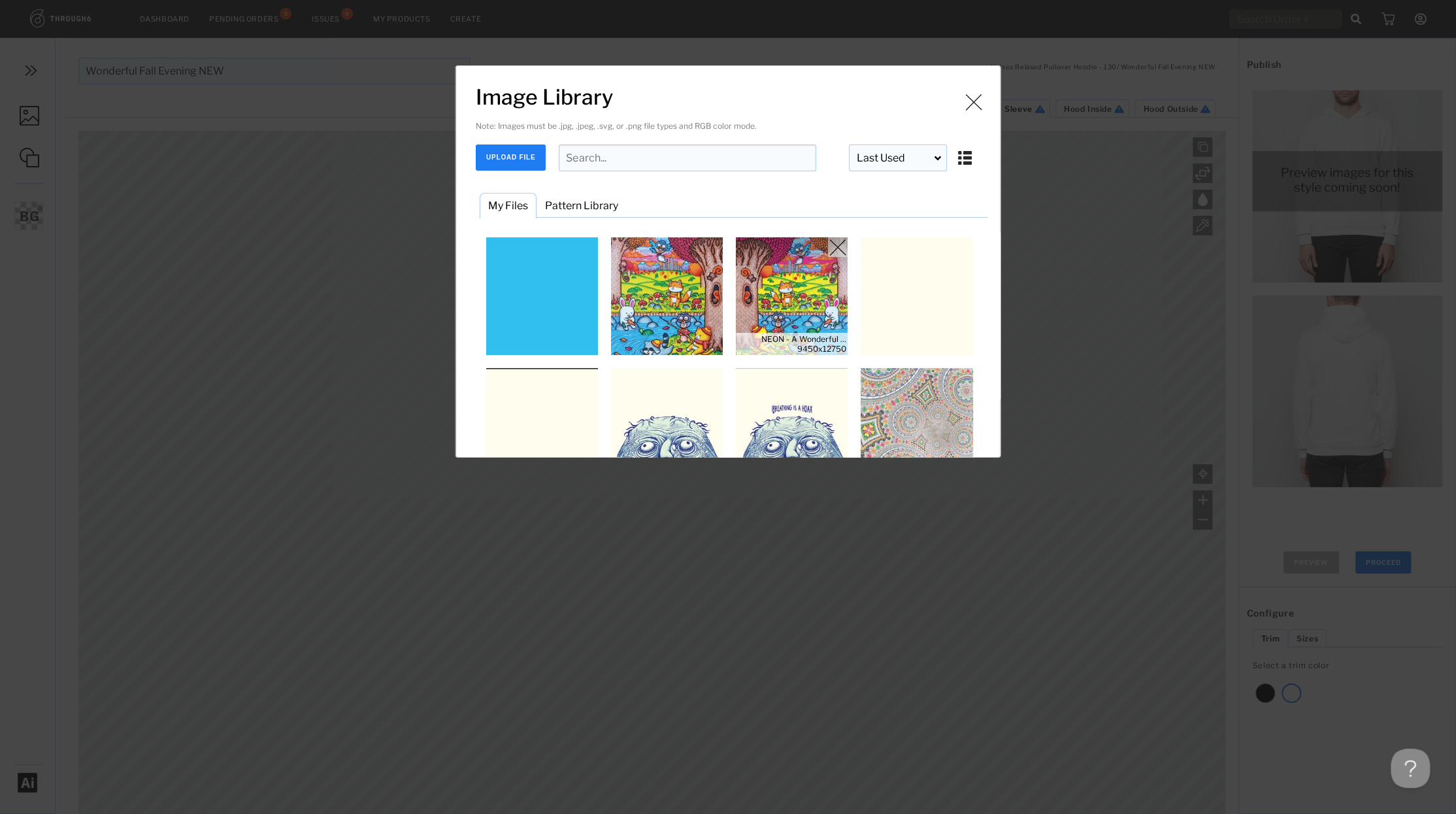
click at [801, 279] on img "Image Library" at bounding box center [792, 296] width 117 height 117
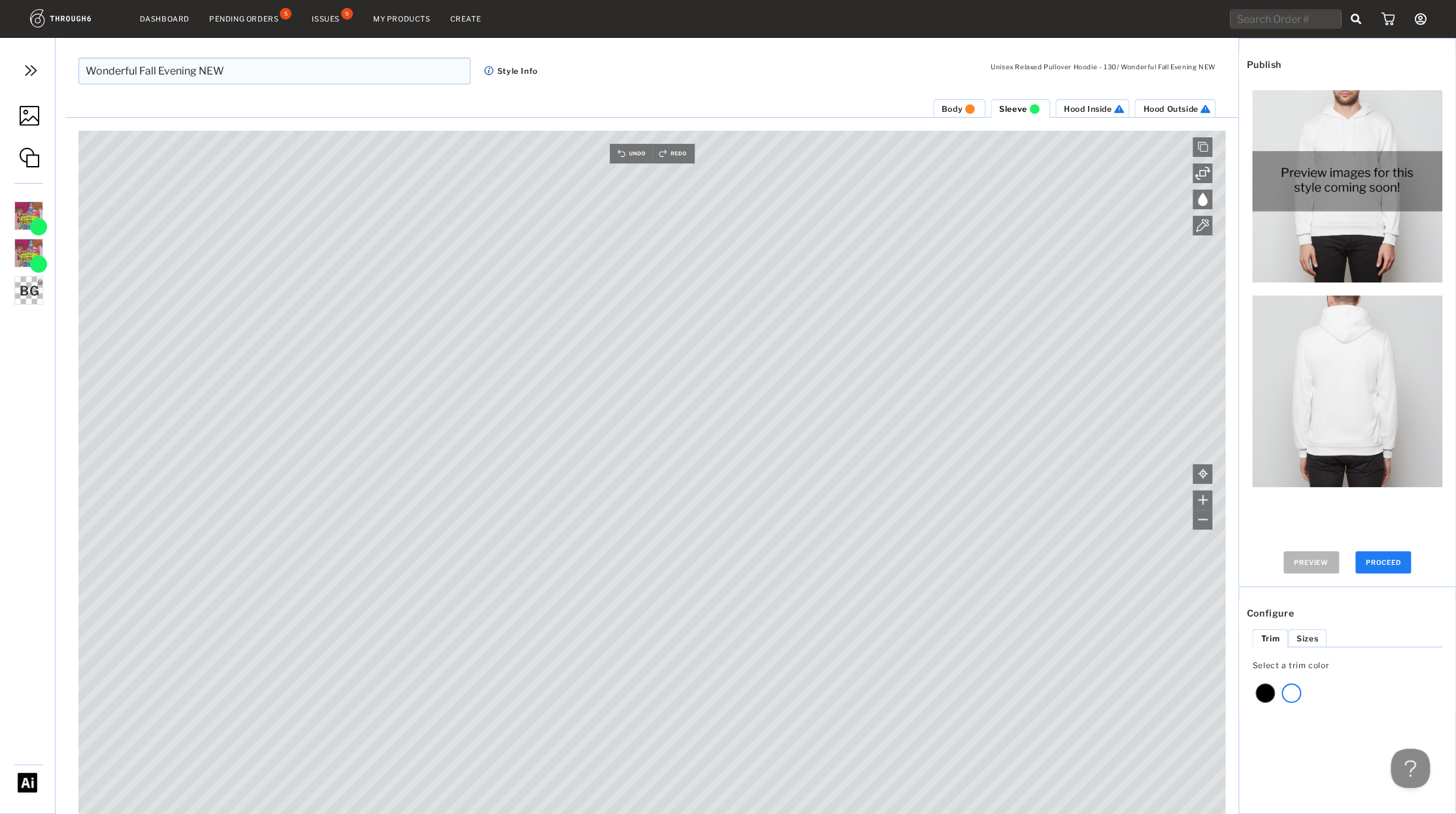
click at [29, 117] on img at bounding box center [29, 116] width 20 height 20
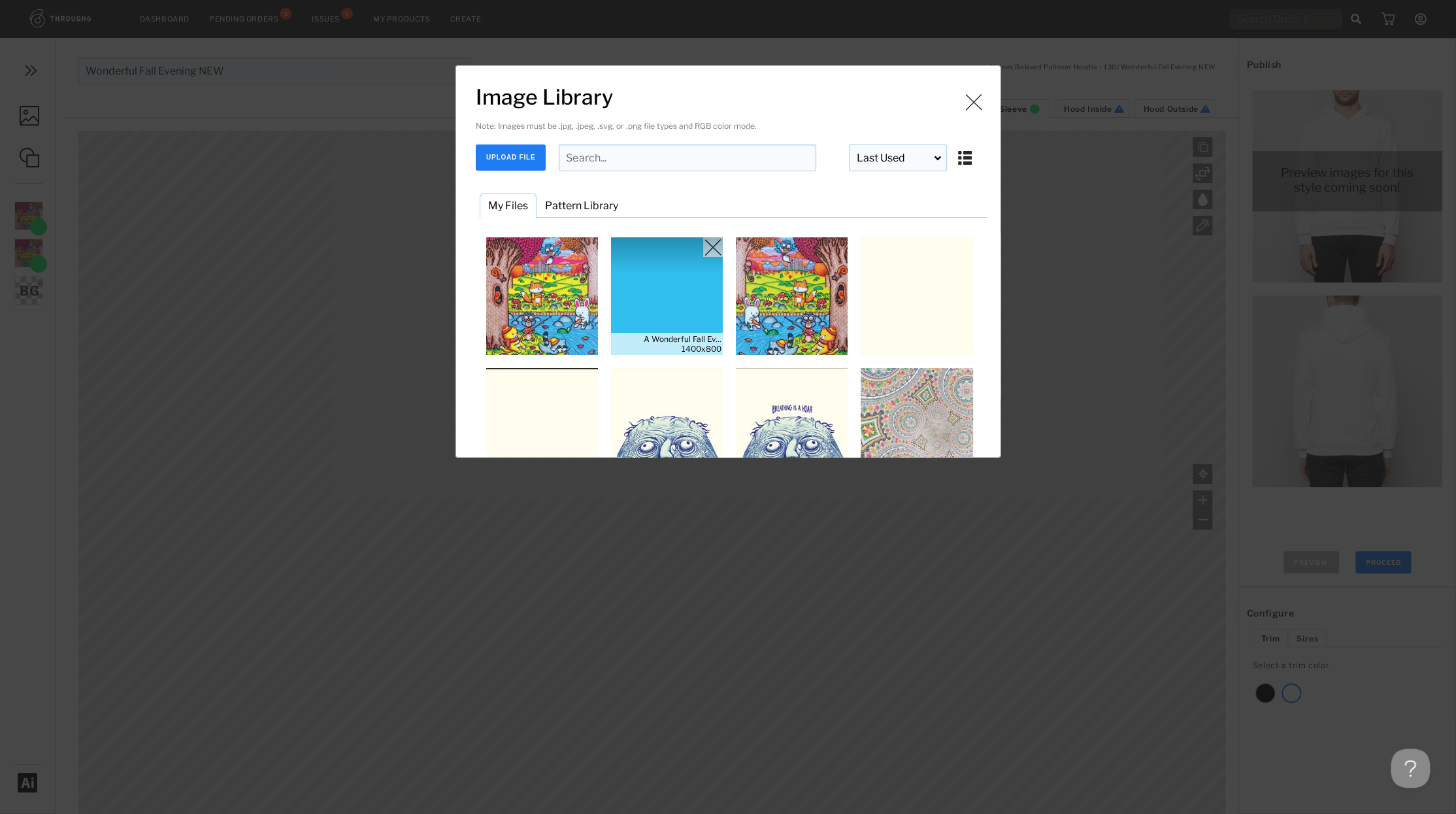
click at [687, 296] on img "Image Library" at bounding box center [667, 296] width 117 height 117
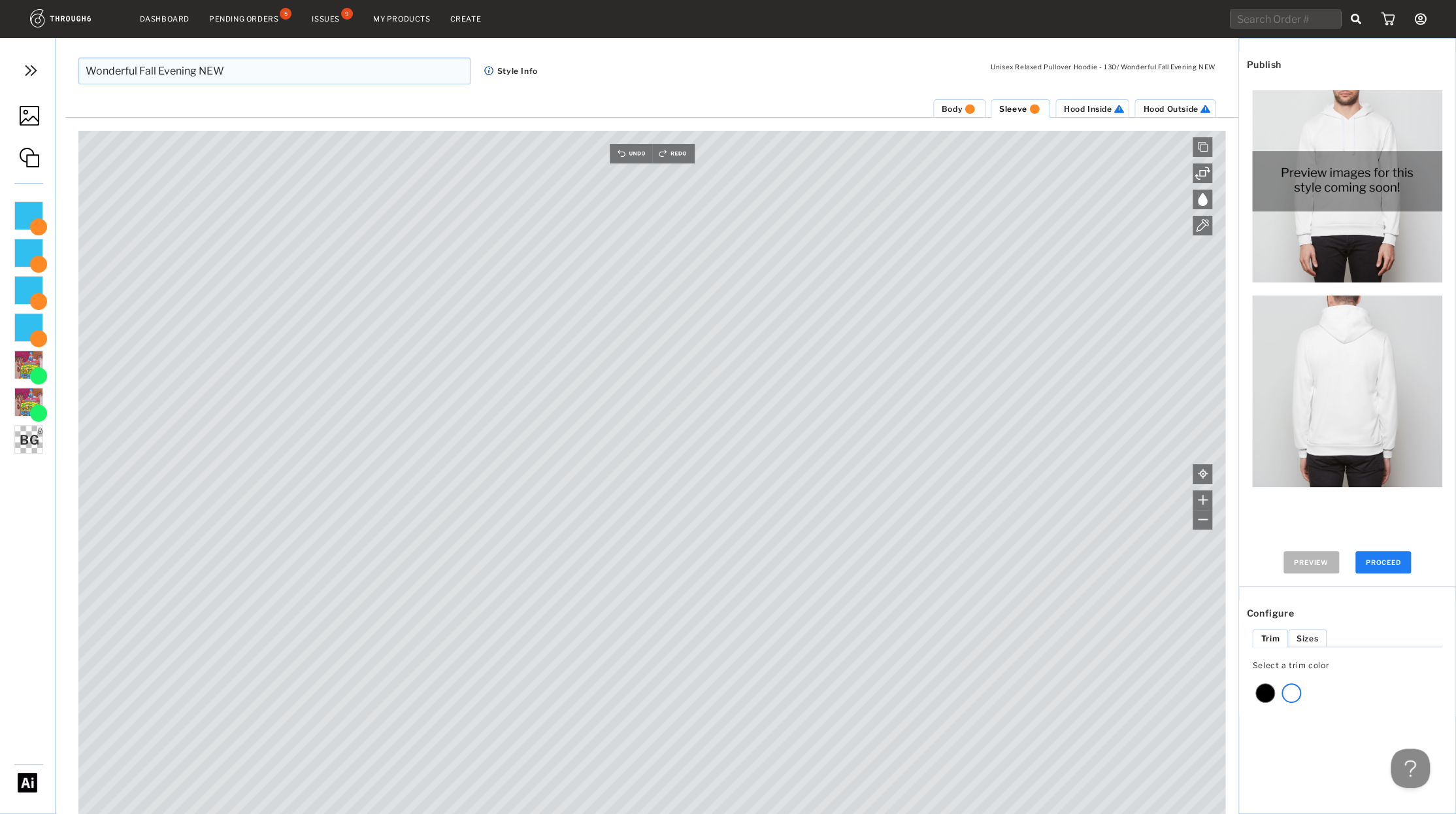
click at [1093, 104] on span "Hood Inside" at bounding box center [1088, 109] width 48 height 10
click at [30, 122] on img at bounding box center [29, 116] width 20 height 20
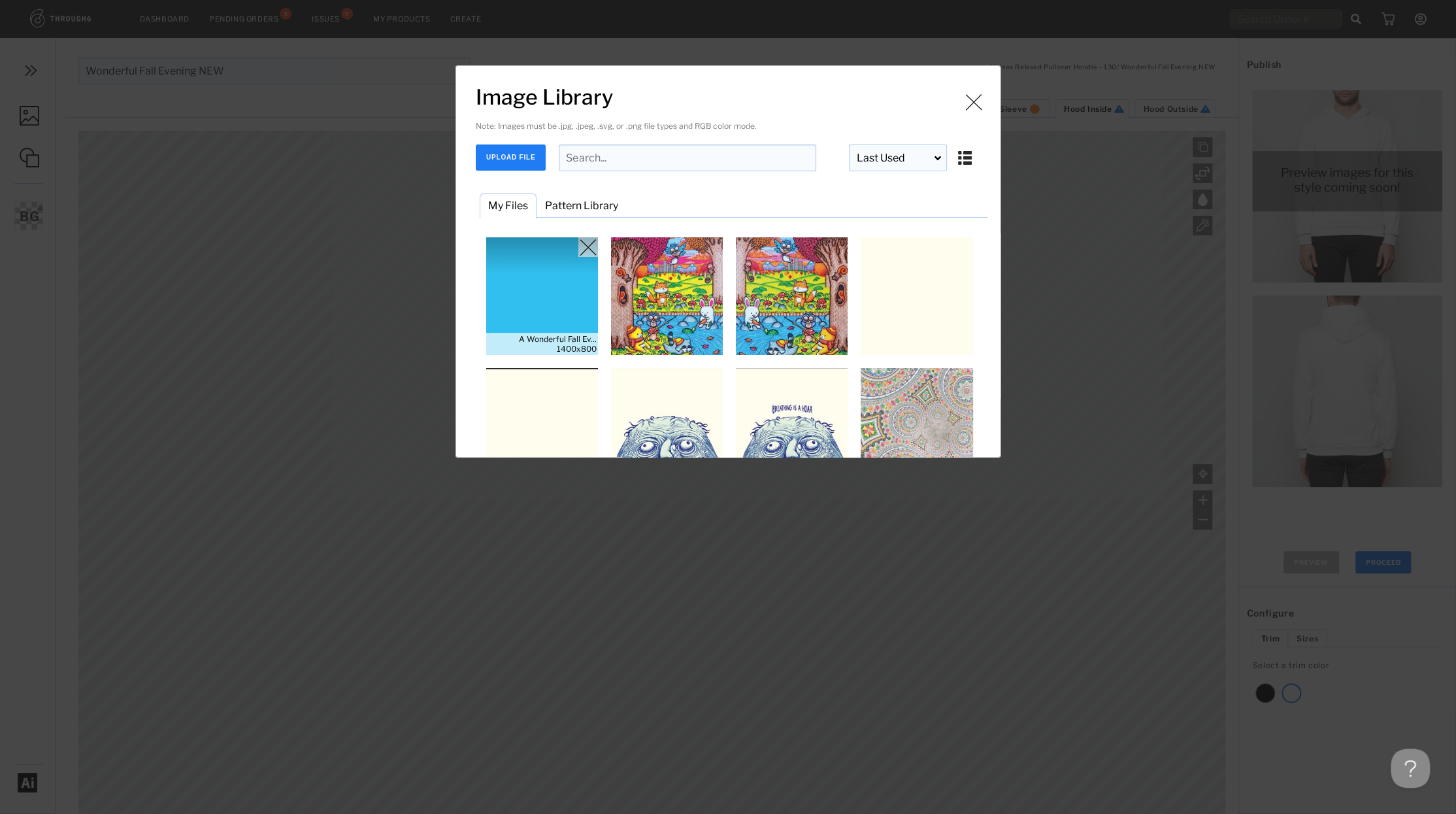
click at [530, 298] on img "Image Library" at bounding box center [542, 296] width 117 height 117
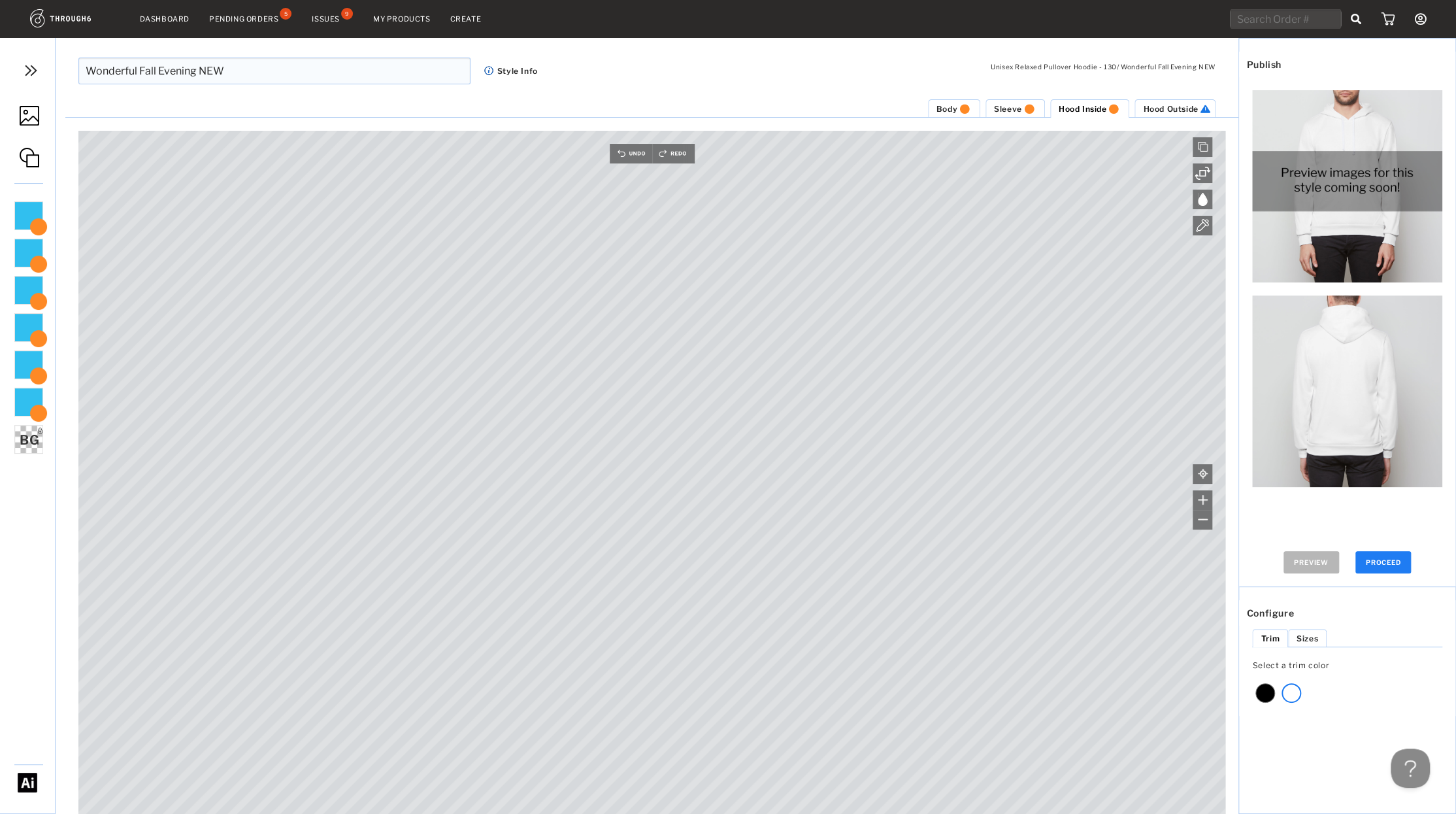
click at [1163, 111] on span "Hood Outside" at bounding box center [1170, 109] width 55 height 10
click at [34, 120] on img at bounding box center [29, 116] width 20 height 20
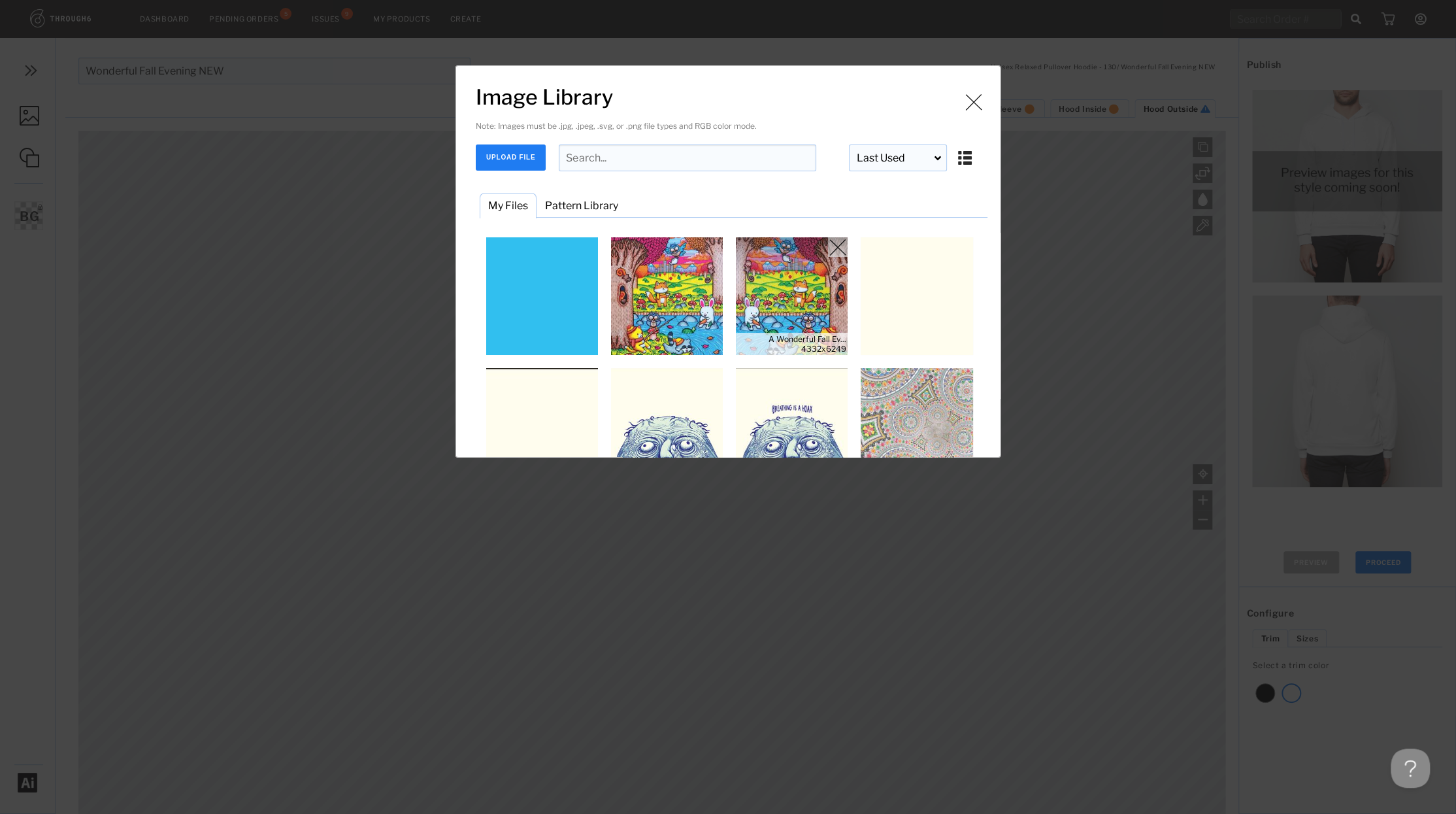
click at [790, 289] on img "Image Library" at bounding box center [792, 296] width 117 height 117
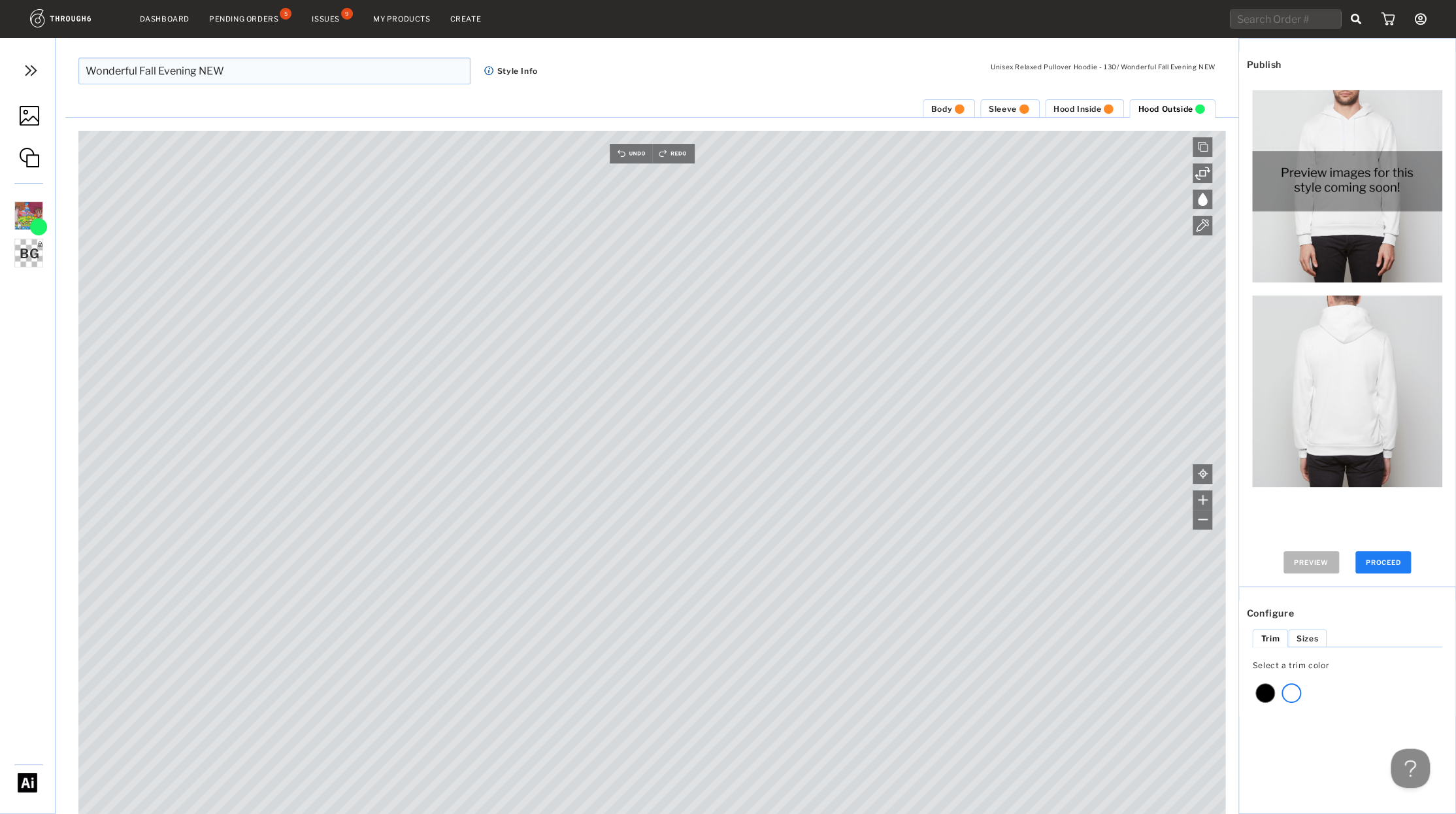
click at [29, 122] on img at bounding box center [29, 116] width 20 height 20
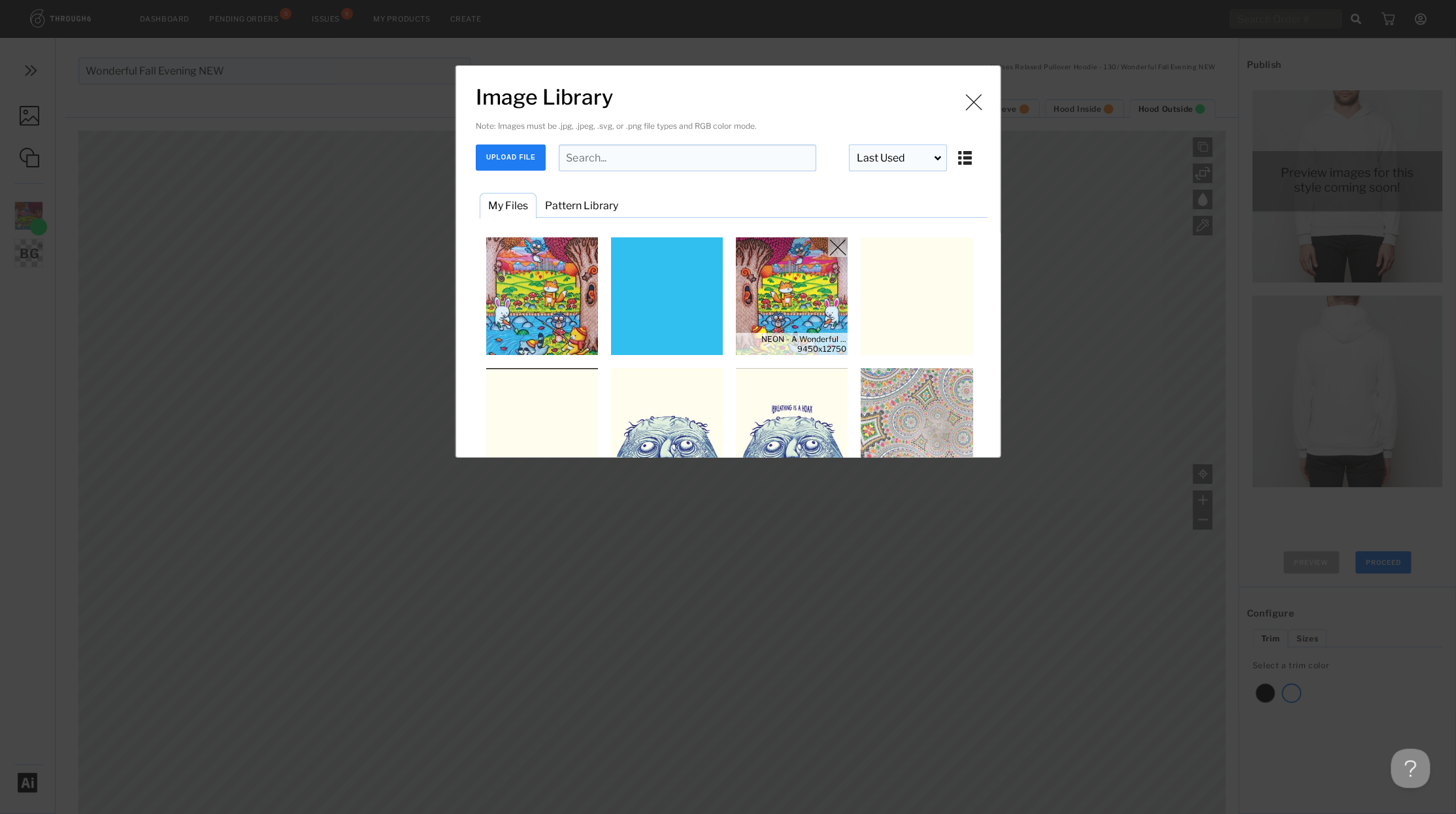
click at [785, 271] on img "Image Library" at bounding box center [792, 296] width 117 height 117
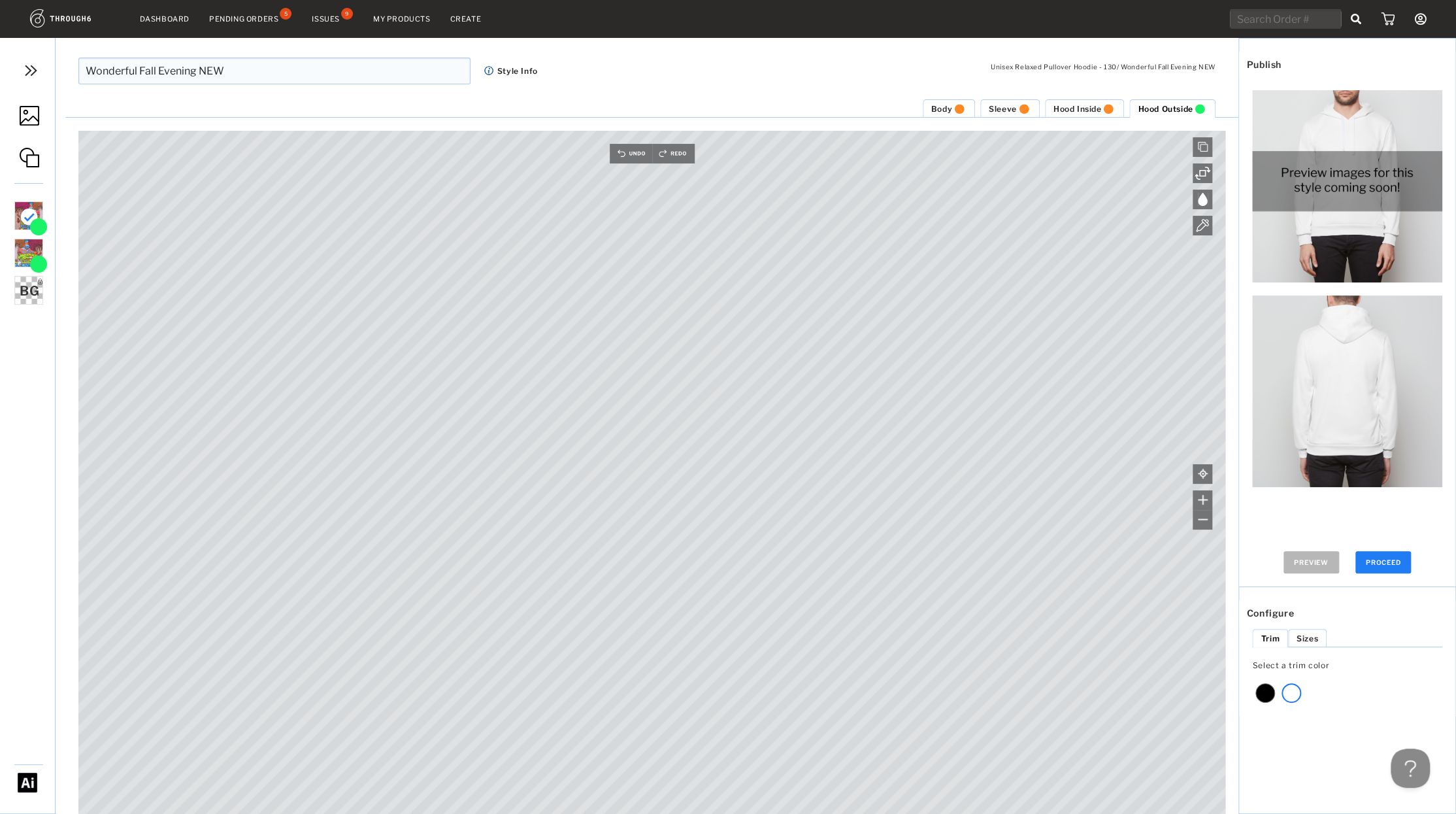
click at [195, 813] on html "Dashboard Pending Orders 5 Issues 9 My Products Create My Account Brands Create…" at bounding box center [728, 407] width 1456 height 814
click at [1083, 103] on li "Hood Inside" at bounding box center [1085, 108] width 80 height 18
click at [1017, 110] on img at bounding box center [1024, 109] width 15 height 10
click at [948, 105] on span "Body" at bounding box center [942, 109] width 21 height 10
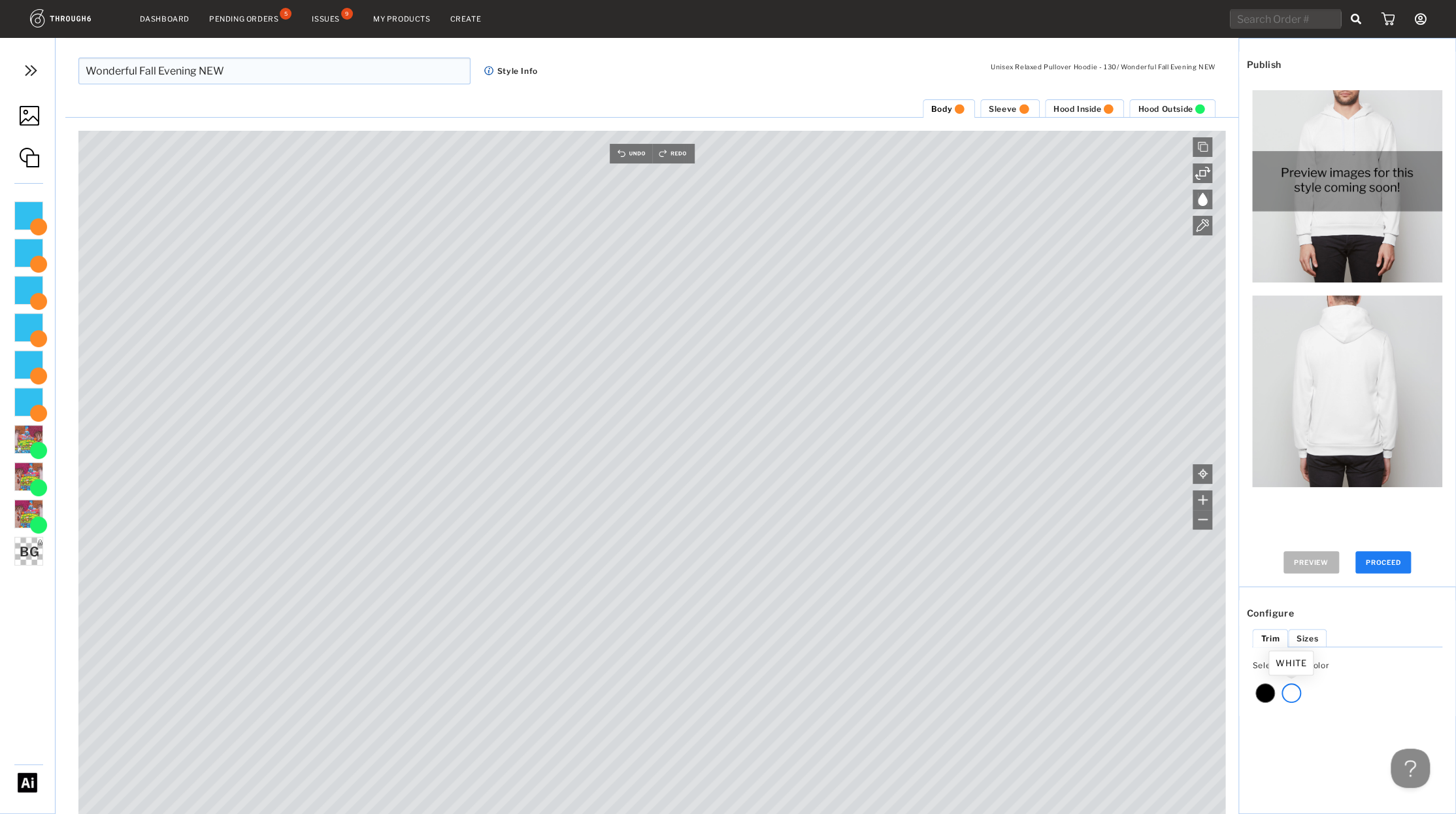
click at [1291, 690] on div at bounding box center [1292, 693] width 20 height 20
click at [1376, 563] on button "PROCEED" at bounding box center [1383, 562] width 56 height 22
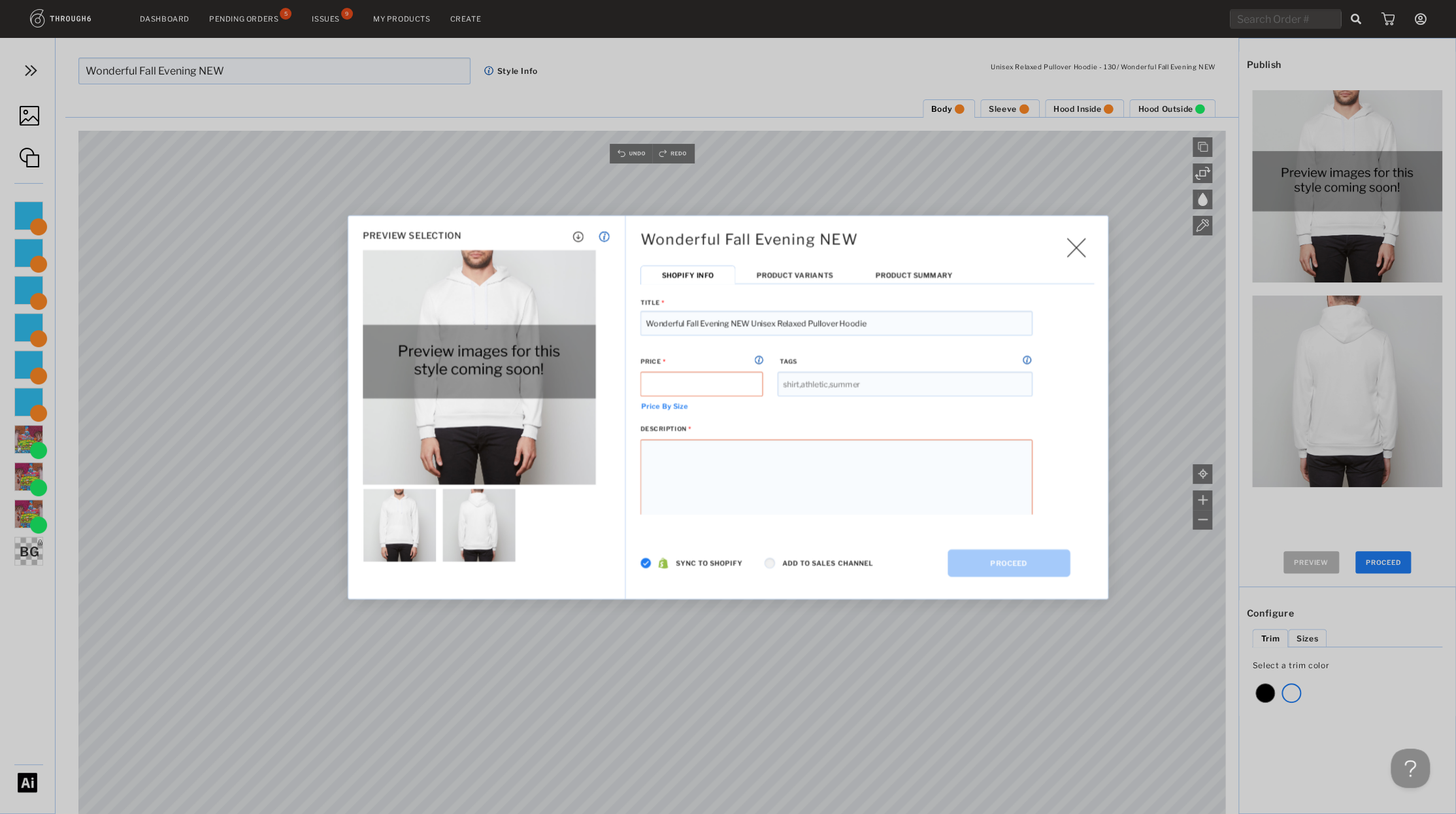
click at [647, 560] on img at bounding box center [646, 562] width 11 height 11
click at [774, 270] on li "Product Variants" at bounding box center [794, 274] width 119 height 19
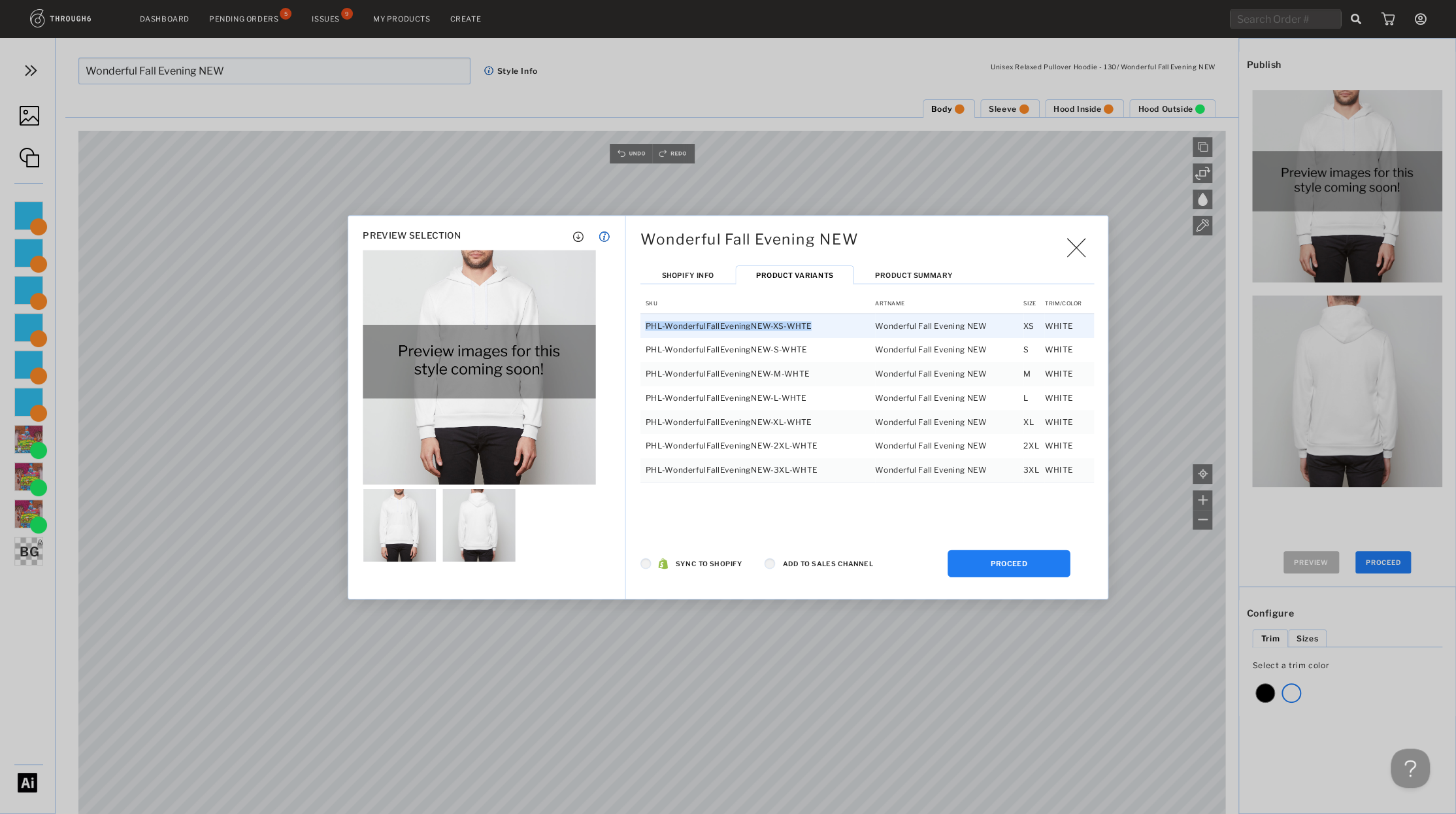
drag, startPoint x: 796, startPoint y: 324, endPoint x: 647, endPoint y: 321, distance: 149.0
click at [647, 321] on td "PHL-WonderfulFallEveningNEW-XS-WHTE" at bounding box center [758, 325] width 235 height 24
copy td "PHL-WonderfulFallEveningNEW-XS-WHTE"
click at [691, 273] on span "Shopify Info" at bounding box center [687, 275] width 52 height 8
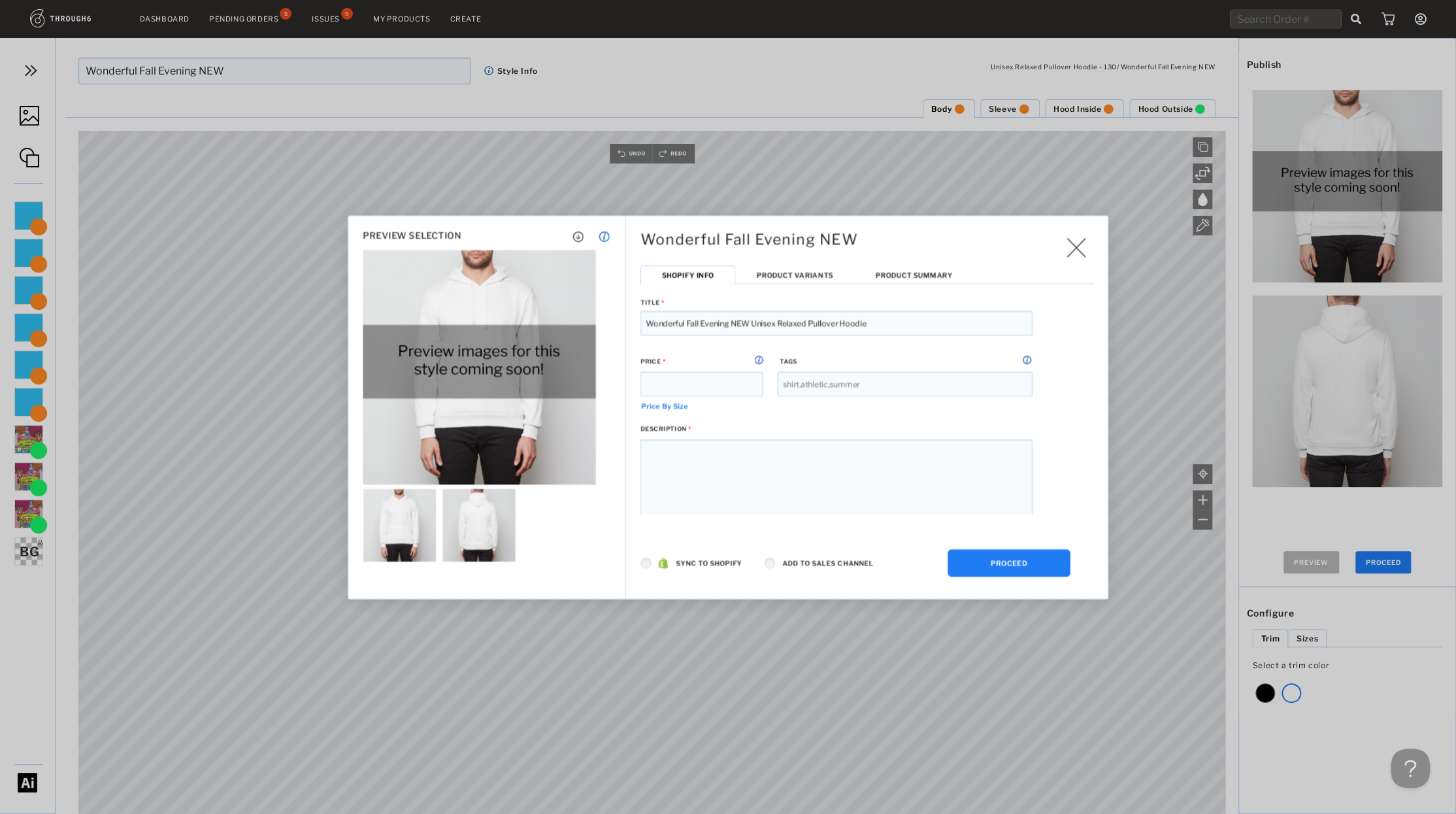
drag, startPoint x: 836, startPoint y: 318, endPoint x: 753, endPoint y: 321, distance: 83.1
click at [753, 321] on input "Wonderful Fall Evening NEW Unisex Relaxed Pullover Hoodie" at bounding box center [836, 323] width 392 height 25
type input "Wonderful Fall Evening NEW Hoodie"
click at [1009, 562] on button "PROCEED" at bounding box center [1009, 562] width 123 height 27
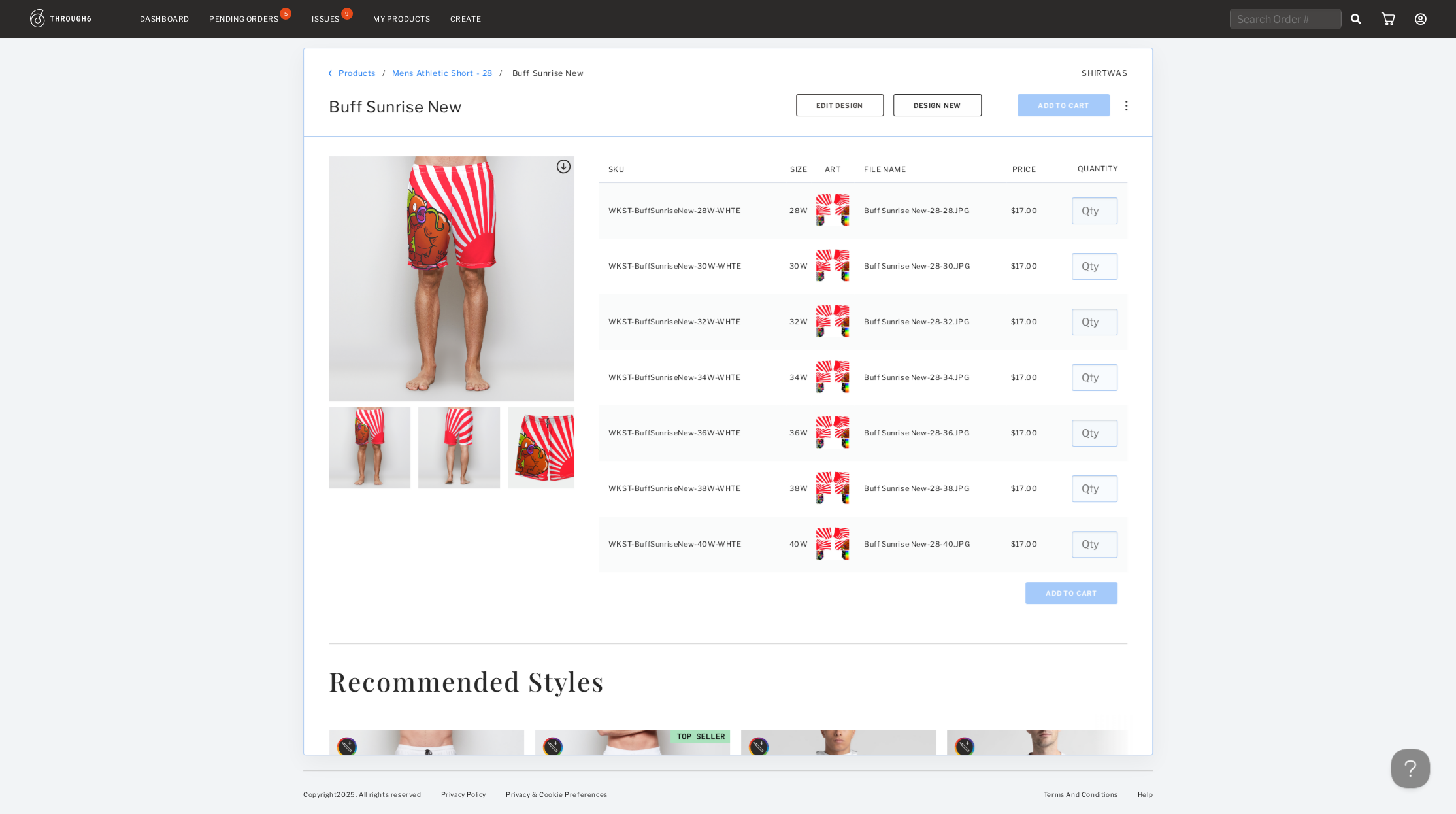
click at [925, 105] on button "Design New" at bounding box center [938, 106] width 88 height 22
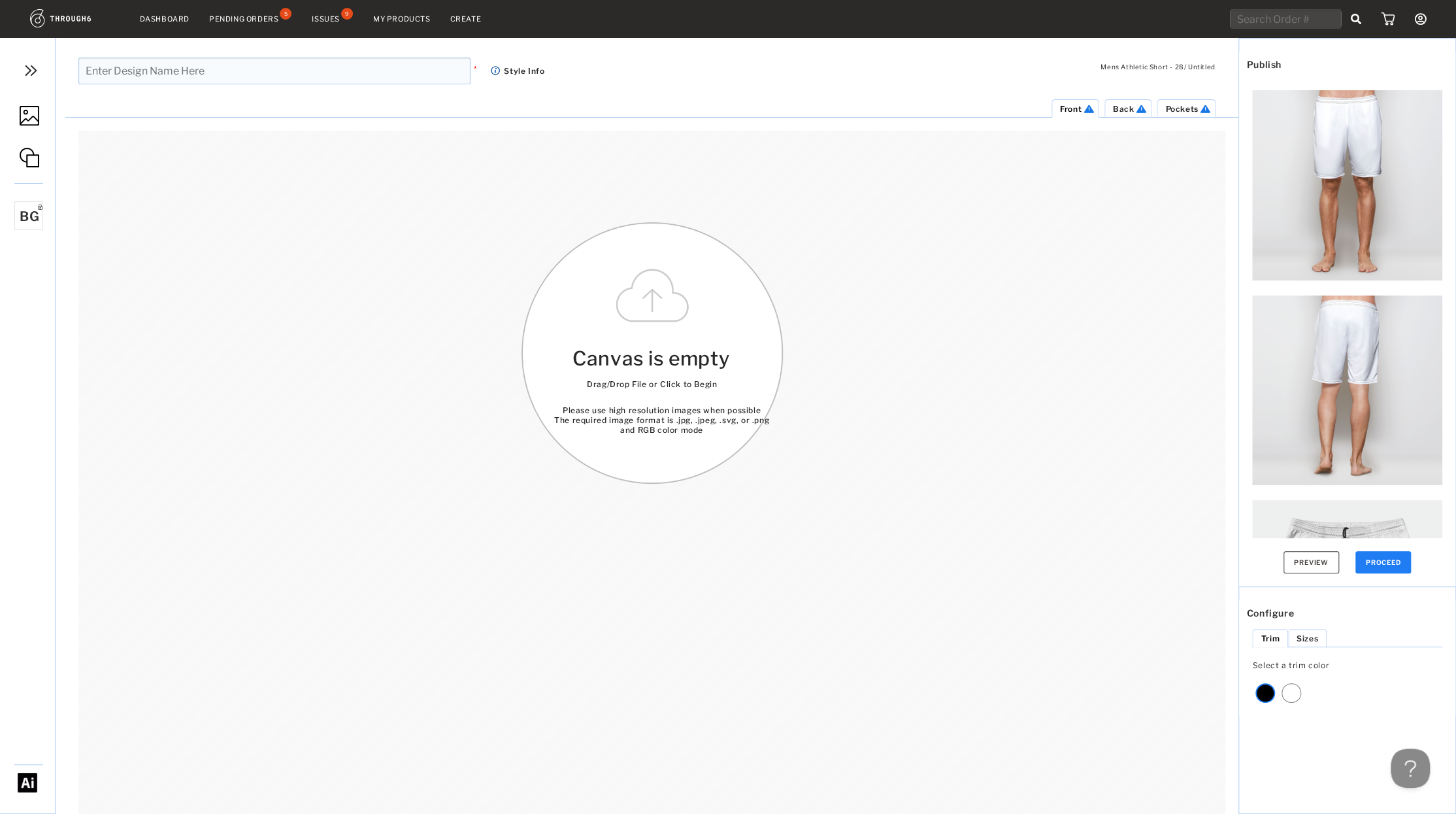
click at [25, 104] on link at bounding box center [27, 117] width 55 height 61
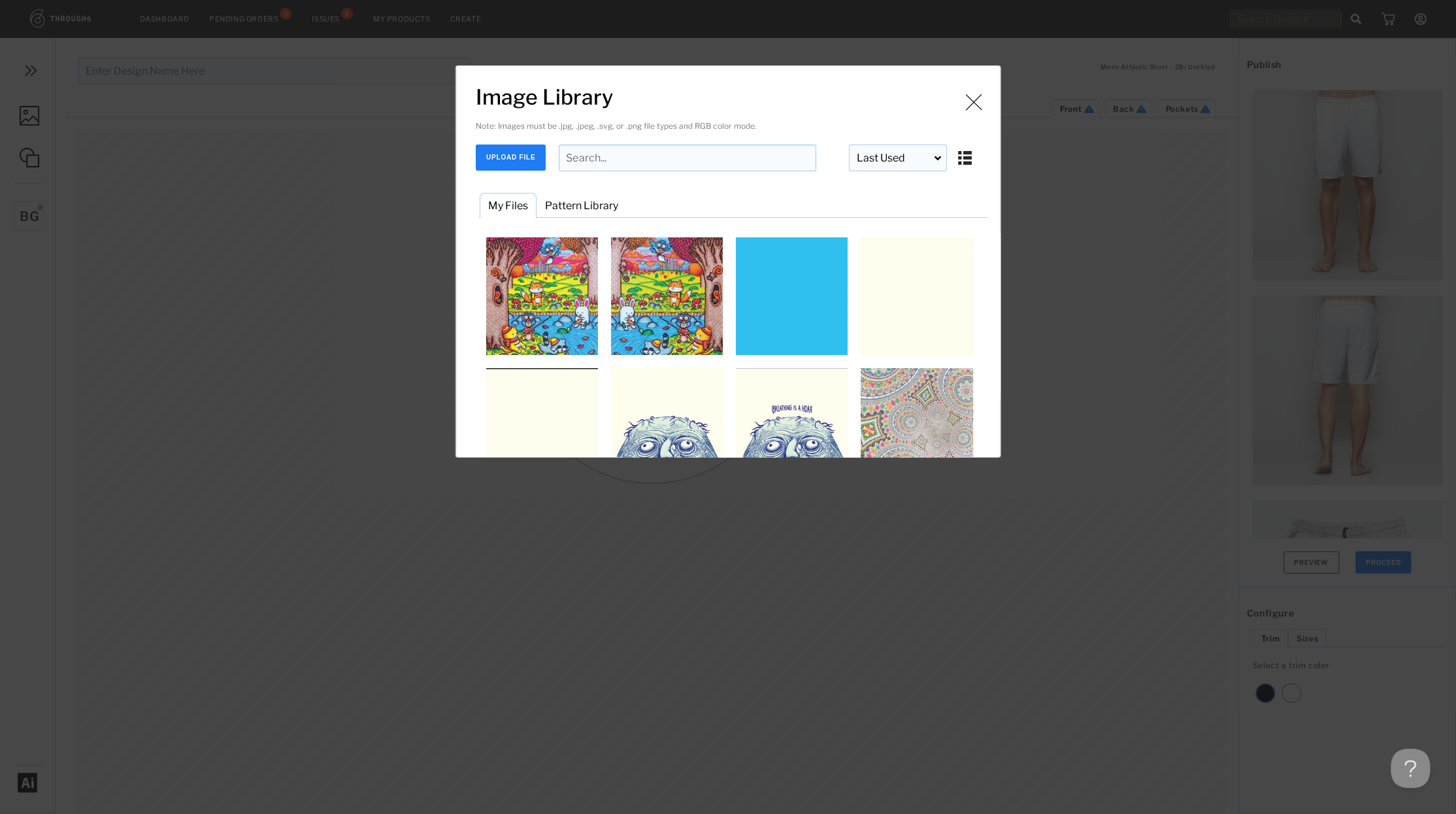
click at [596, 157] on input "Image Library" at bounding box center [687, 158] width 258 height 27
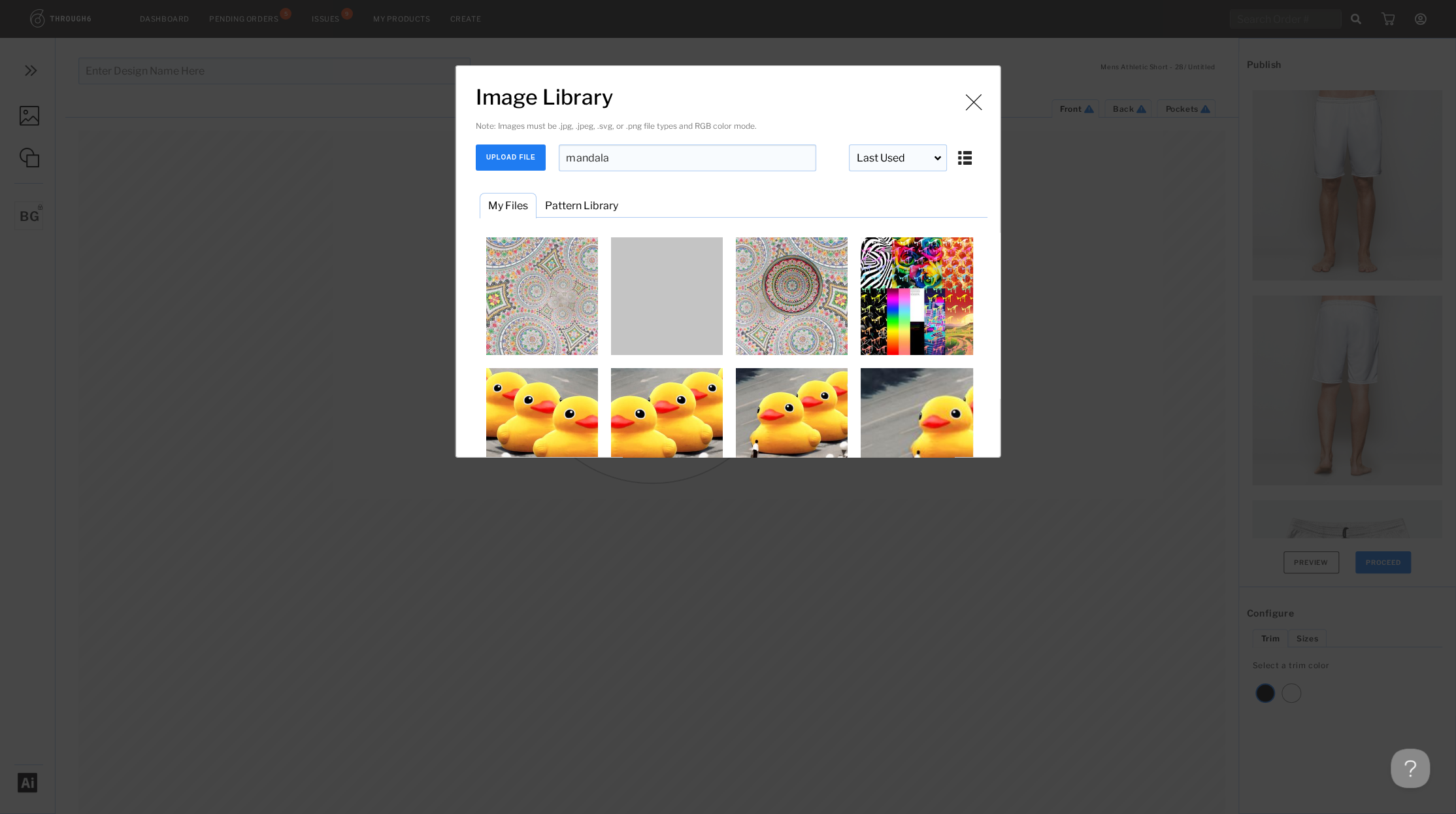
type input "mandala"
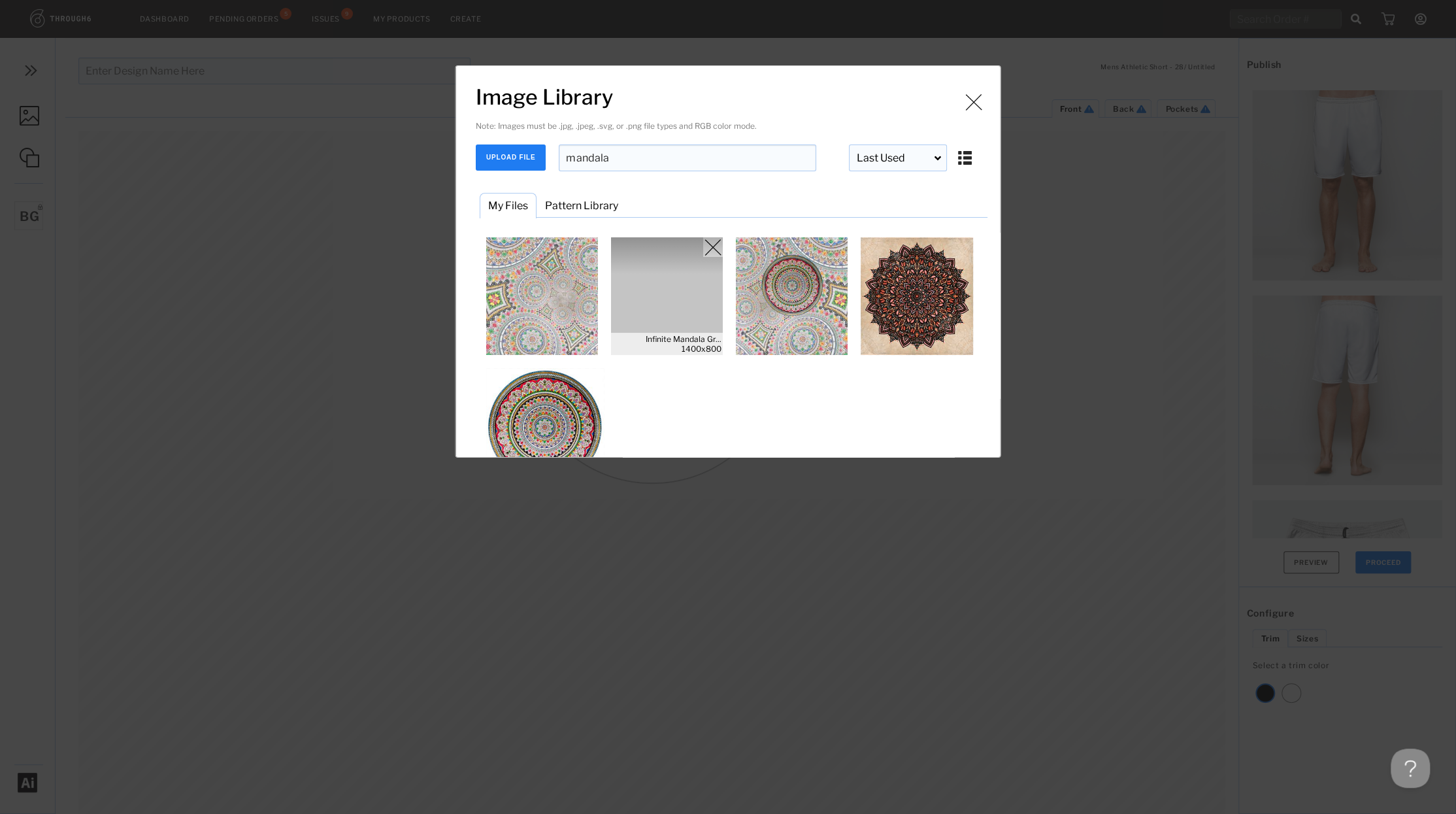
scroll to position [29, 0]
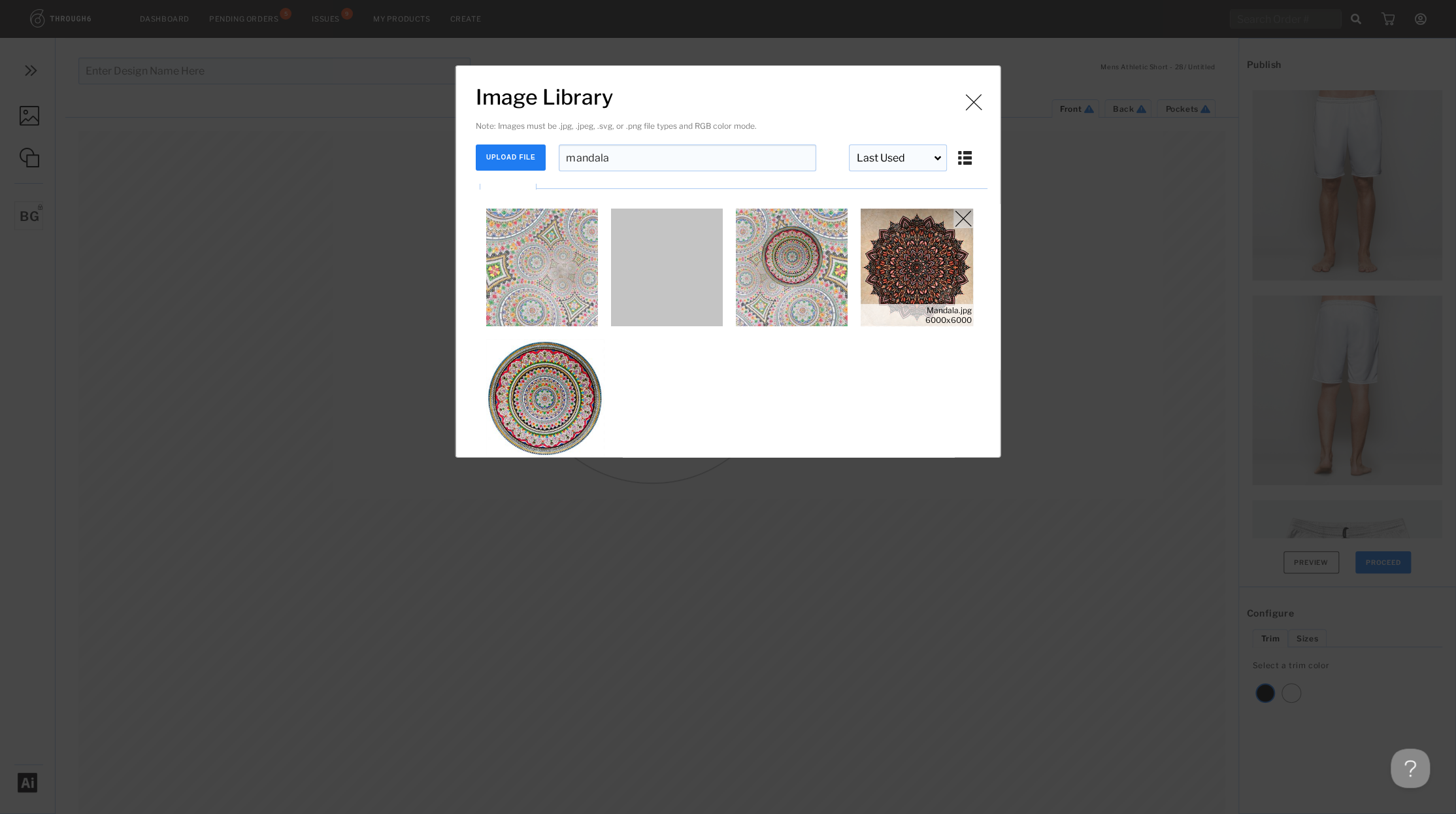
click at [917, 257] on img "Image Library" at bounding box center [917, 267] width 117 height 117
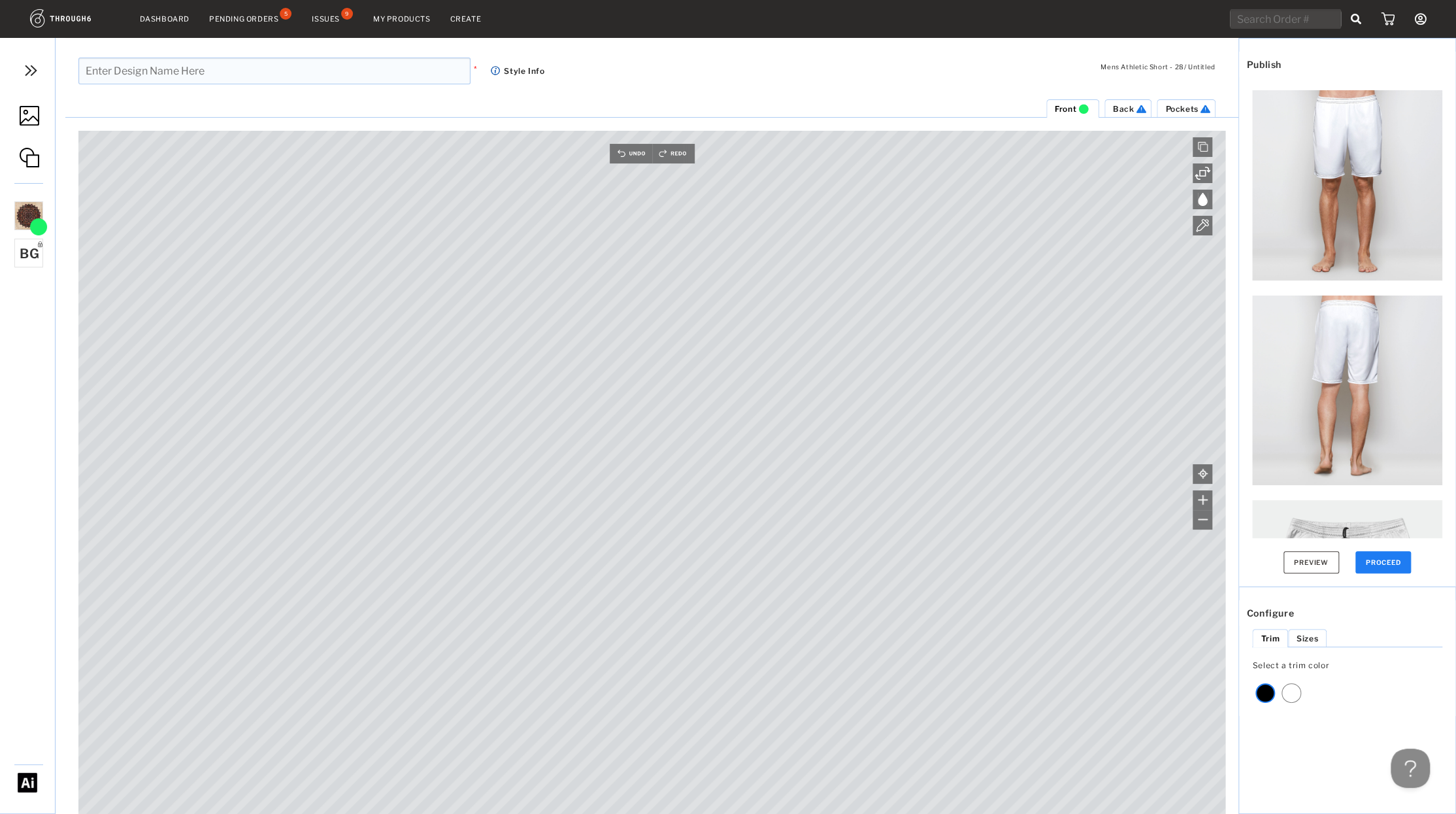
click at [1127, 104] on div "Back" at bounding box center [1130, 109] width 36 height 10
click at [39, 117] on link at bounding box center [27, 117] width 55 height 61
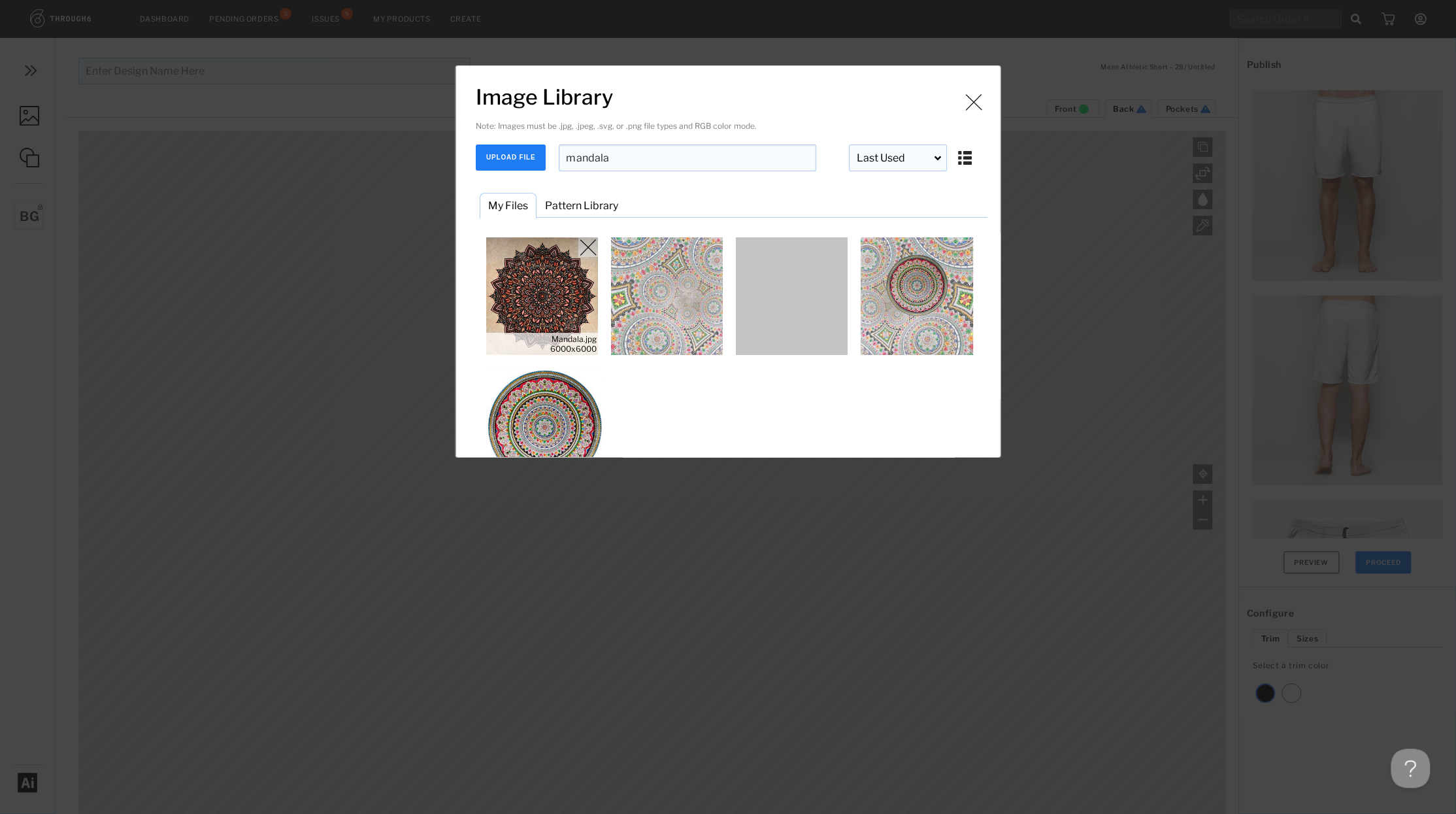
click at [550, 279] on img "Image Library" at bounding box center [542, 296] width 117 height 117
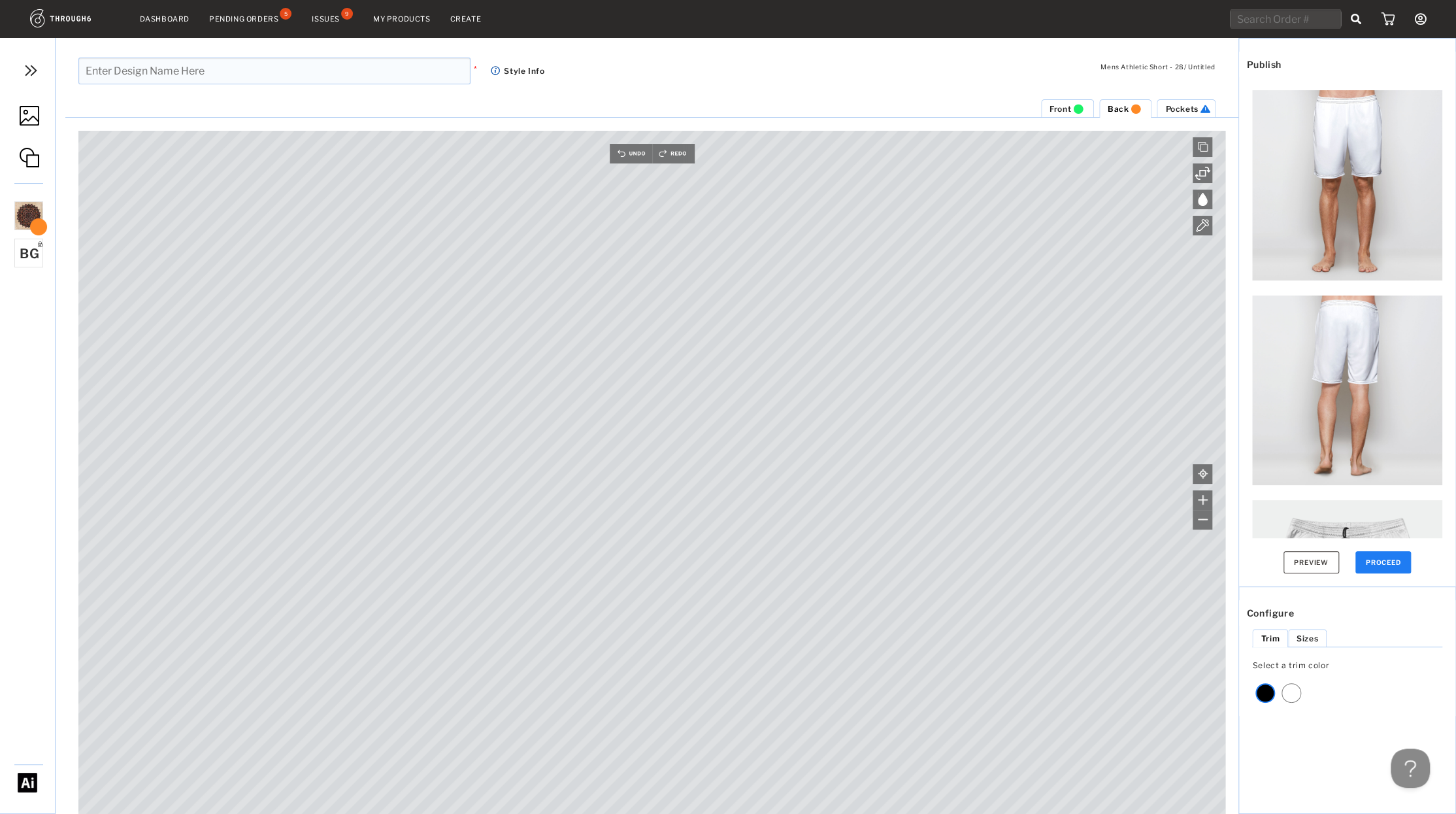
click at [1054, 106] on span "Front" at bounding box center [1060, 109] width 22 height 10
click at [1185, 116] on li "Pockets" at bounding box center [1186, 108] width 59 height 18
click at [37, 118] on img at bounding box center [29, 116] width 20 height 20
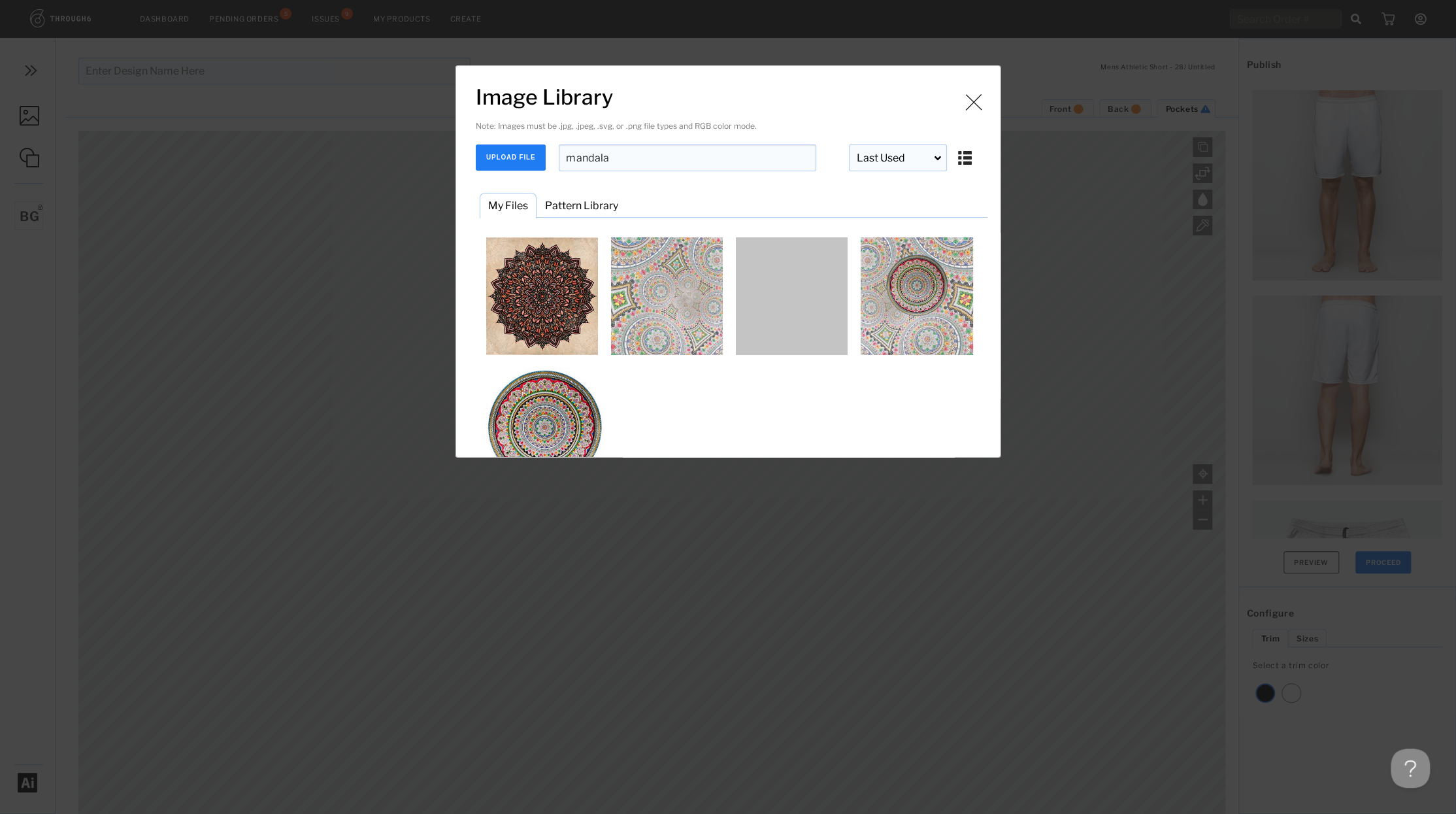
click at [632, 161] on input "mandala" at bounding box center [687, 158] width 258 height 27
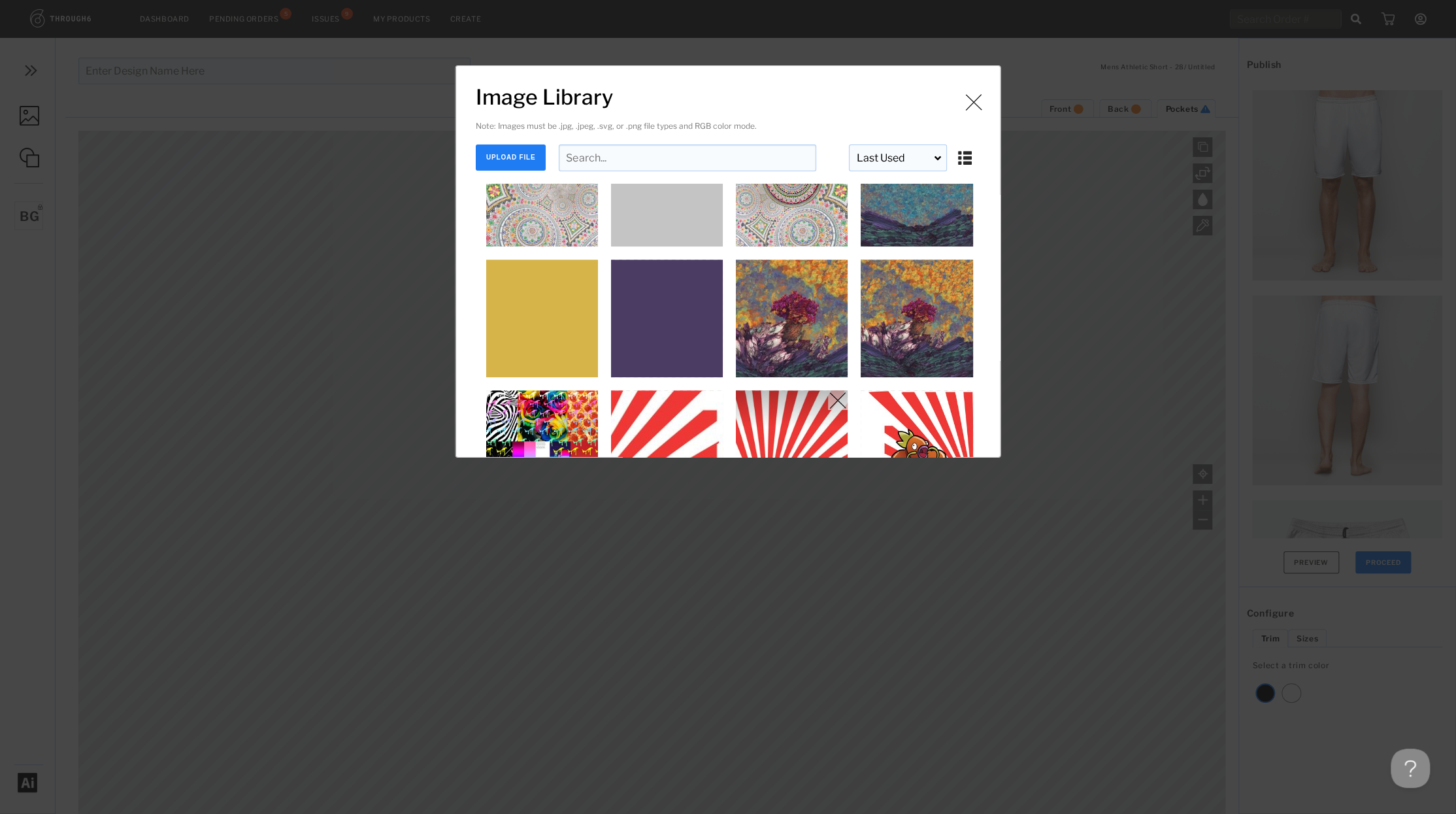
scroll to position [479, 0]
